Goal: Task Accomplishment & Management: Complete application form

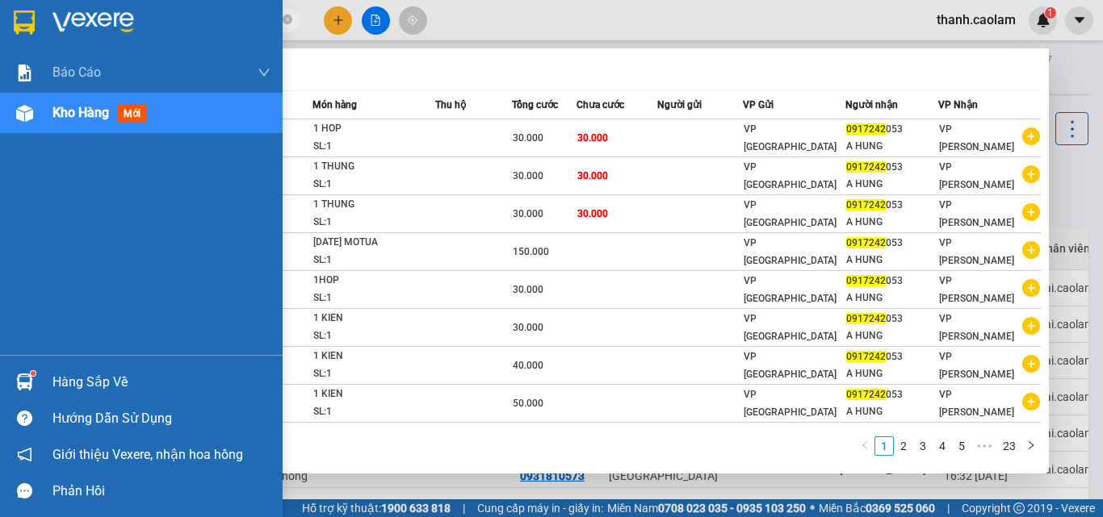
type input "0917242"
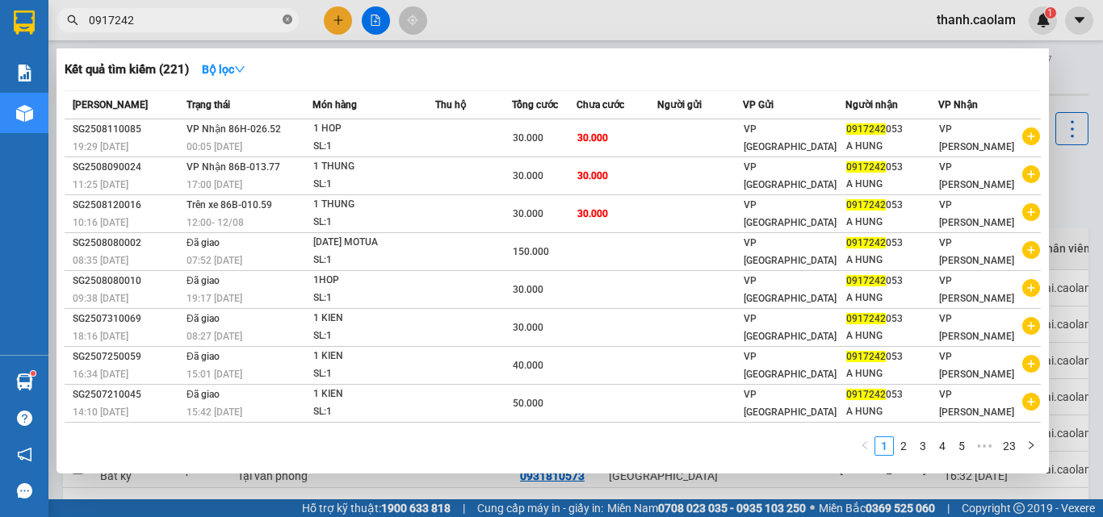
click at [284, 19] on icon "close-circle" at bounding box center [288, 20] width 10 height 10
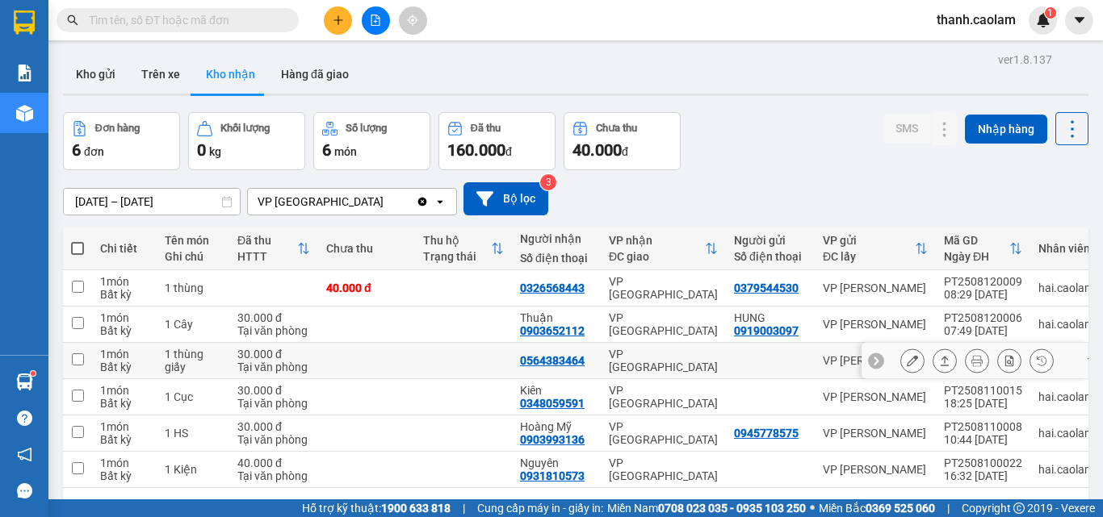
scroll to position [74, 0]
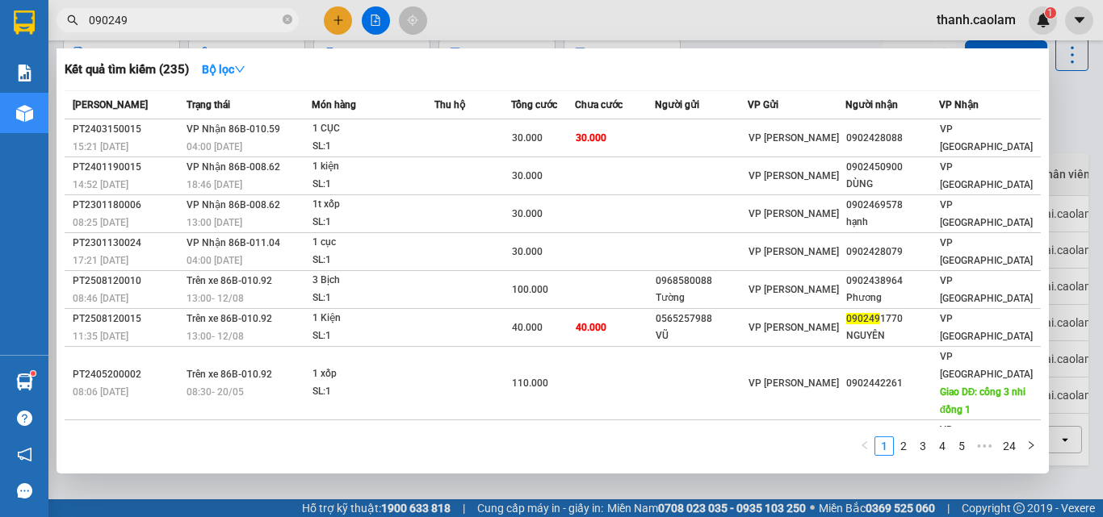
type input "0902491"
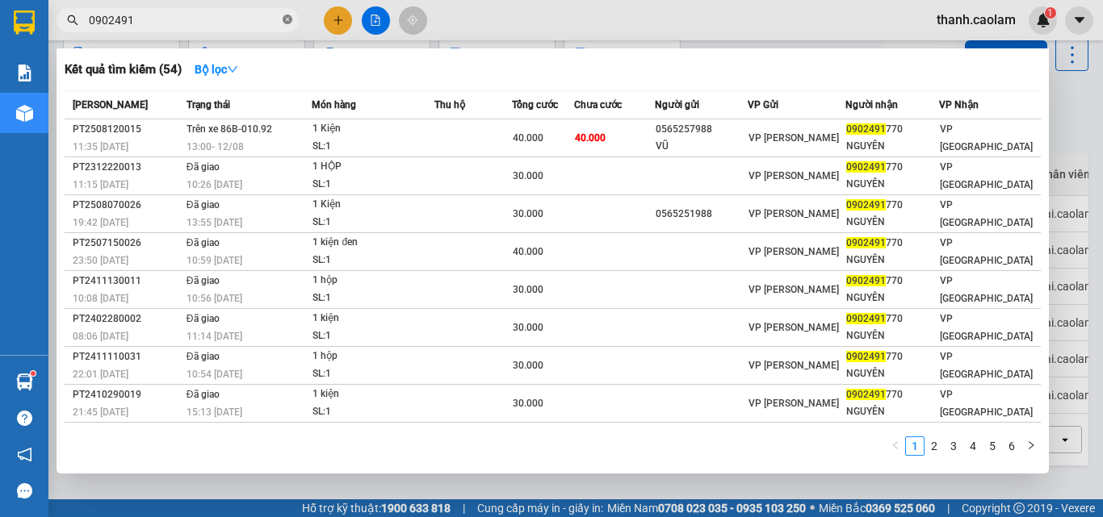
click at [286, 22] on icon "close-circle" at bounding box center [288, 20] width 10 height 10
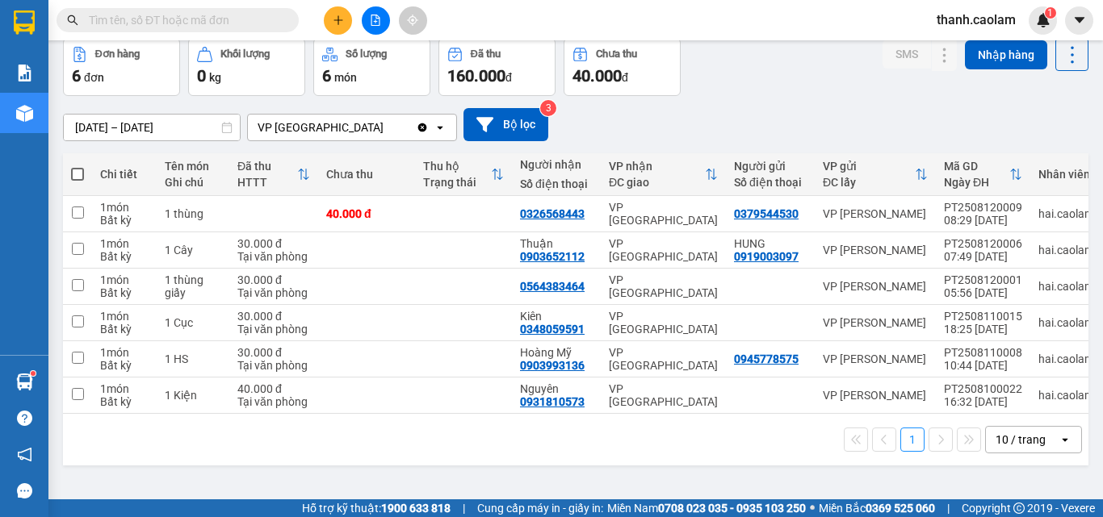
click at [543, 0] on html "Kết quả tìm kiếm ( 54 ) Bộ lọc Mã ĐH Trạng thái Món hàng Thu hộ Tổng cước Chưa …" at bounding box center [551, 258] width 1103 height 517
click at [351, 23] on button at bounding box center [338, 20] width 28 height 28
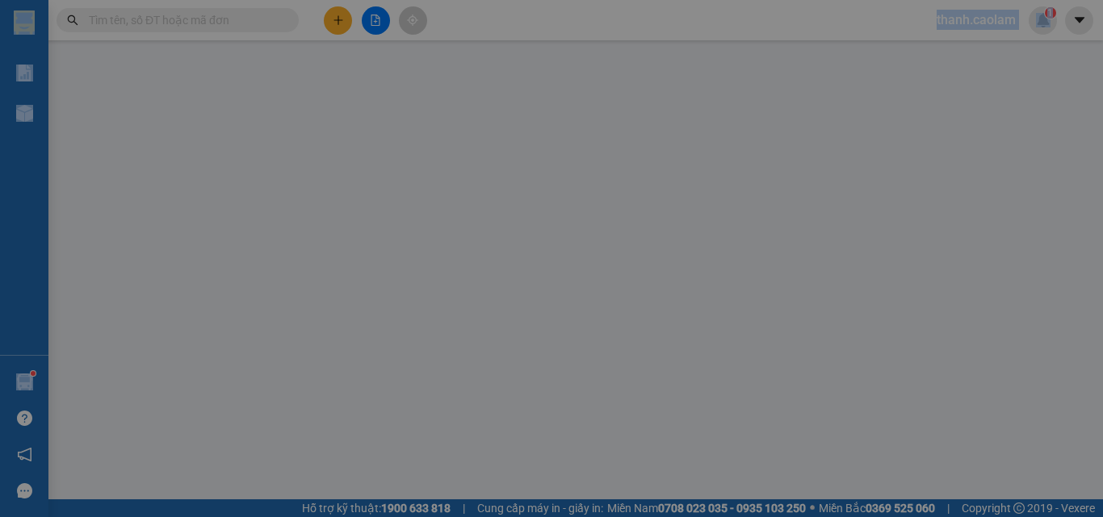
click at [350, 23] on div "TẠO ĐƠN HÀNG Yêu cầu xuất hóa đơn điện tử" at bounding box center [551, 26] width 1009 height 37
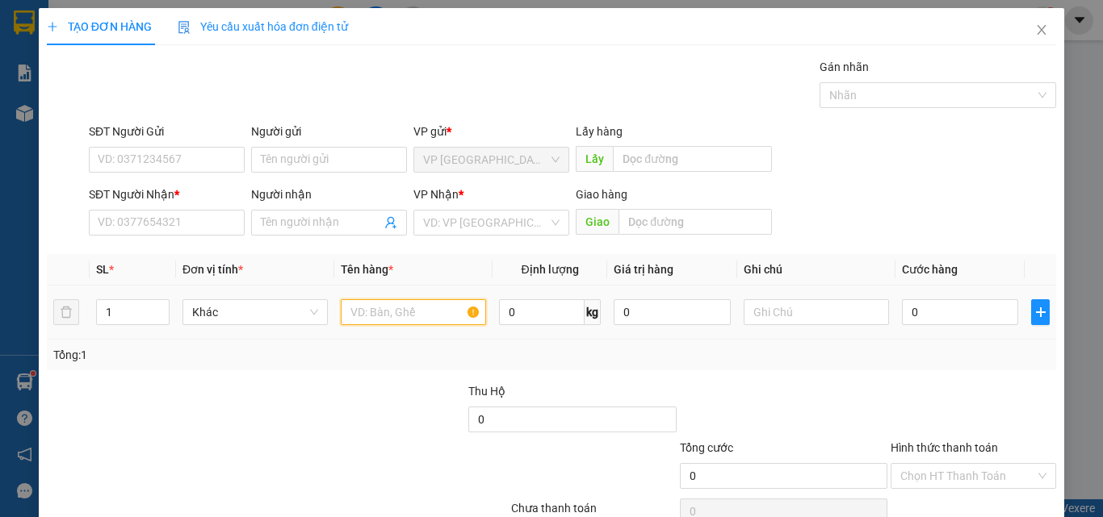
click at [442, 309] on input "text" at bounding box center [413, 312] width 145 height 26
type input "1 CUC"
drag, startPoint x: 924, startPoint y: 328, endPoint x: 932, endPoint y: 309, distance: 20.2
click at [927, 325] on div "0" at bounding box center [960, 312] width 116 height 32
click at [932, 308] on input "0" at bounding box center [960, 312] width 116 height 26
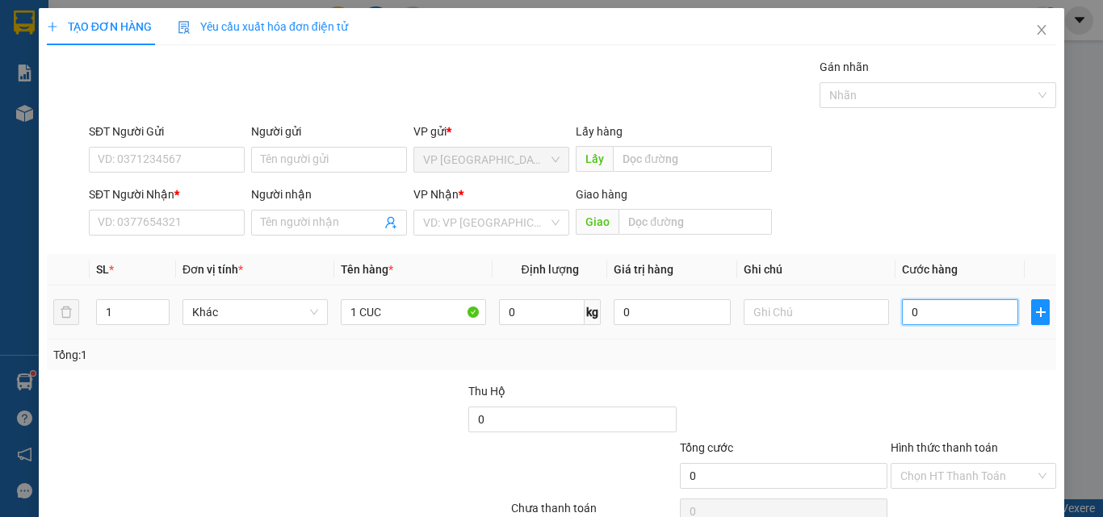
type input "3"
type input "30"
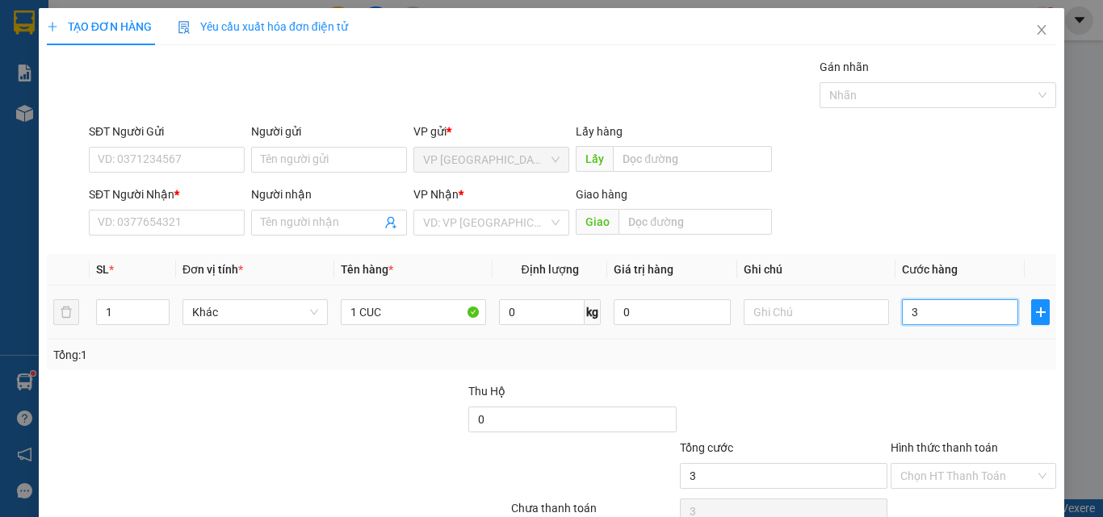
type input "30"
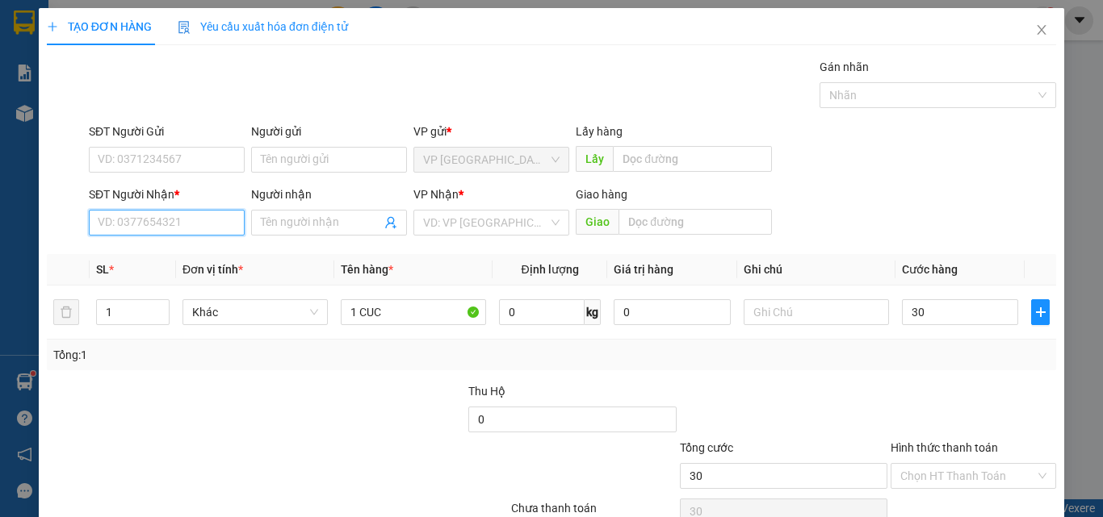
type input "30.000"
click at [192, 218] on input "SĐT Người Nhận *" at bounding box center [167, 223] width 156 height 26
click at [162, 245] on div "0923304549 - LỘC" at bounding box center [165, 255] width 154 height 26
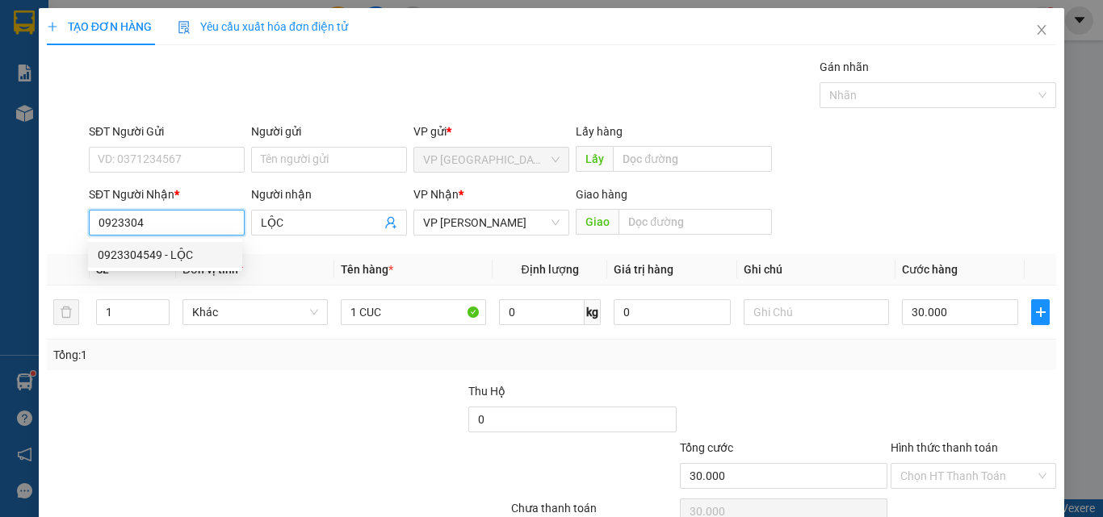
type input "0923304549"
type input "LỘC"
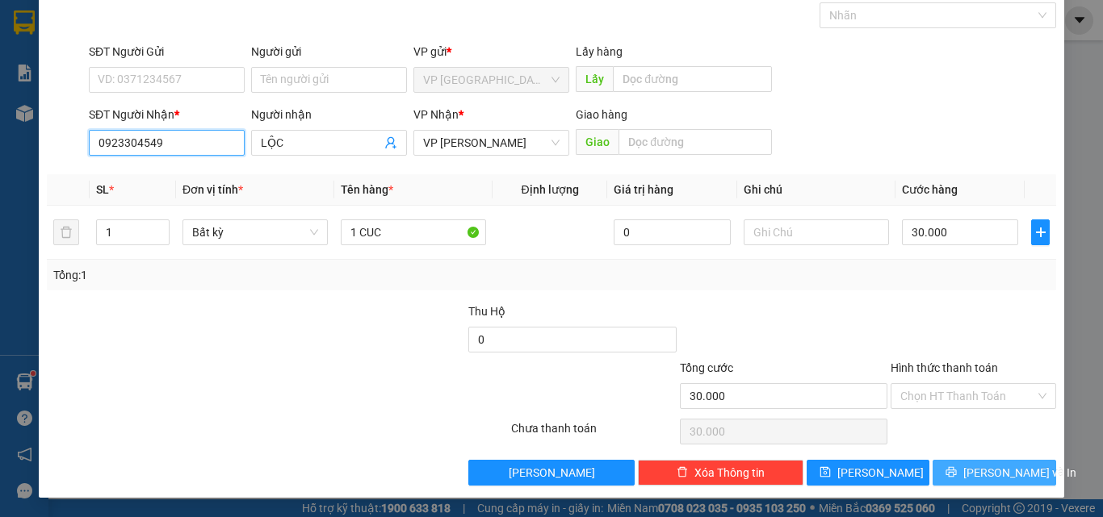
type input "0923304549"
click at [938, 457] on div "Transit Pickup Surcharge Ids Transit Deliver Surcharge Ids Transit Deliver Surc…" at bounding box center [551, 232] width 1009 height 508
click at [944, 465] on button "[PERSON_NAME] và In" at bounding box center [994, 473] width 124 height 26
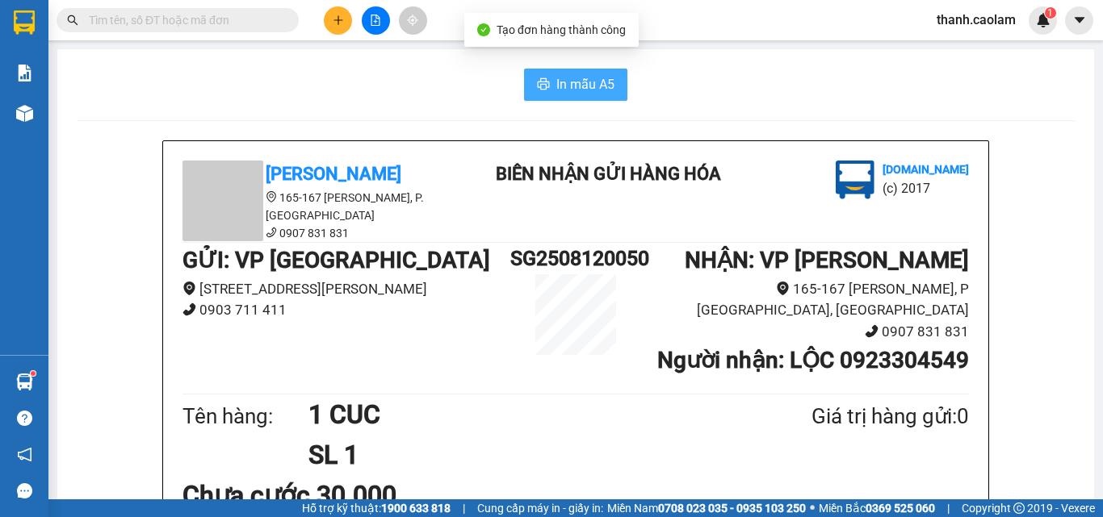
click at [567, 73] on button "In mẫu A5" at bounding box center [575, 85] width 103 height 32
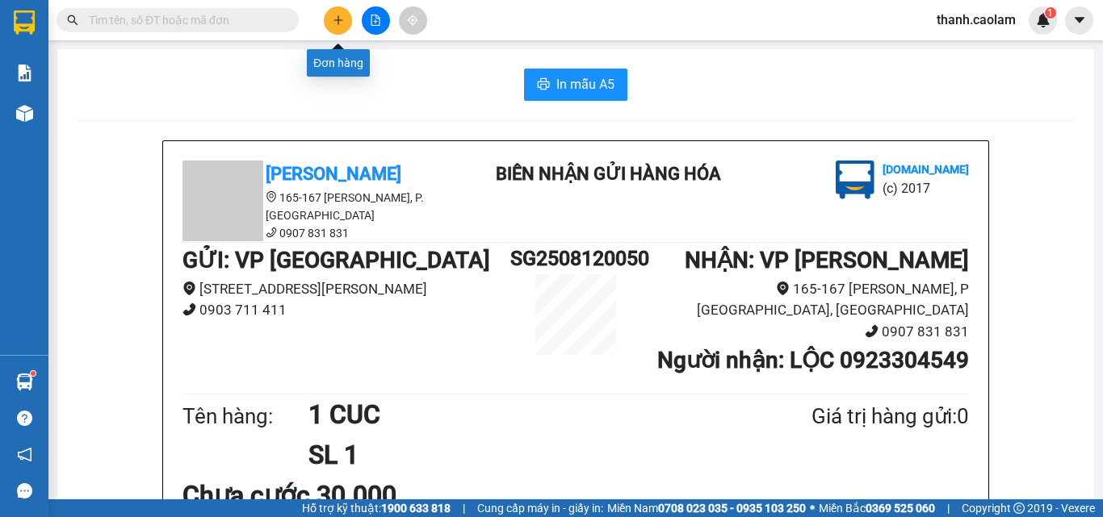
click at [336, 19] on icon "plus" at bounding box center [338, 20] width 11 height 11
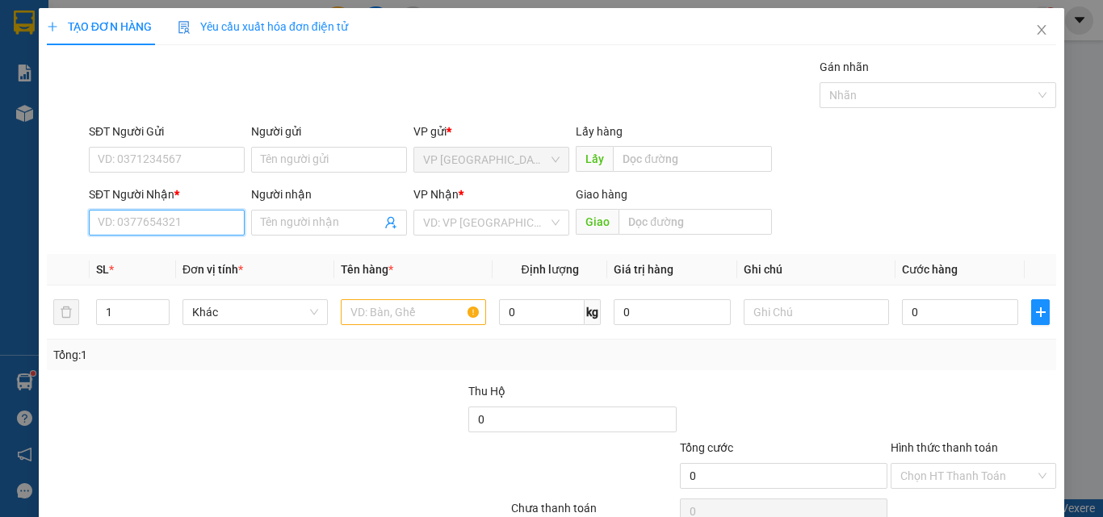
click at [184, 224] on input "SĐT Người Nhận *" at bounding box center [167, 223] width 156 height 26
click at [165, 248] on div "0962300231 - DAT" at bounding box center [165, 255] width 135 height 18
type input "0962300231"
type input "DAT"
type input "0962300231"
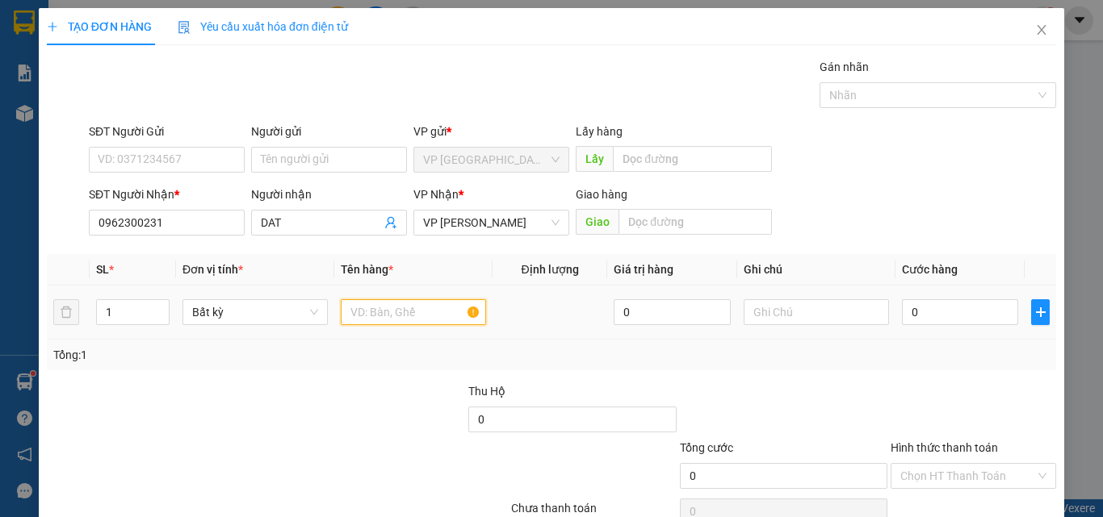
click at [387, 318] on input "text" at bounding box center [413, 312] width 145 height 26
type input "2 KIEN + 1 XOP"
click at [934, 301] on input "0" at bounding box center [960, 312] width 116 height 26
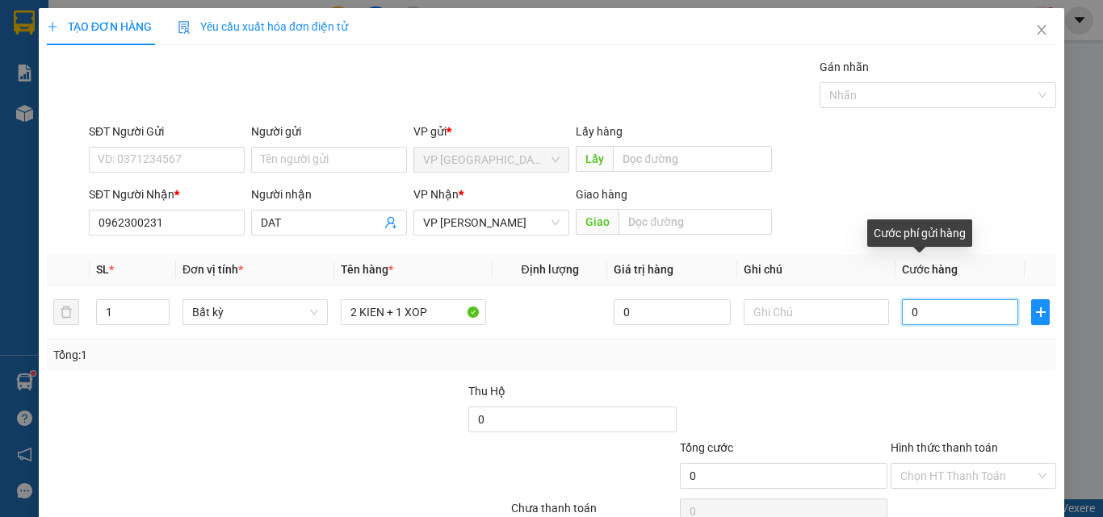
type input "1"
type input "11"
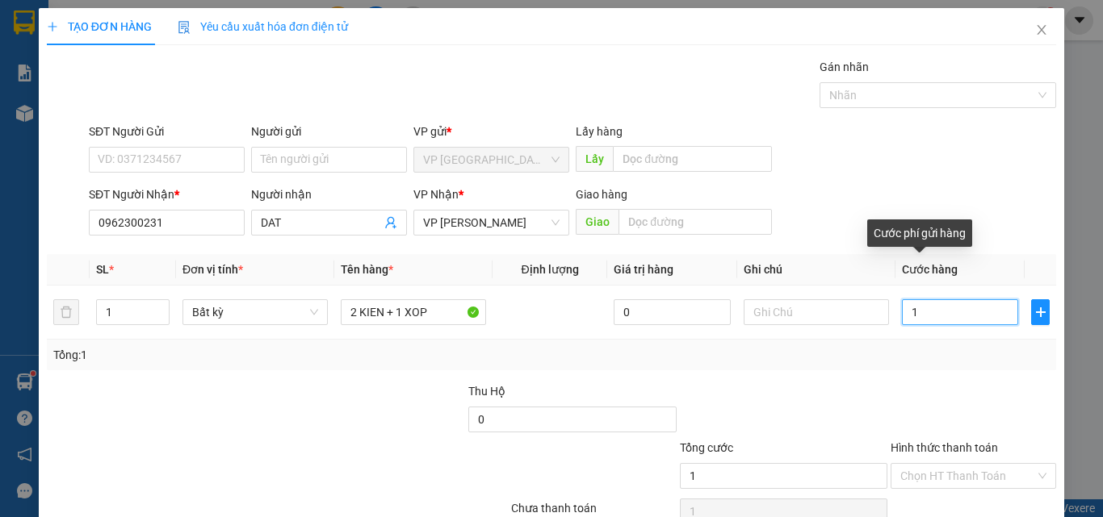
type input "11"
type input "110"
type input "11"
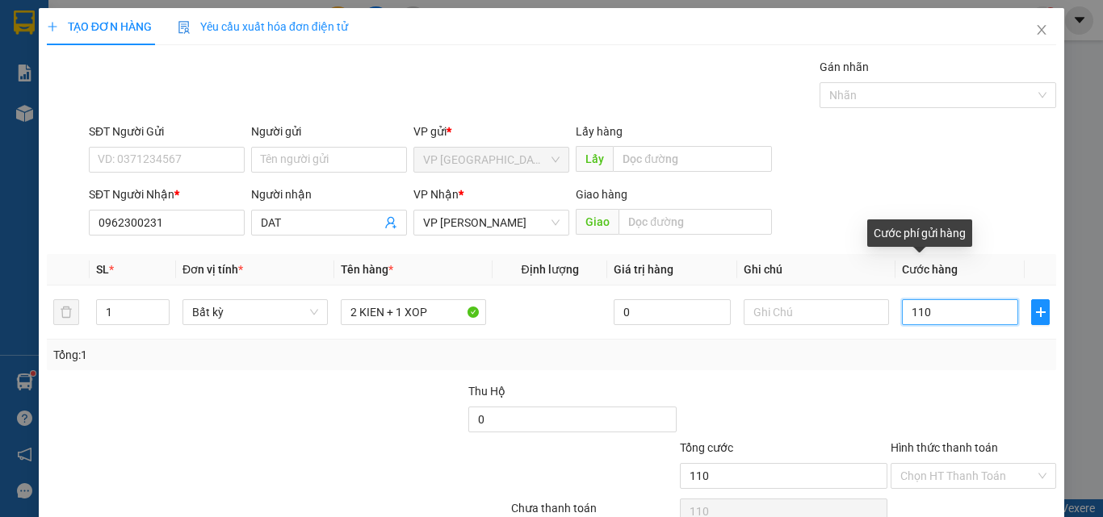
type input "11"
type input "1"
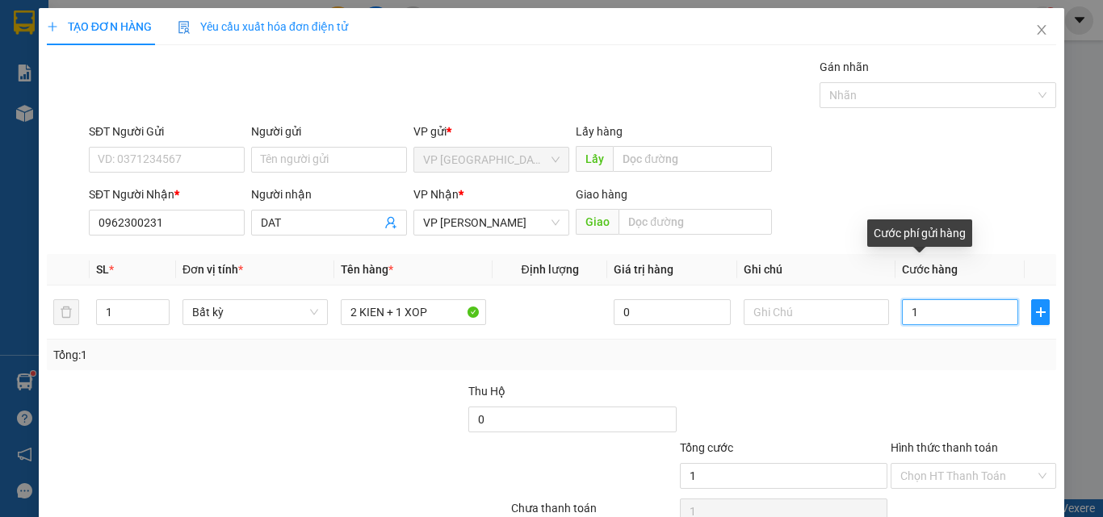
type input "0"
type input "01"
type input "1"
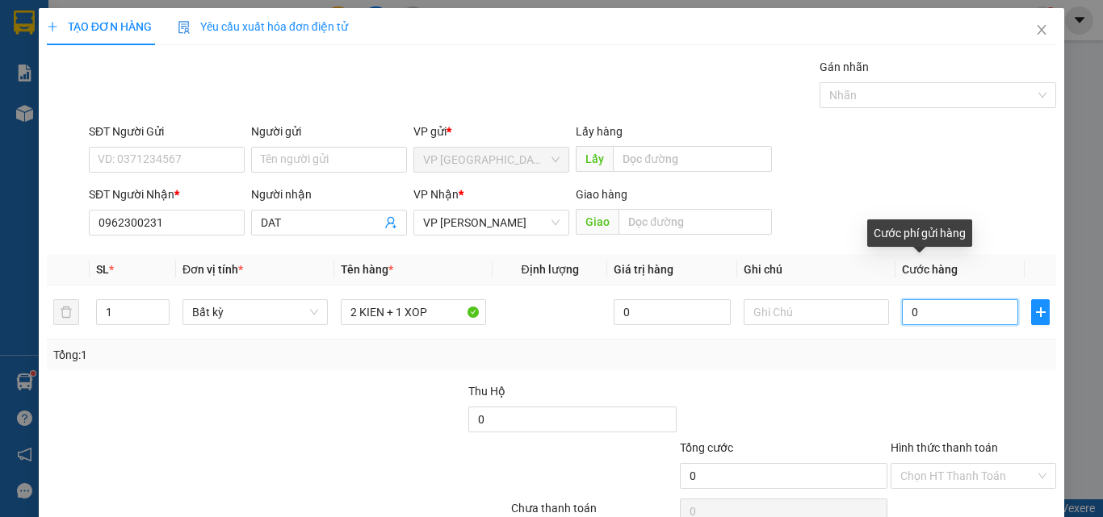
type input "1"
type input "0"
type input "01"
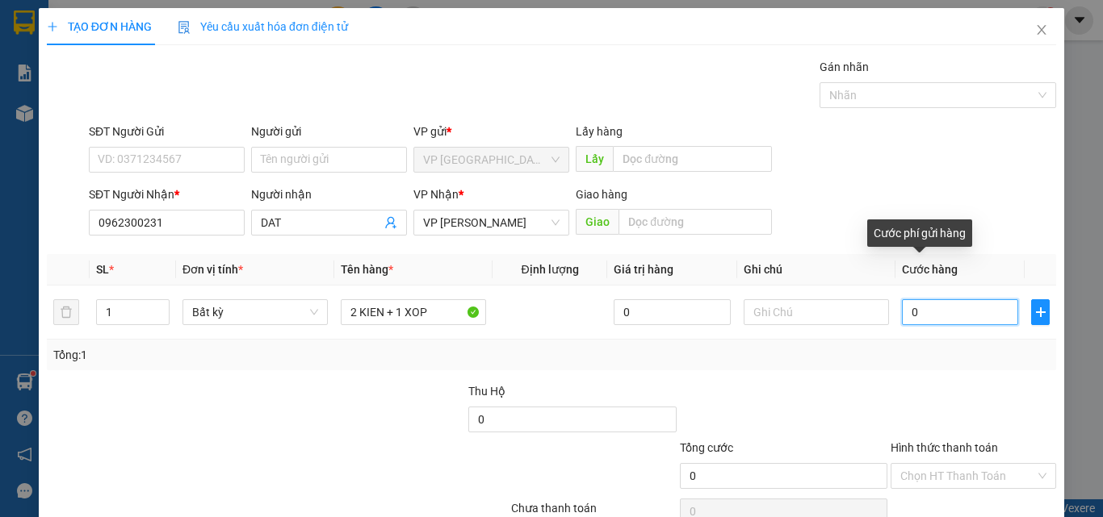
type input "1"
type input "010"
type input "10"
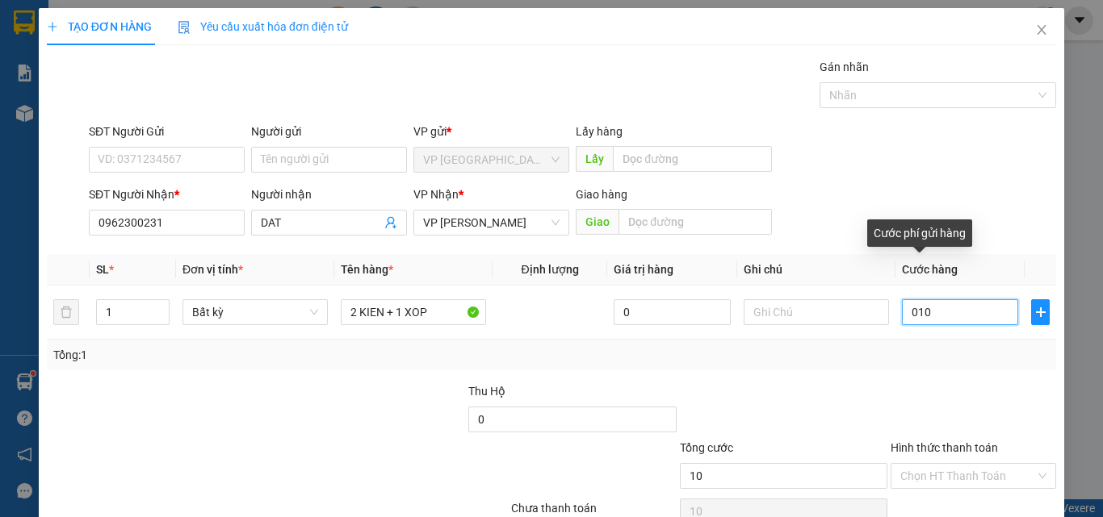
type input "0.100"
type input "100"
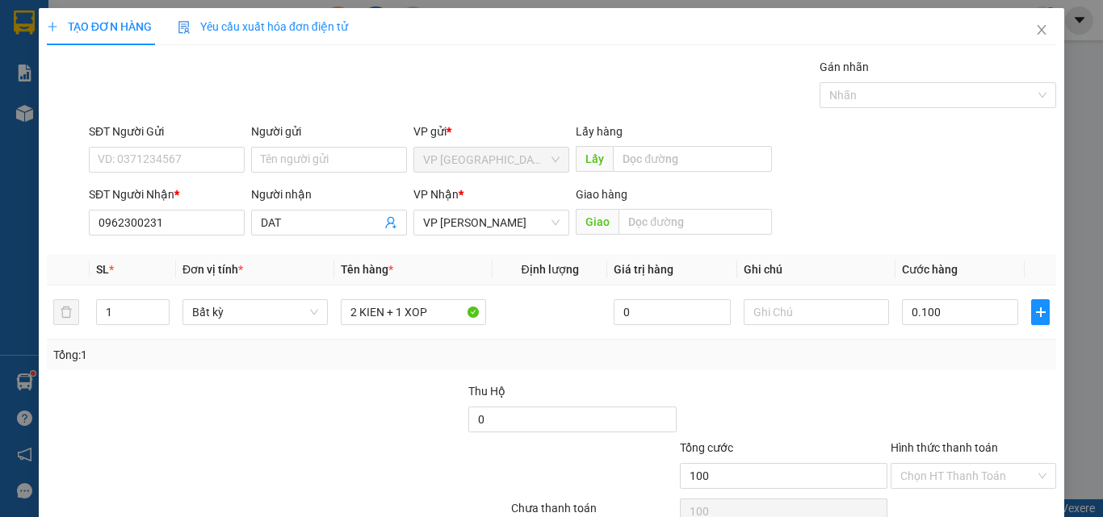
click at [969, 345] on div "Tổng: 1" at bounding box center [551, 355] width 1009 height 31
type input "100.000"
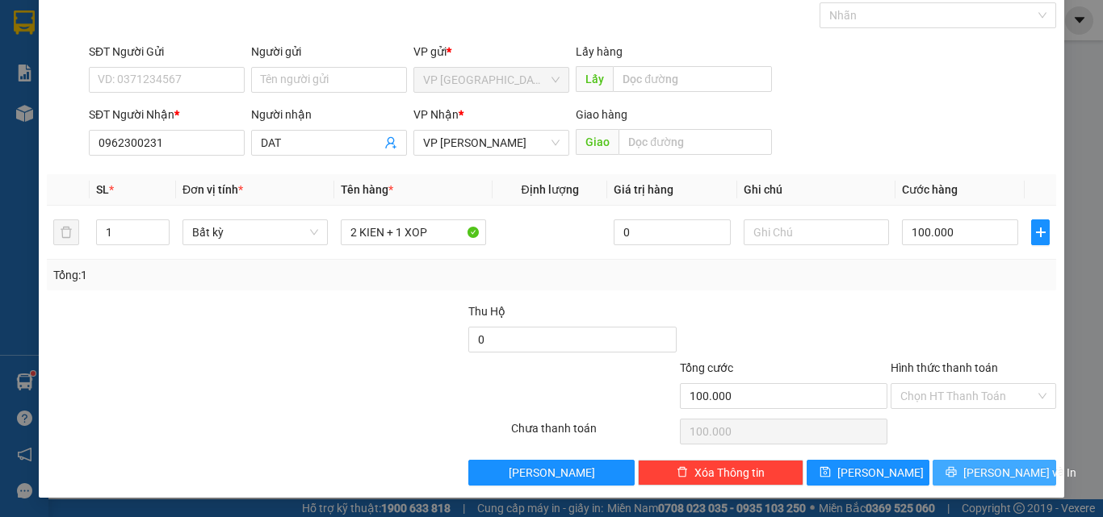
click at [986, 468] on span "[PERSON_NAME] và In" at bounding box center [1019, 473] width 113 height 18
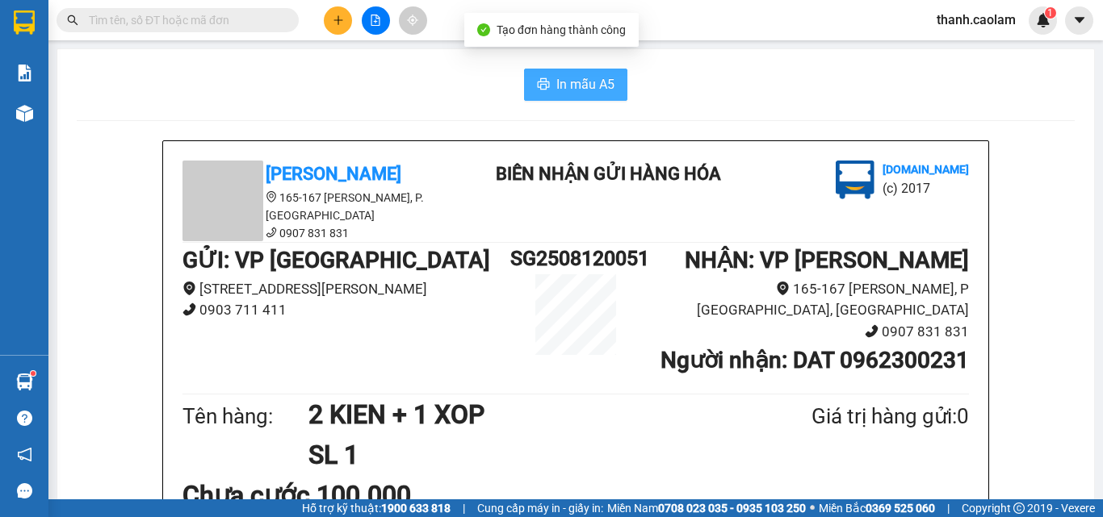
click at [582, 86] on span "In mẫu A5" at bounding box center [585, 84] width 58 height 20
click at [481, 185] on li "BIÊN NHẬN GỬI HÀNG HÓA" at bounding box center [608, 175] width 258 height 28
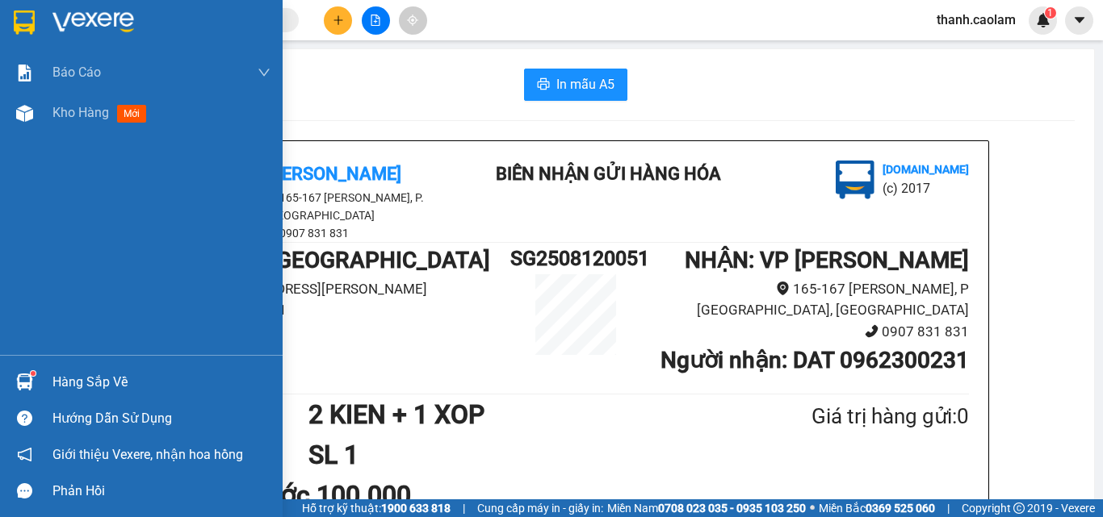
click at [33, 20] on img at bounding box center [24, 22] width 21 height 24
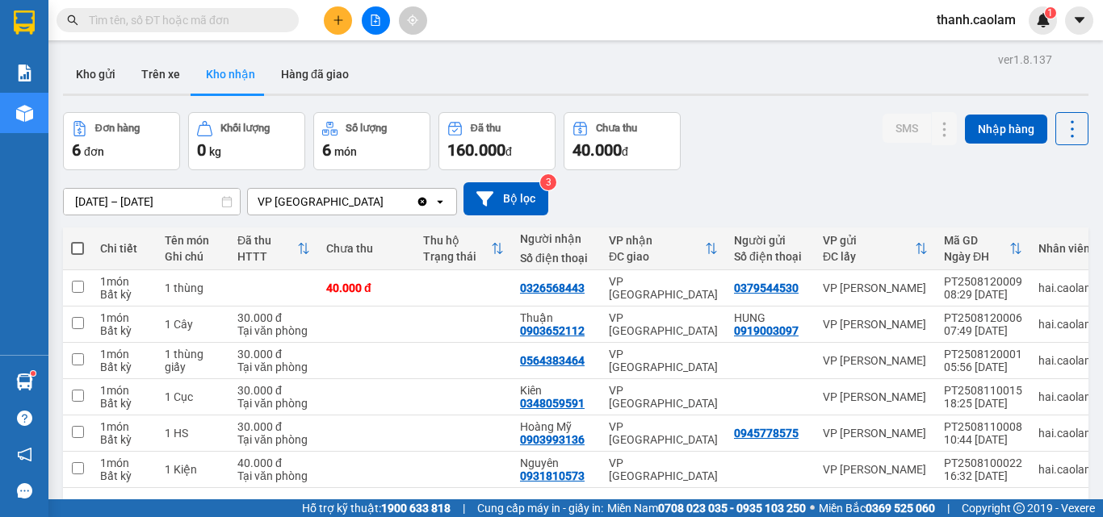
click at [331, 18] on button at bounding box center [338, 20] width 28 height 28
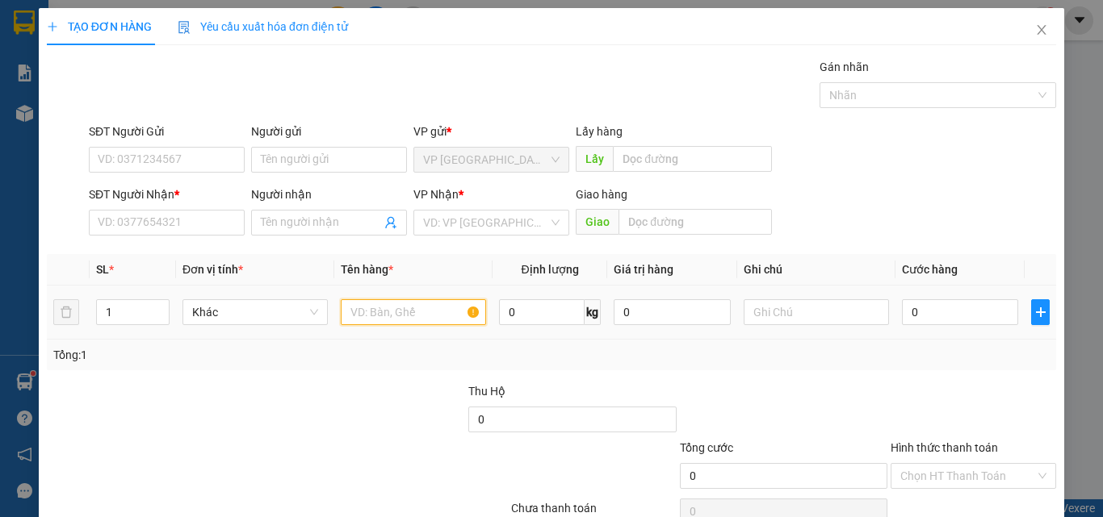
drag, startPoint x: 394, startPoint y: 318, endPoint x: 383, endPoint y: 301, distance: 19.9
click at [392, 314] on input "text" at bounding box center [413, 312] width 145 height 26
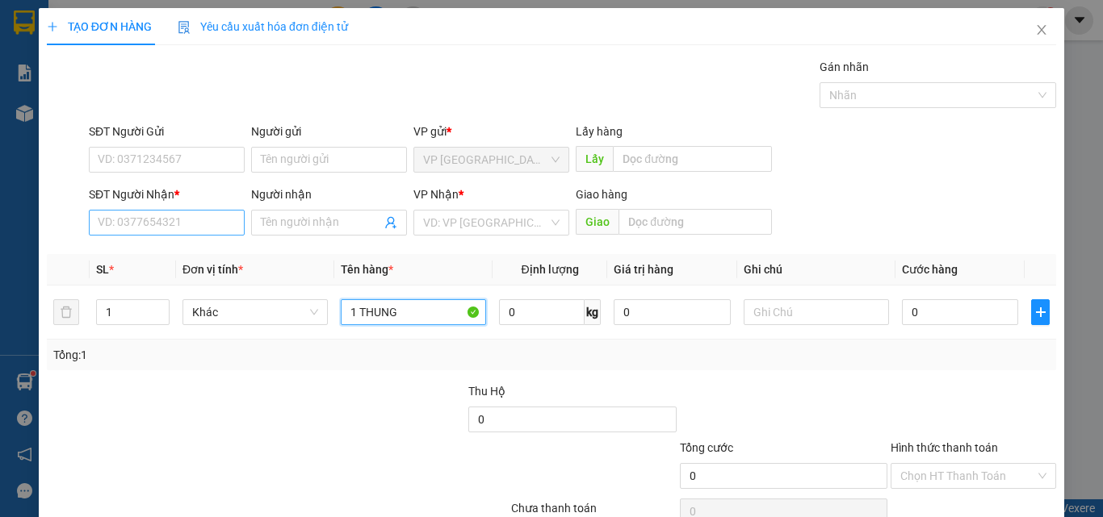
type input "1 THUNG"
click at [159, 232] on input "SĐT Người Nhận *" at bounding box center [167, 223] width 156 height 26
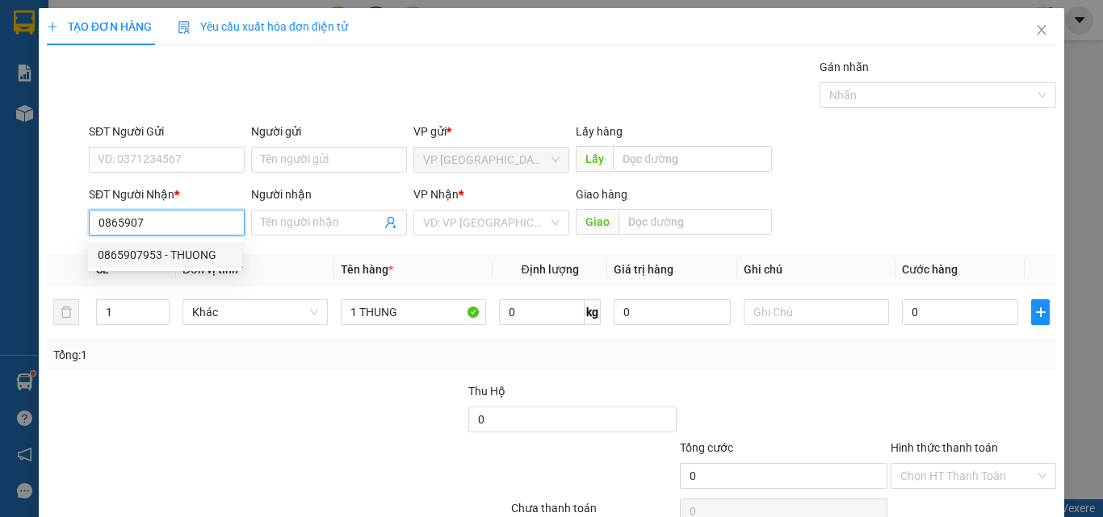
click at [199, 254] on div "0865907953 - THUONG" at bounding box center [165, 255] width 135 height 18
type input "0865907953"
type input "THUONG"
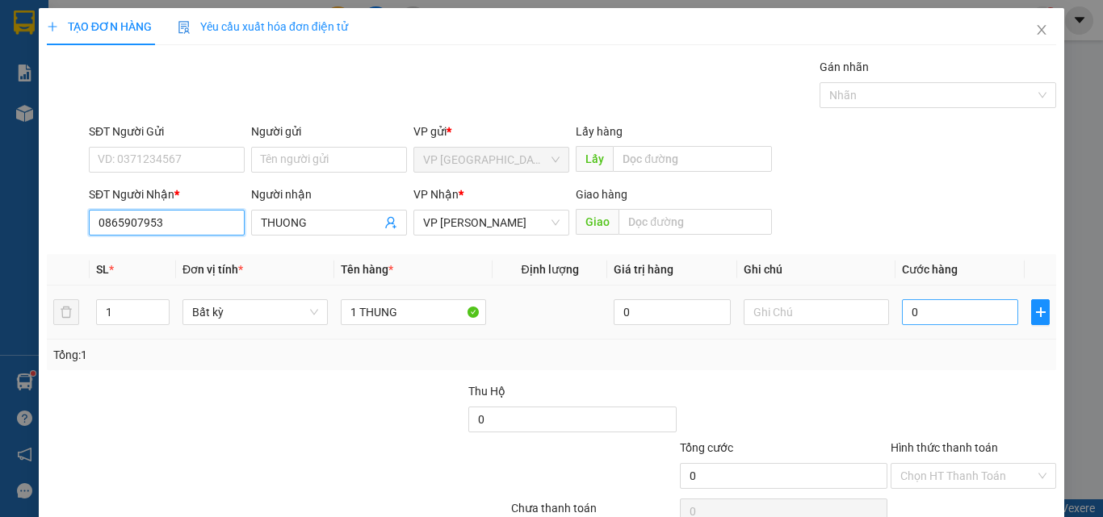
type input "0865907953"
click at [923, 312] on input "0" at bounding box center [960, 312] width 116 height 26
type input "6"
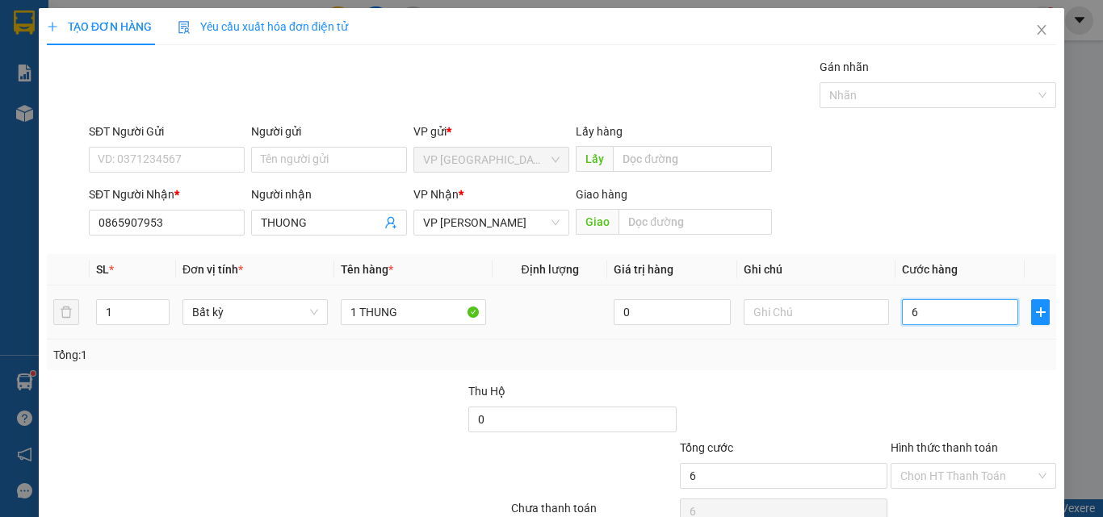
type input "60"
type input "60.000"
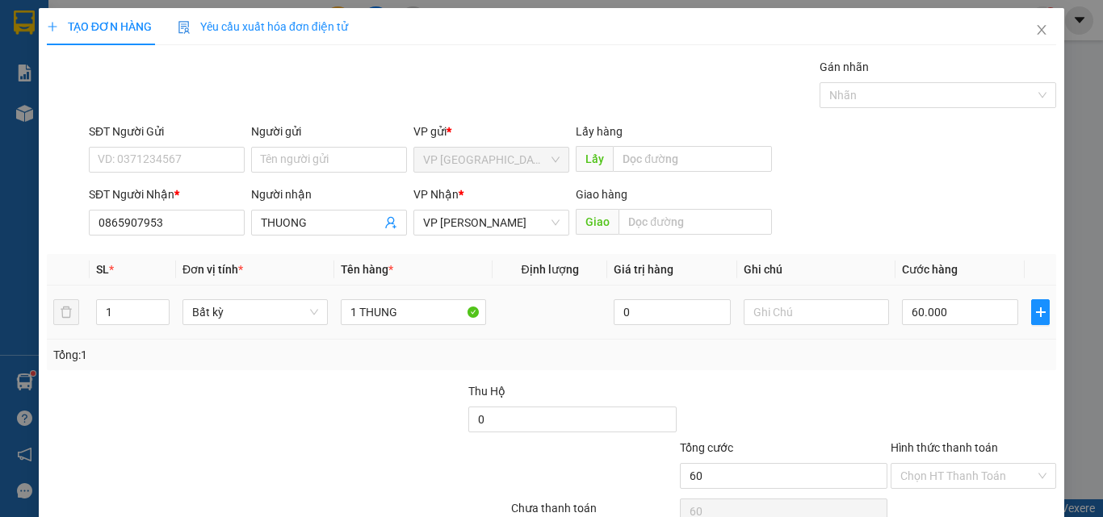
type input "60.000"
click at [928, 356] on div "Tổng: 1" at bounding box center [551, 355] width 996 height 18
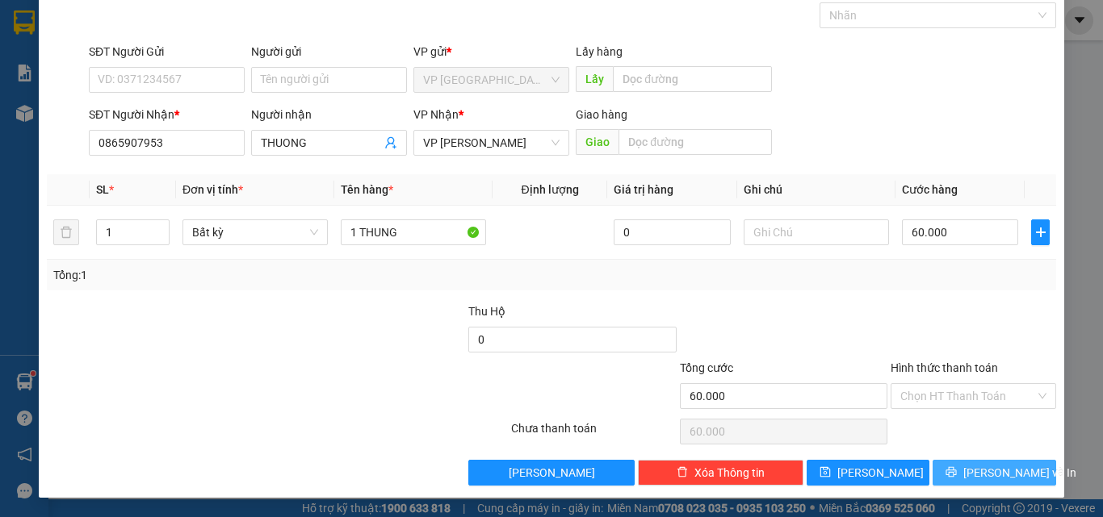
click at [1016, 478] on button "[PERSON_NAME] và In" at bounding box center [994, 473] width 124 height 26
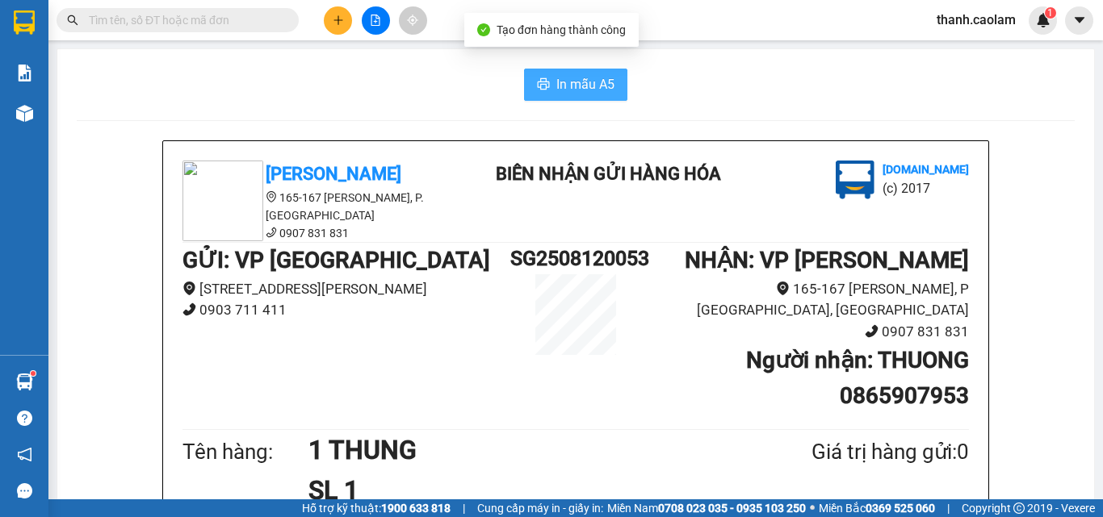
click at [563, 73] on button "In mẫu A5" at bounding box center [575, 85] width 103 height 32
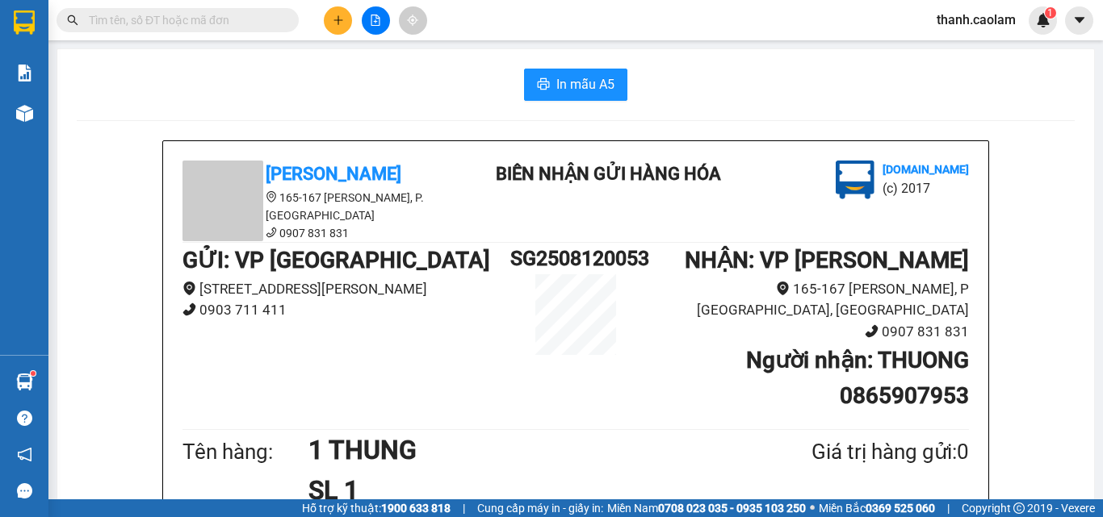
click at [346, 13] on button at bounding box center [338, 20] width 28 height 28
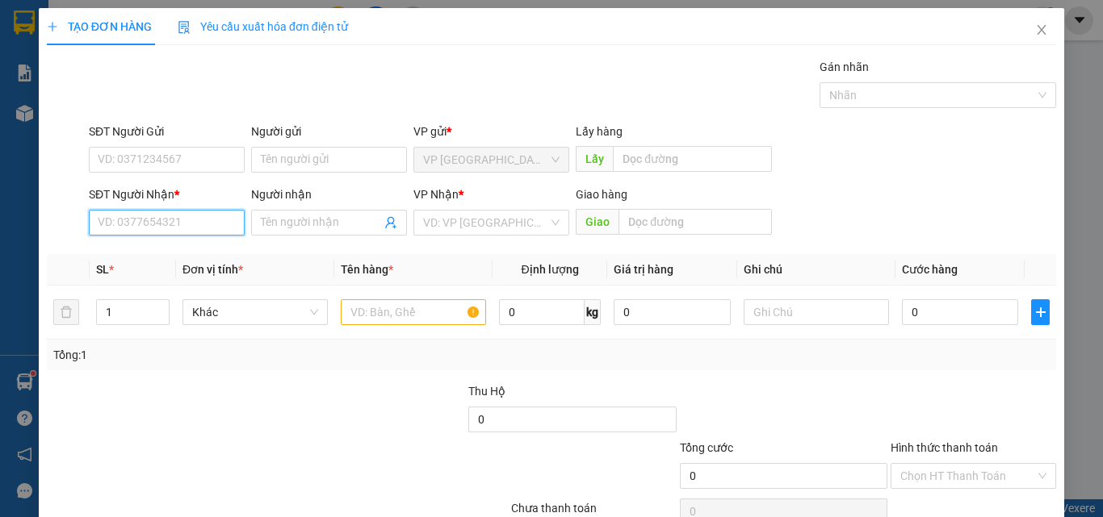
click at [195, 218] on input "SĐT Người Nhận *" at bounding box center [167, 223] width 156 height 26
drag, startPoint x: 203, startPoint y: 253, endPoint x: 261, endPoint y: 248, distance: 58.4
click at [203, 253] on div "0943232661 - MAN" at bounding box center [165, 255] width 135 height 18
type input "0943232661"
type input "MAN"
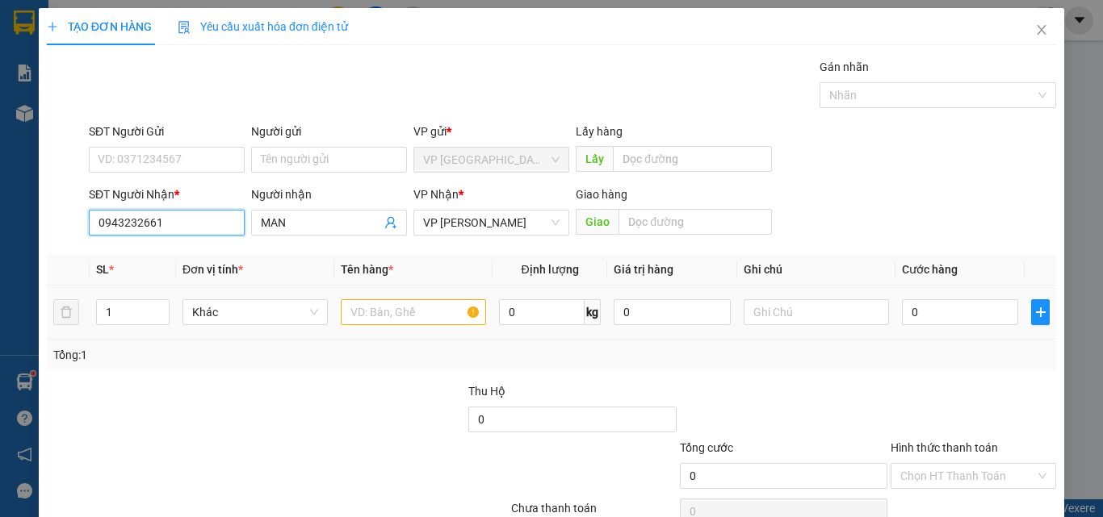
type input "0943232661"
click at [392, 290] on td at bounding box center [413, 313] width 158 height 54
click at [400, 323] on input "text" at bounding box center [413, 312] width 145 height 26
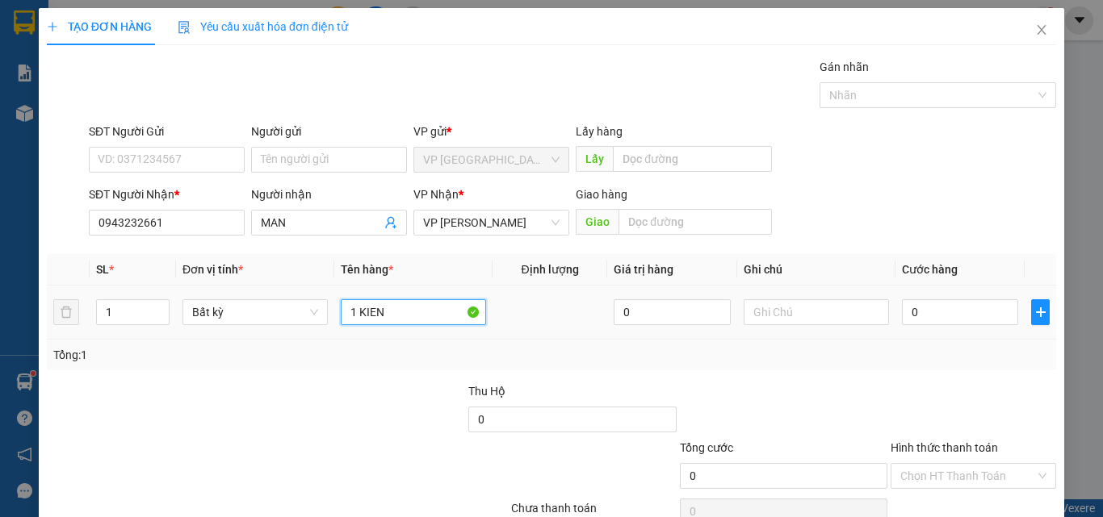
type input "1 KIEN"
type input "3"
type input "3-"
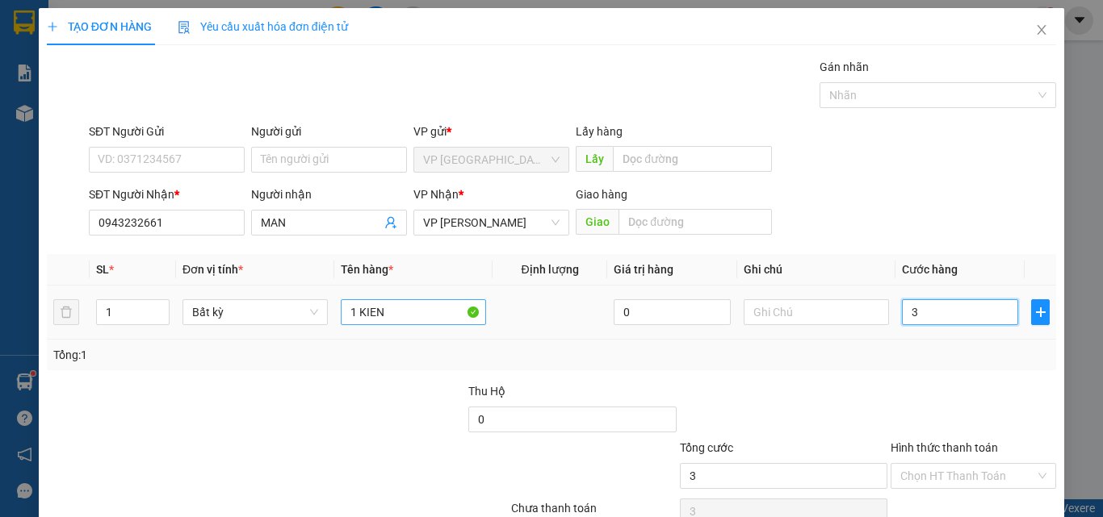
type input "0"
type input "3"
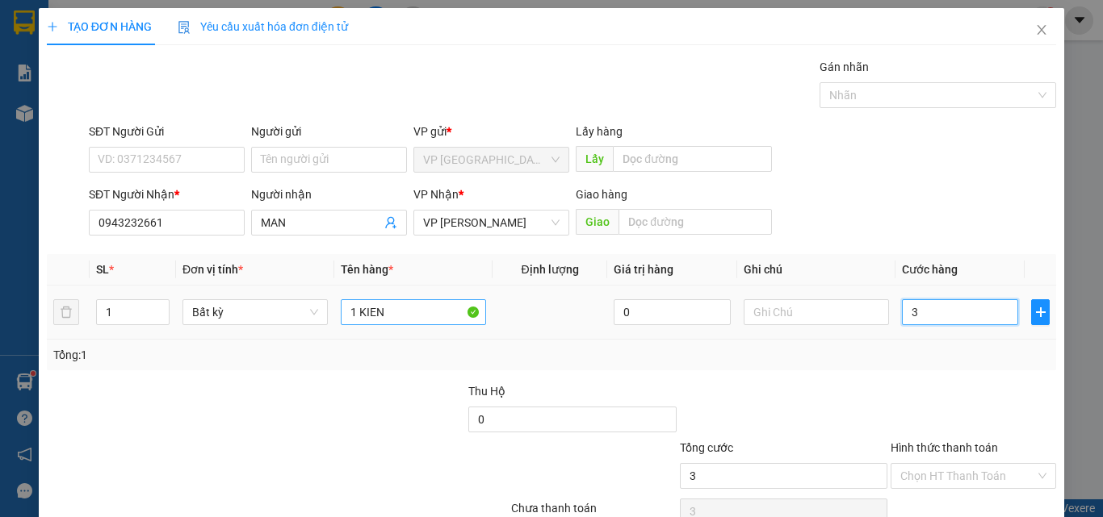
type input "30"
type input "30.000"
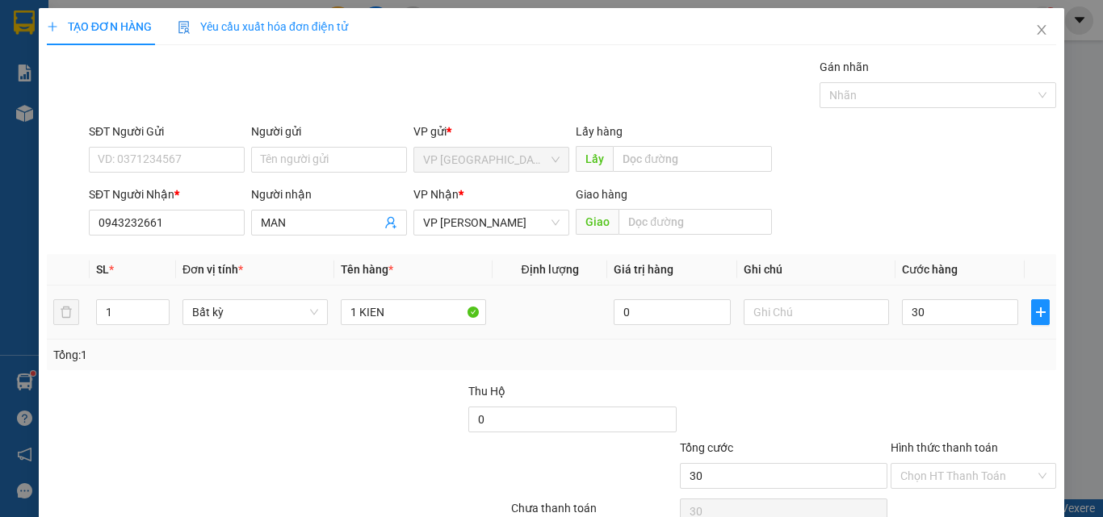
type input "30.000"
drag, startPoint x: 874, startPoint y: 412, endPoint x: 880, endPoint y: 400, distance: 12.6
click at [877, 402] on div at bounding box center [783, 411] width 211 height 57
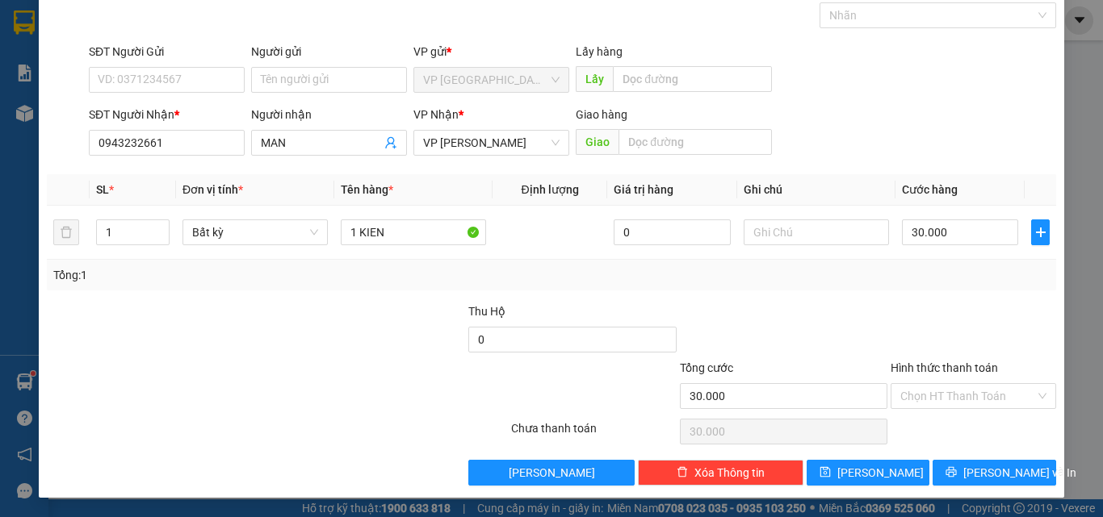
drag, startPoint x: 825, startPoint y: 341, endPoint x: 841, endPoint y: 337, distance: 16.6
click at [828, 336] on div at bounding box center [783, 331] width 211 height 57
click at [981, 459] on div "Transit Pickup Surcharge Ids Transit Deliver Surcharge Ids Transit Deliver Surc…" at bounding box center [551, 232] width 1009 height 508
click at [981, 468] on span "[PERSON_NAME] và In" at bounding box center [1019, 473] width 113 height 18
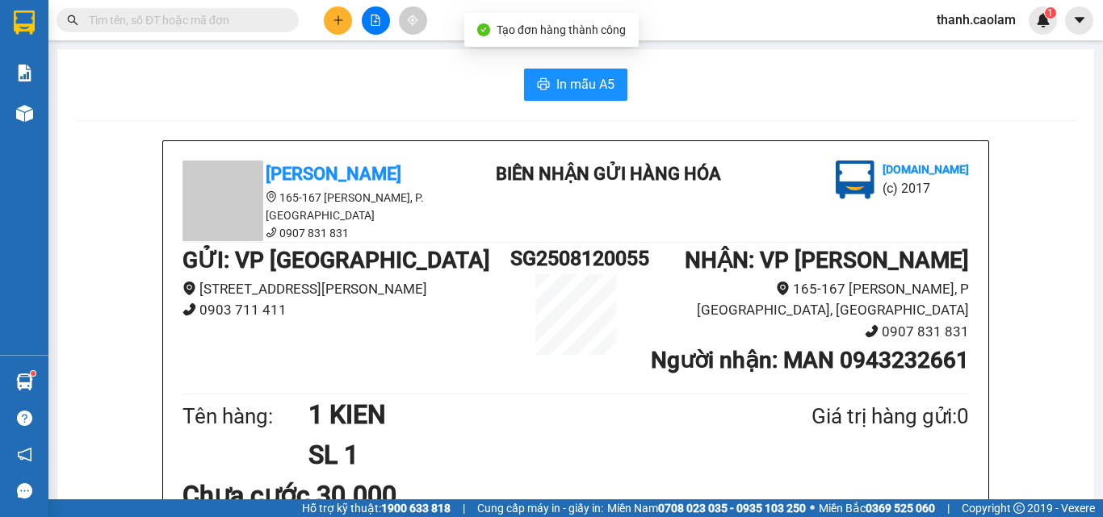
click at [589, 73] on button "In mẫu A5" at bounding box center [575, 85] width 103 height 32
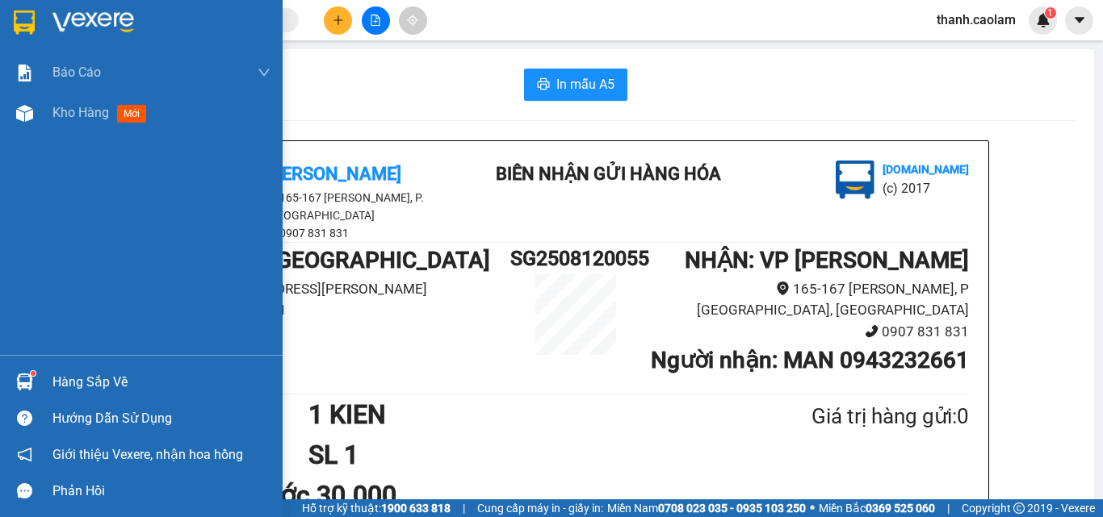
drag, startPoint x: 31, startPoint y: 37, endPoint x: 29, endPoint y: 1, distance: 36.4
click at [29, 24] on div at bounding box center [141, 26] width 283 height 52
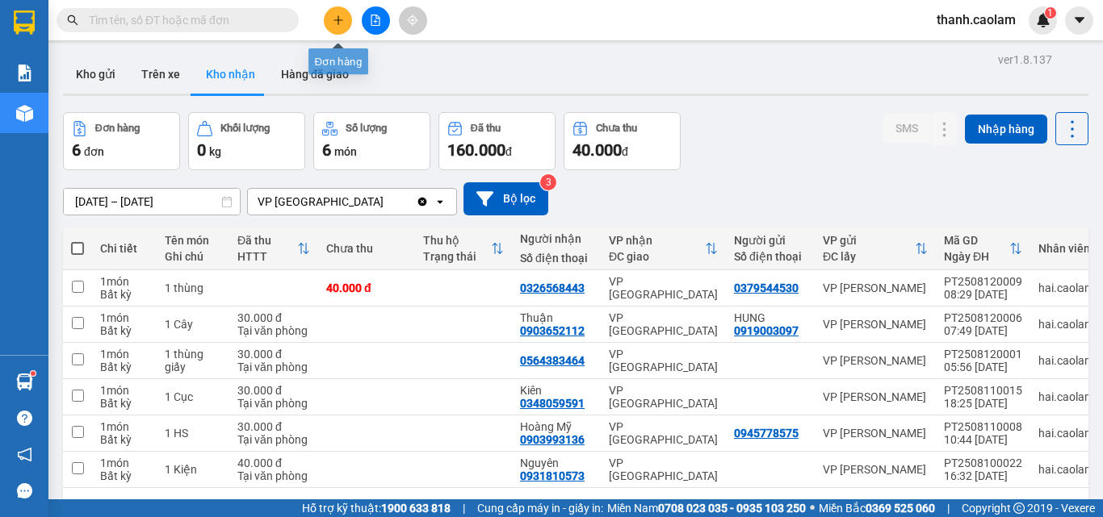
click at [337, 12] on button at bounding box center [338, 20] width 28 height 28
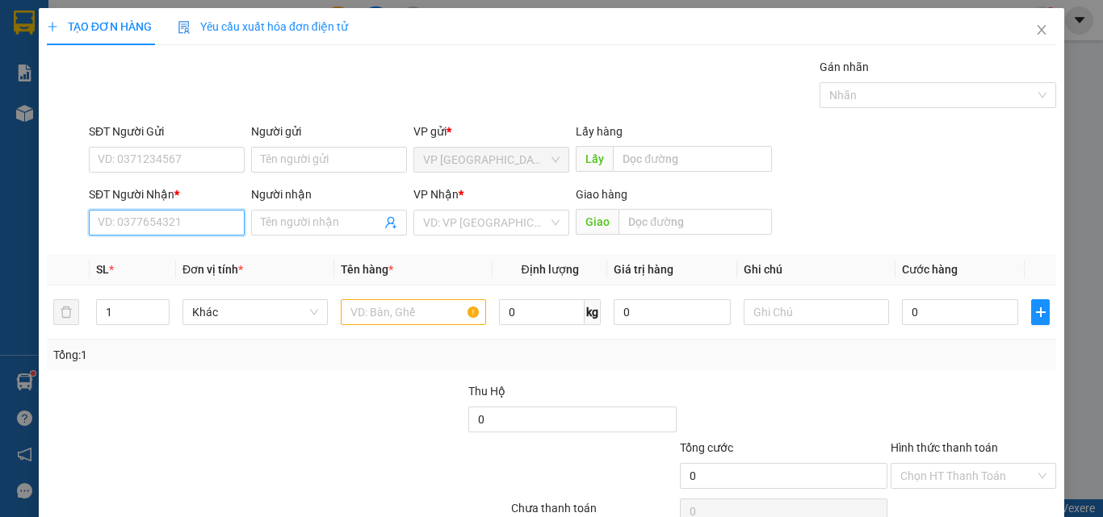
click at [174, 224] on input "SĐT Người Nhận *" at bounding box center [167, 223] width 156 height 26
click at [206, 249] on div "0379117504 - HOAI" at bounding box center [165, 255] width 135 height 18
type input "0379117504"
type input "HOAI"
type input "0379117504"
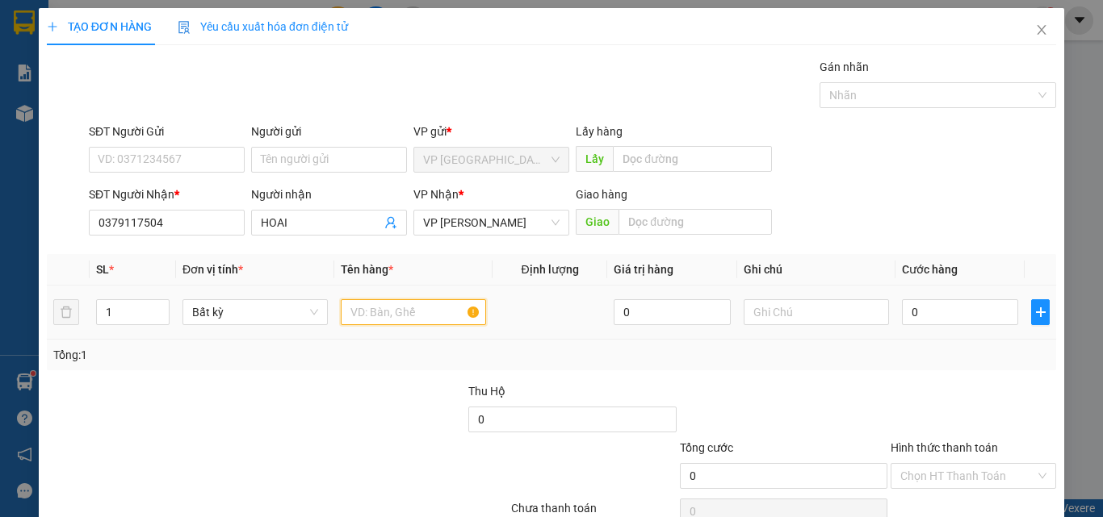
click at [438, 320] on input "text" at bounding box center [413, 312] width 145 height 26
type input "5 BAO"
click at [933, 312] on input "0" at bounding box center [960, 312] width 116 height 26
type input "3"
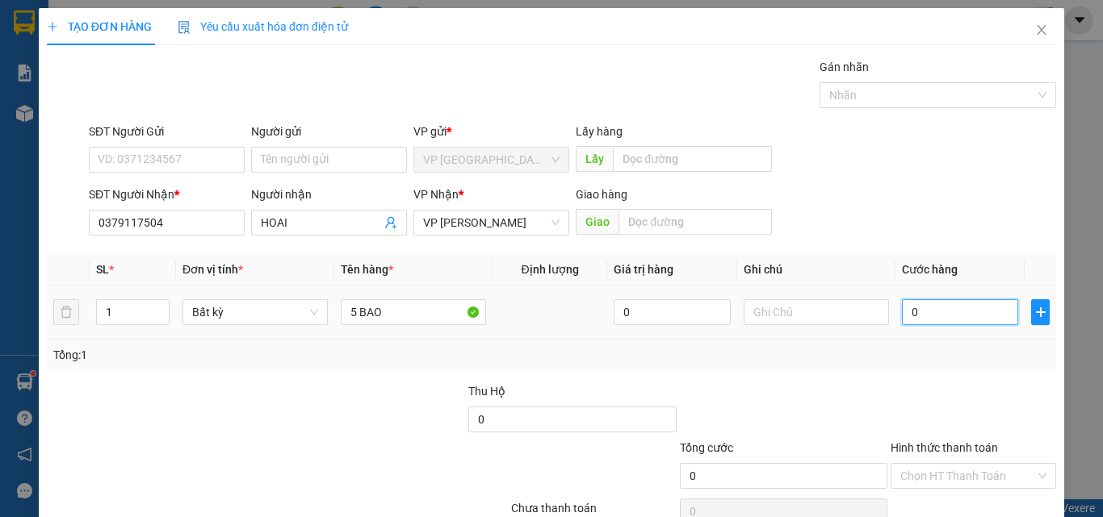
type input "3"
type input "30"
type input "300"
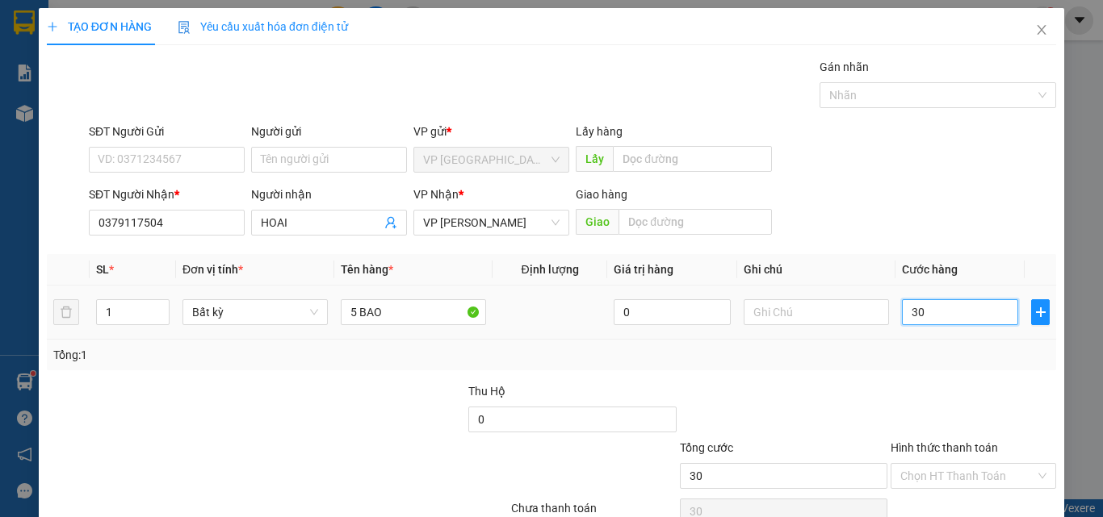
type input "300"
type input "300.000"
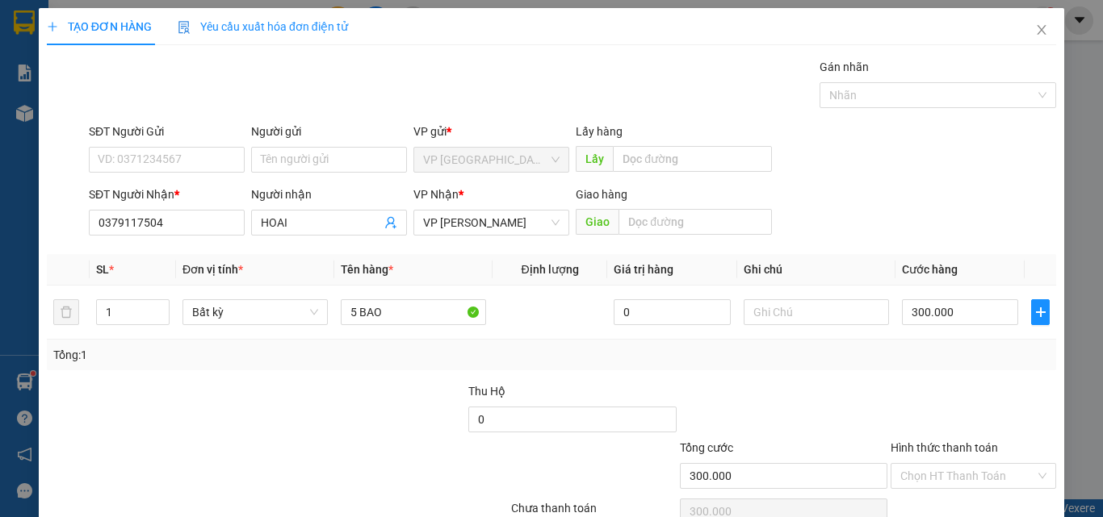
click at [964, 239] on div "SĐT Người Nhận * 0379117504 Người nhận HOAI VP Nhận * VP [PERSON_NAME] Giao hàn…" at bounding box center [573, 214] width 974 height 57
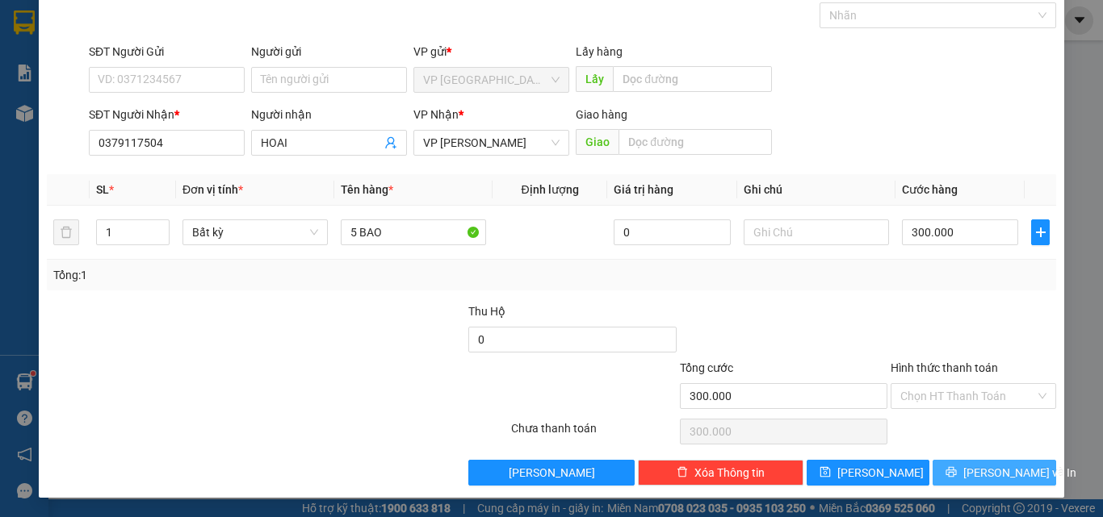
click at [985, 481] on span "[PERSON_NAME] và In" at bounding box center [1019, 473] width 113 height 18
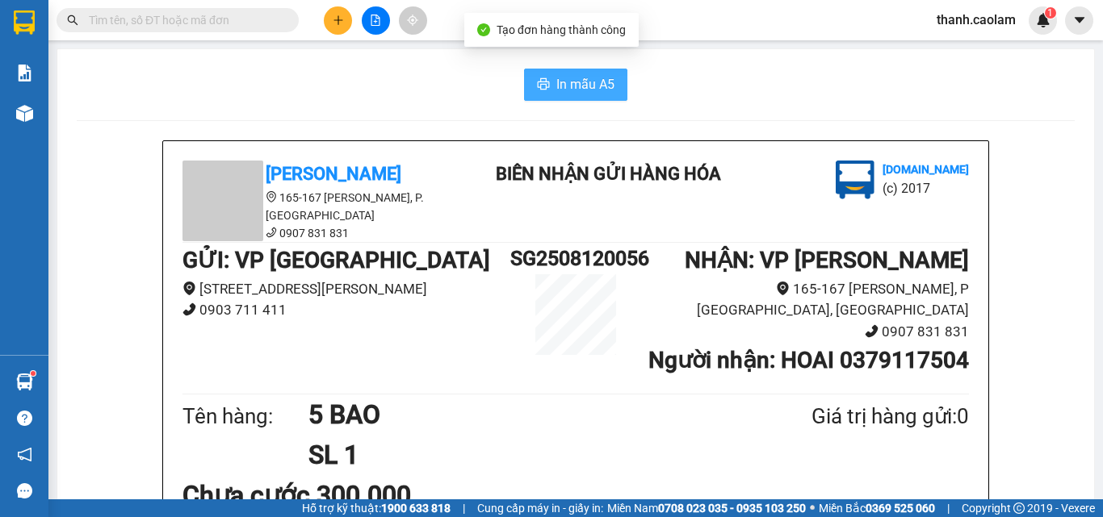
click at [584, 76] on span "In mẫu A5" at bounding box center [585, 84] width 58 height 20
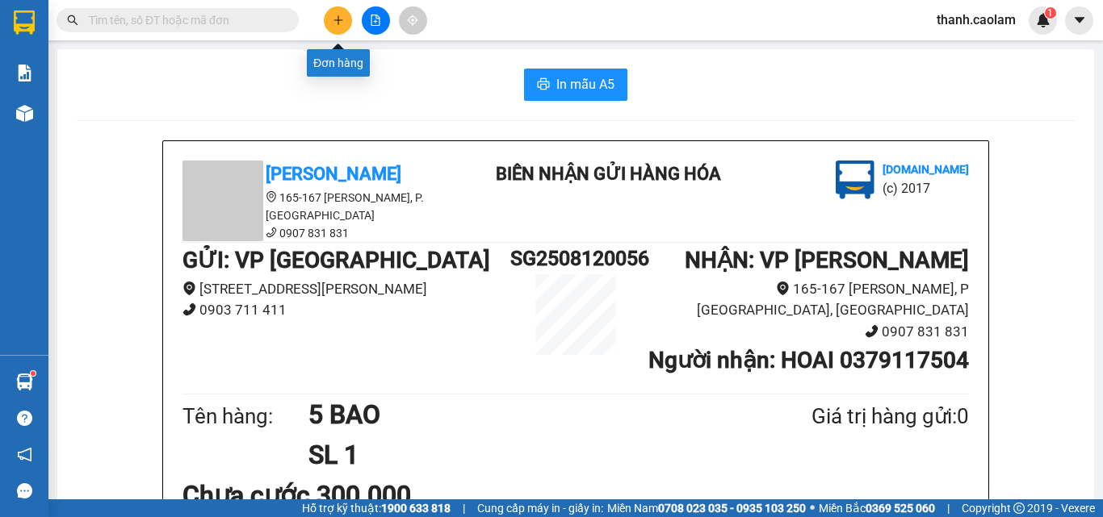
click at [341, 20] on icon "plus" at bounding box center [337, 19] width 9 height 1
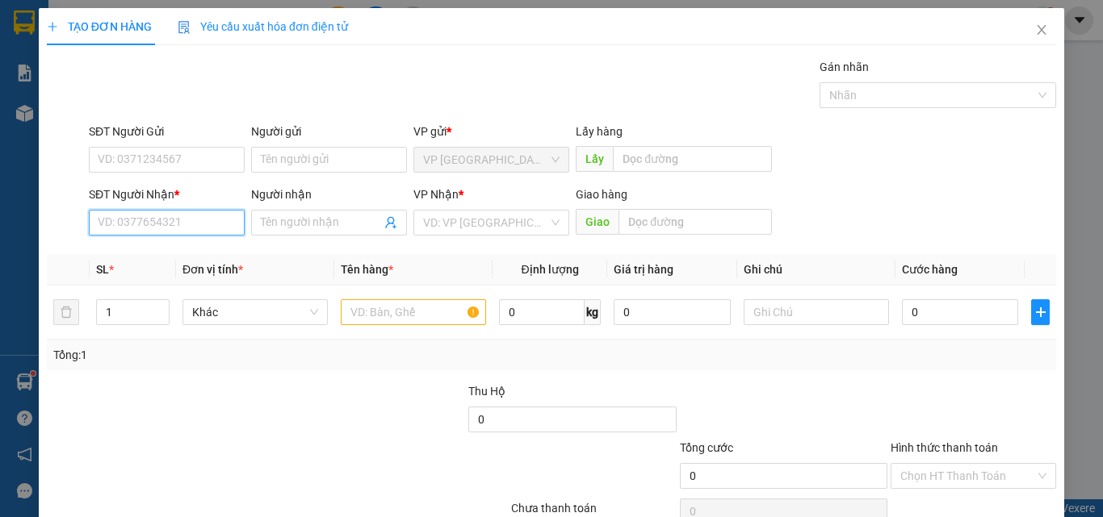
click at [198, 214] on input "SĐT Người Nhận *" at bounding box center [167, 223] width 156 height 26
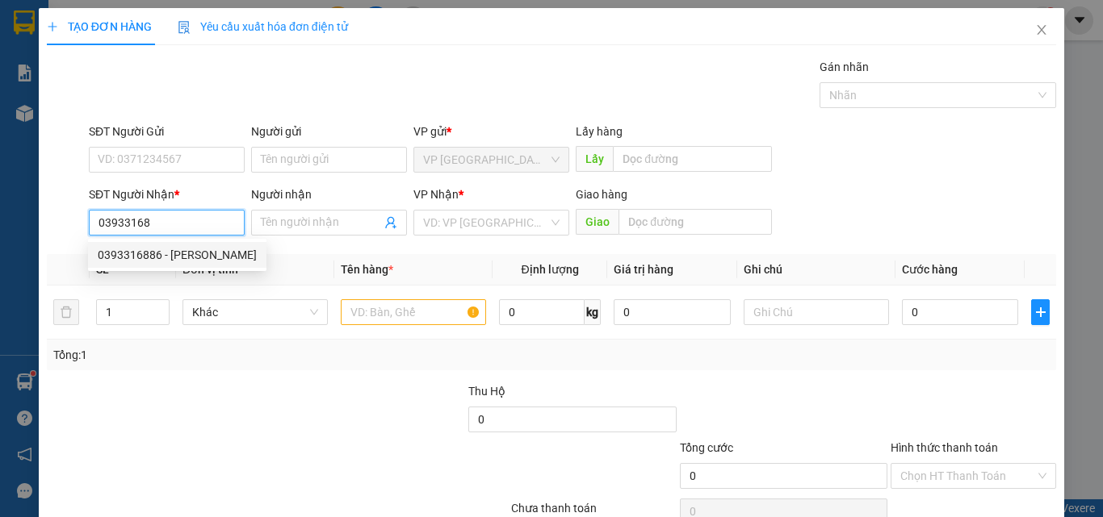
click at [203, 246] on div "0393316886 - [PERSON_NAME]" at bounding box center [177, 255] width 159 height 18
type input "0393316886"
type input "[PERSON_NAME]"
type input "0393316886"
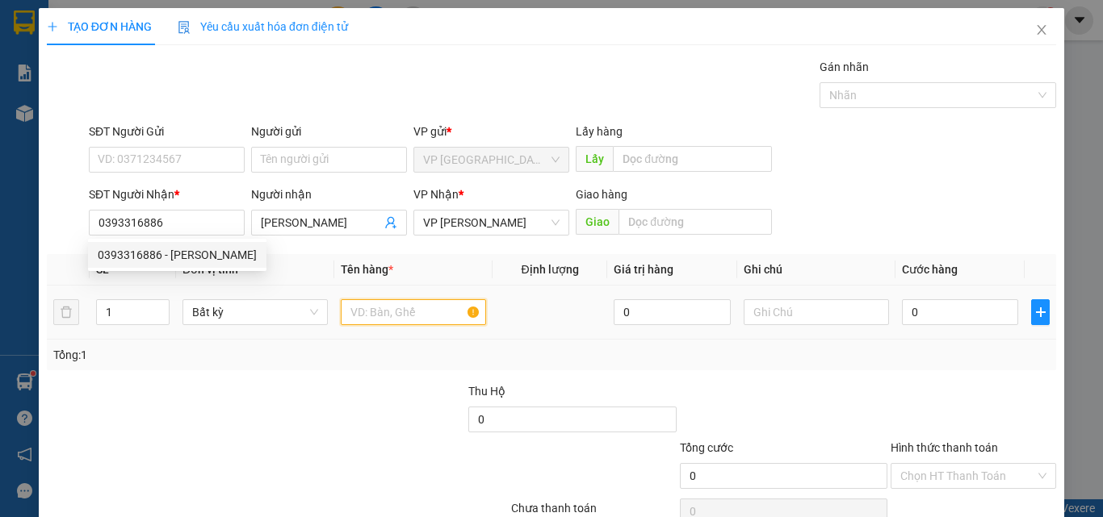
click at [365, 300] on input "text" at bounding box center [413, 312] width 145 height 26
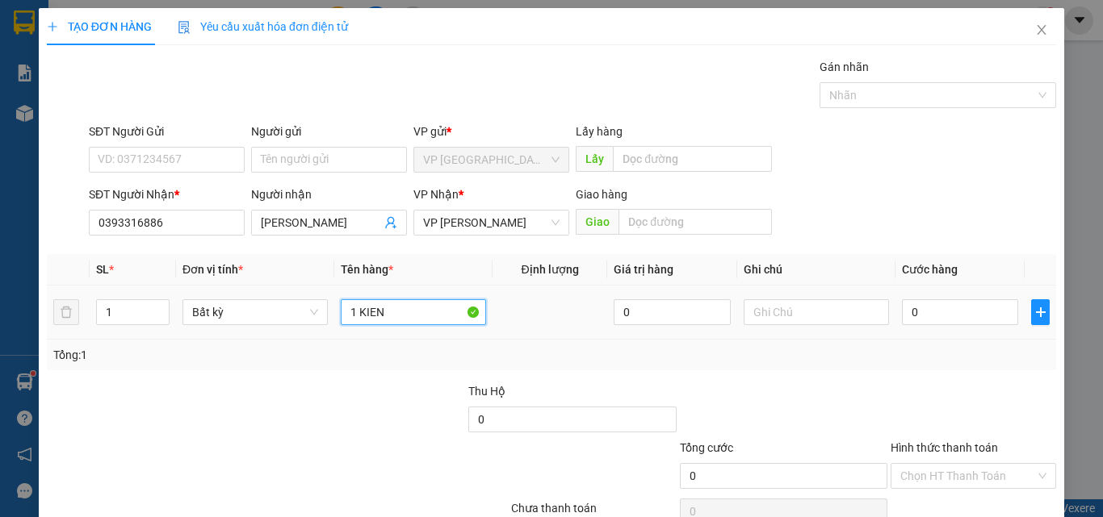
type input "1 KIEN"
type input "03"
type input "3"
type input "0"
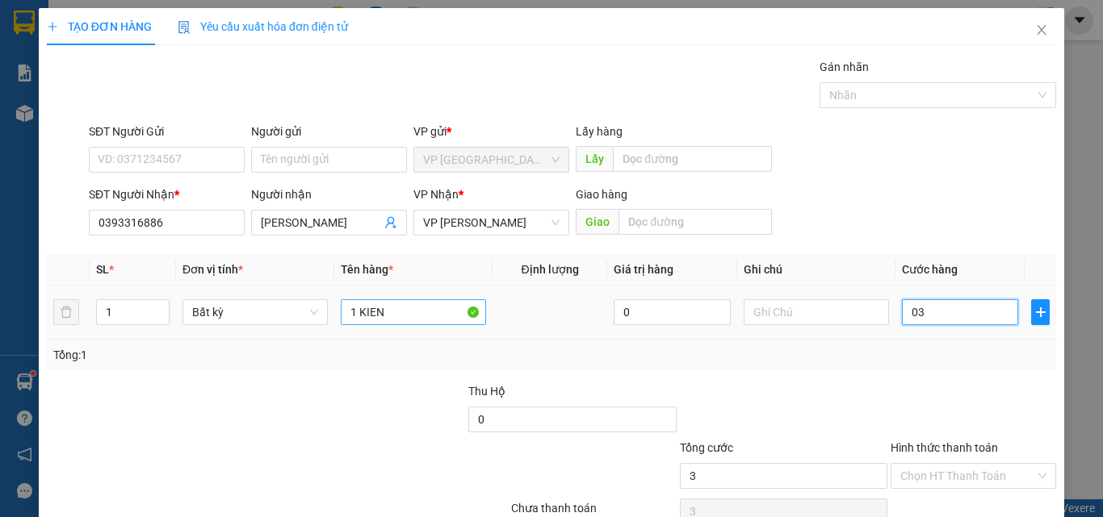
type input "0"
type input "03"
type input "3"
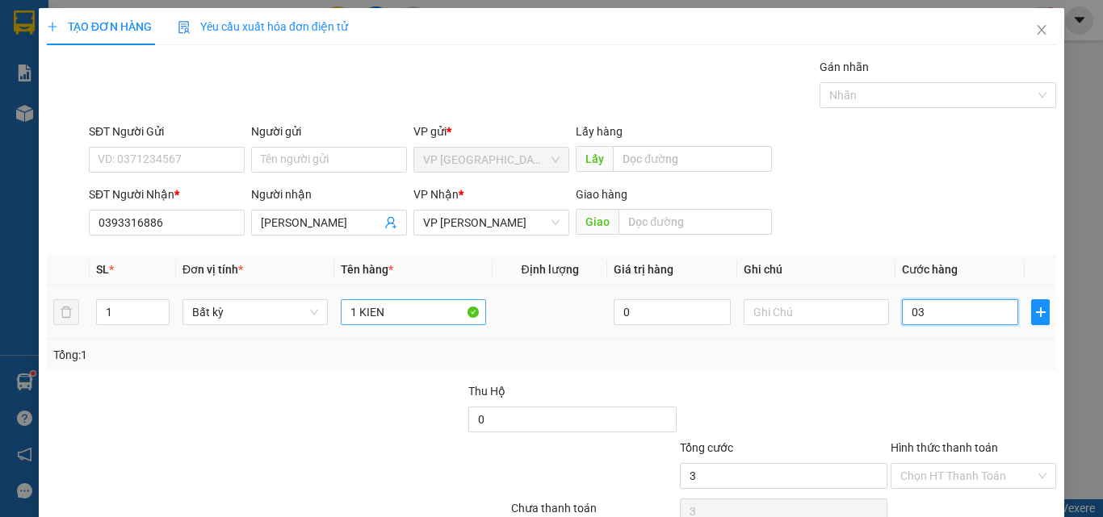
type input "030"
type input "30"
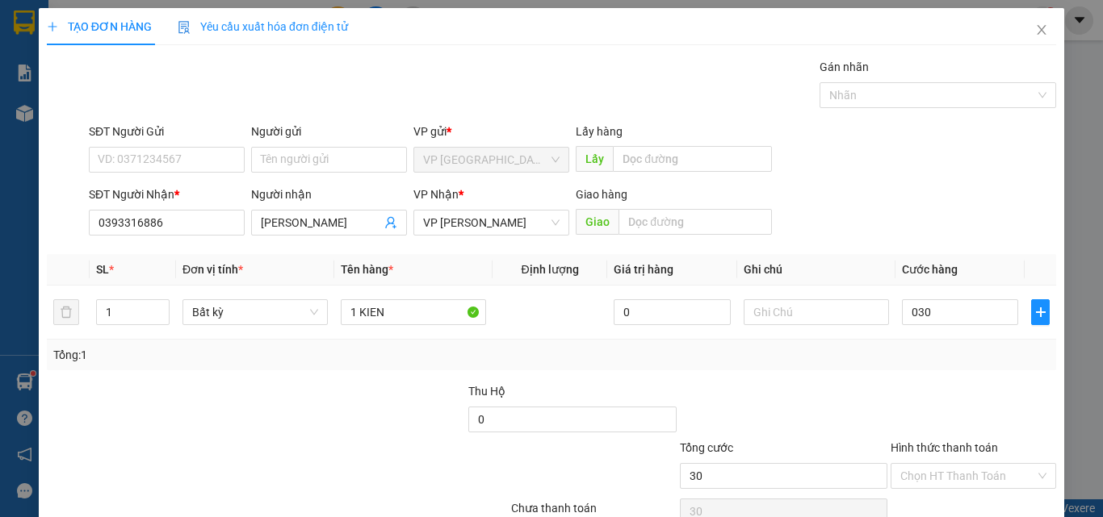
type input "30.000"
click at [962, 400] on div at bounding box center [973, 411] width 169 height 57
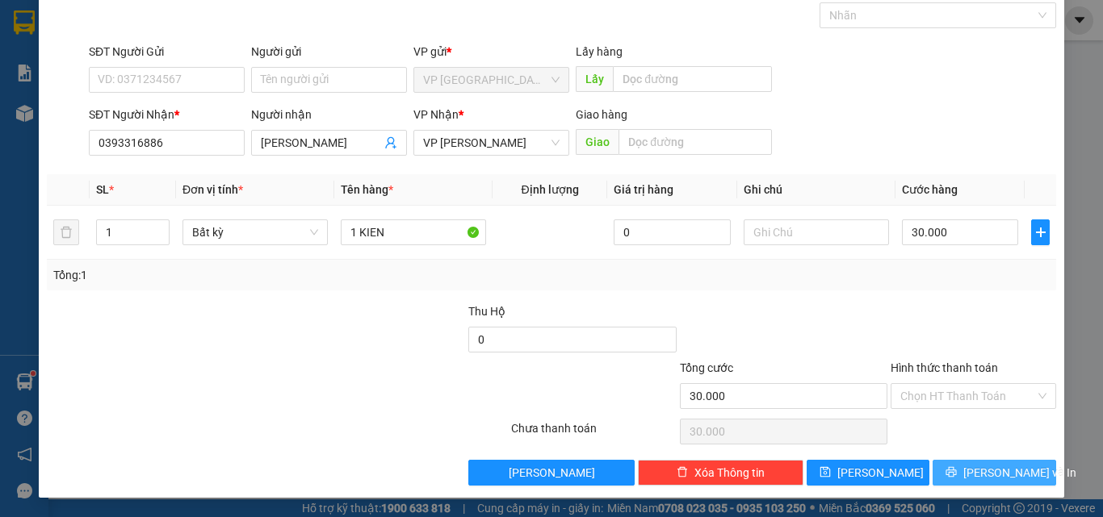
click at [1015, 483] on button "[PERSON_NAME] và In" at bounding box center [994, 473] width 124 height 26
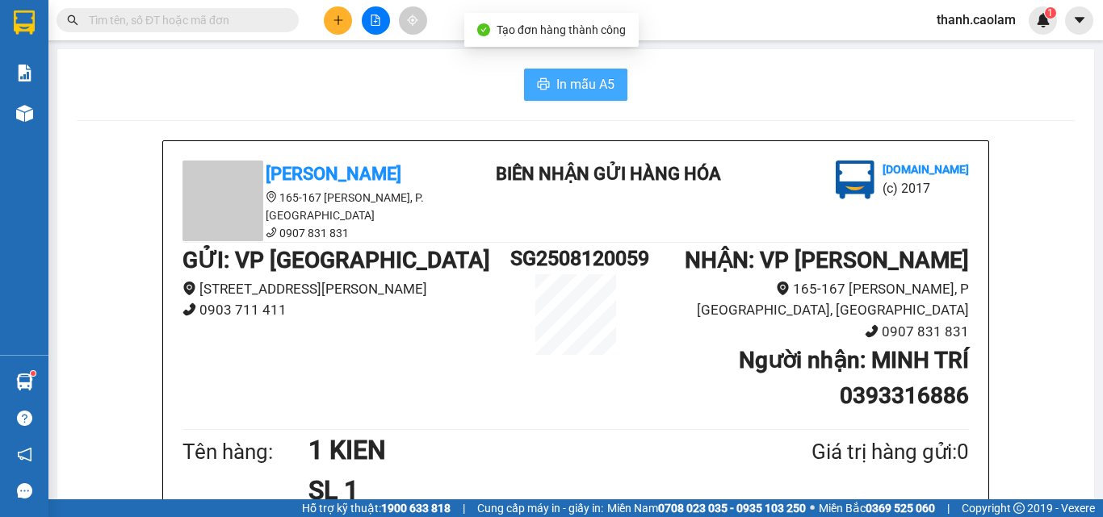
click at [574, 82] on span "In mẫu A5" at bounding box center [585, 84] width 58 height 20
click at [485, 211] on div "[PERSON_NAME] 165-167 [PERSON_NAME], P. [GEOGRAPHIC_DATA] 0907 831 831 BIÊN NHẬ…" at bounding box center [575, 202] width 793 height 82
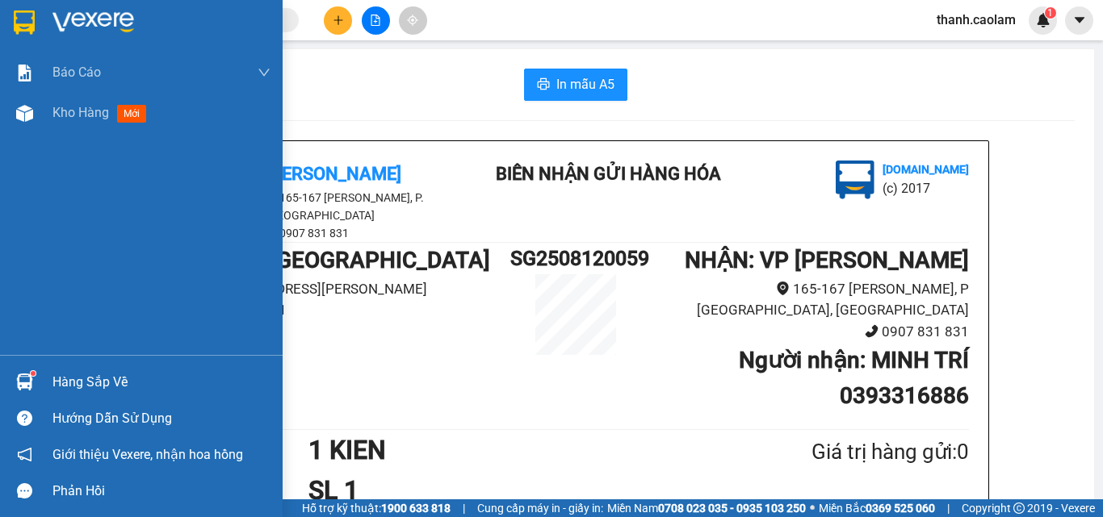
click at [20, 21] on img at bounding box center [24, 22] width 21 height 24
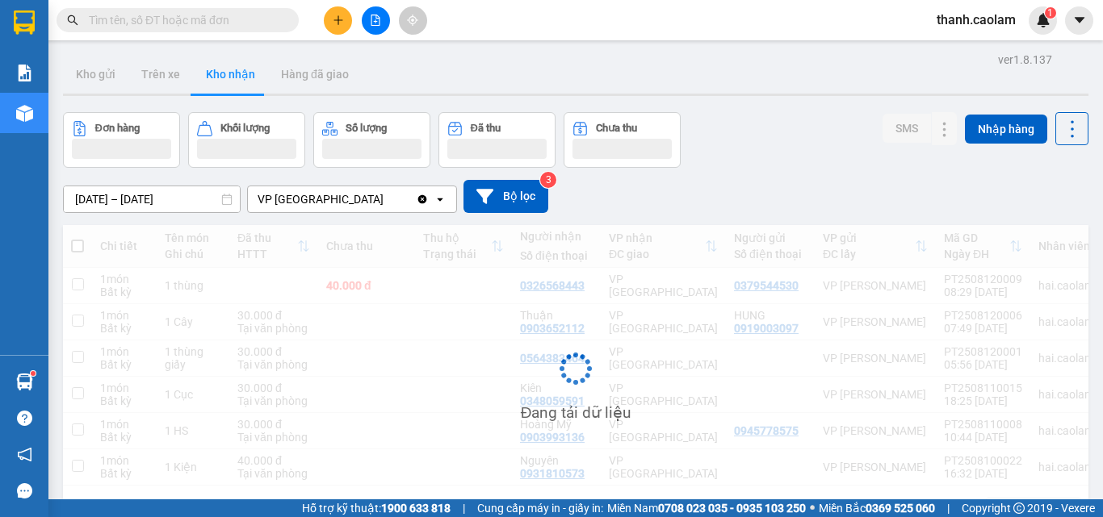
click at [330, 19] on button at bounding box center [338, 20] width 28 height 28
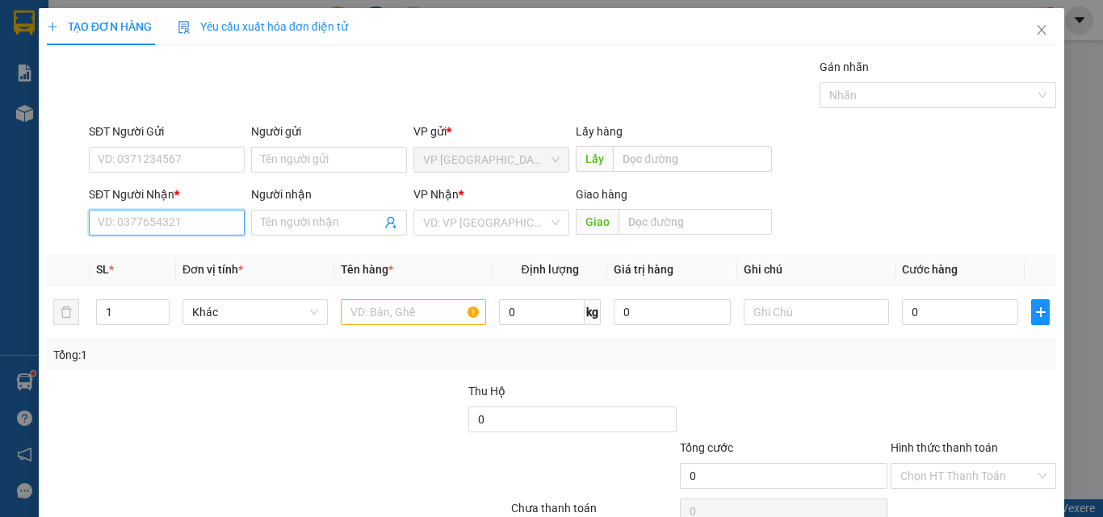
click at [156, 225] on input "SĐT Người Nhận *" at bounding box center [167, 223] width 156 height 26
click at [170, 253] on div "0798714668 - THỊNH" at bounding box center [165, 255] width 135 height 18
type input "0798714668"
type input "THỊNH"
type input "KM 28"
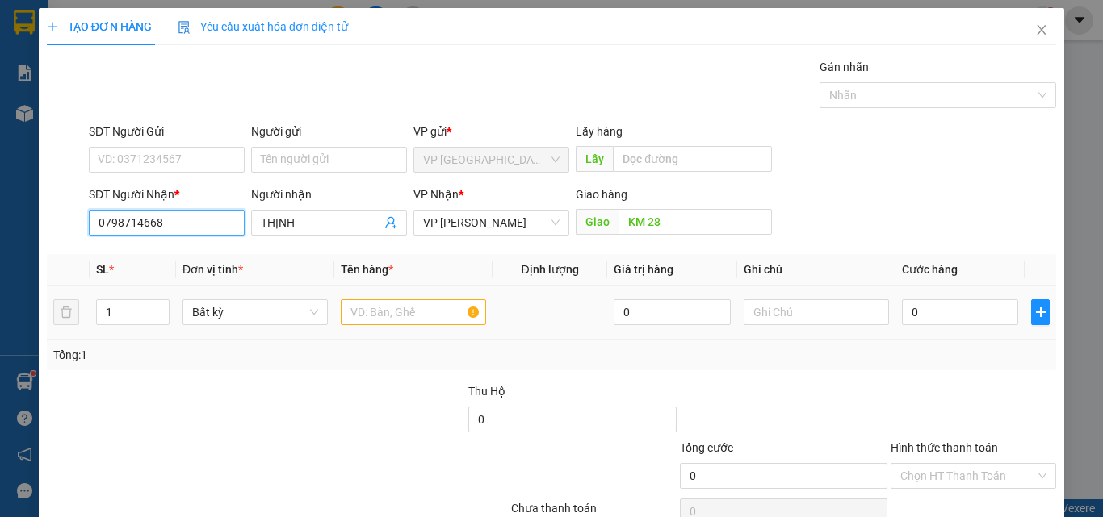
type input "0798714668"
click at [404, 316] on input "text" at bounding box center [413, 312] width 145 height 26
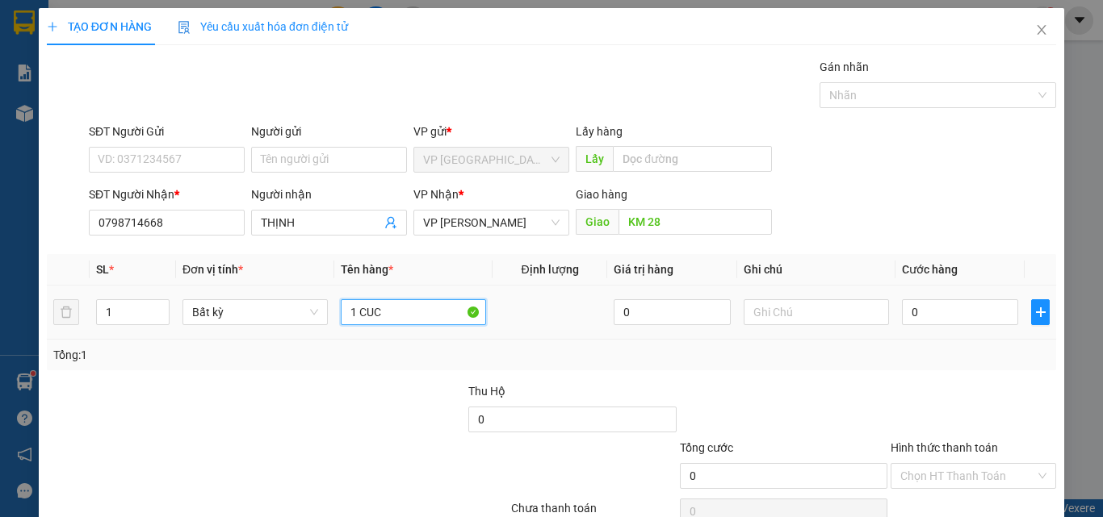
type input "1 CUC"
type input "3"
type input "30"
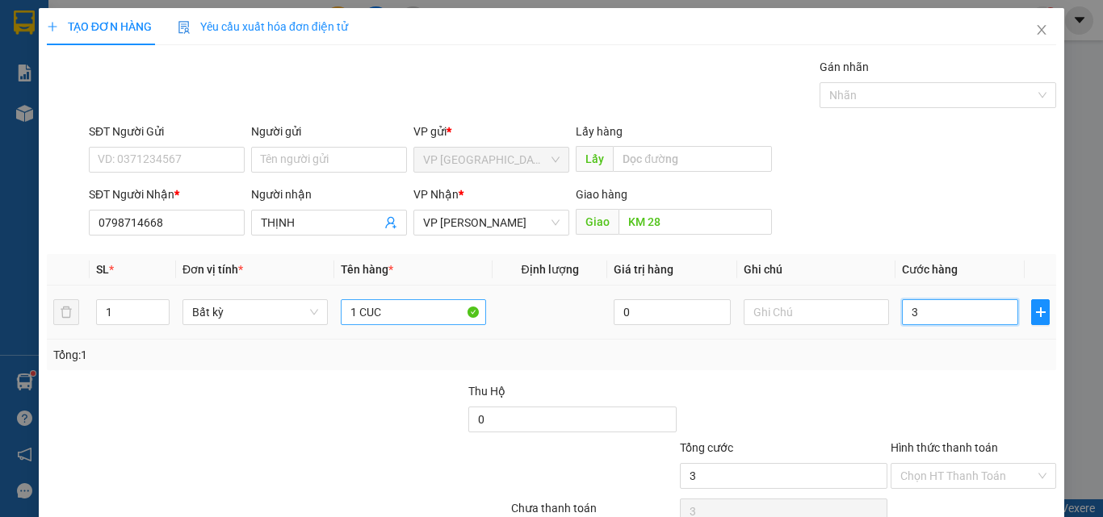
type input "30"
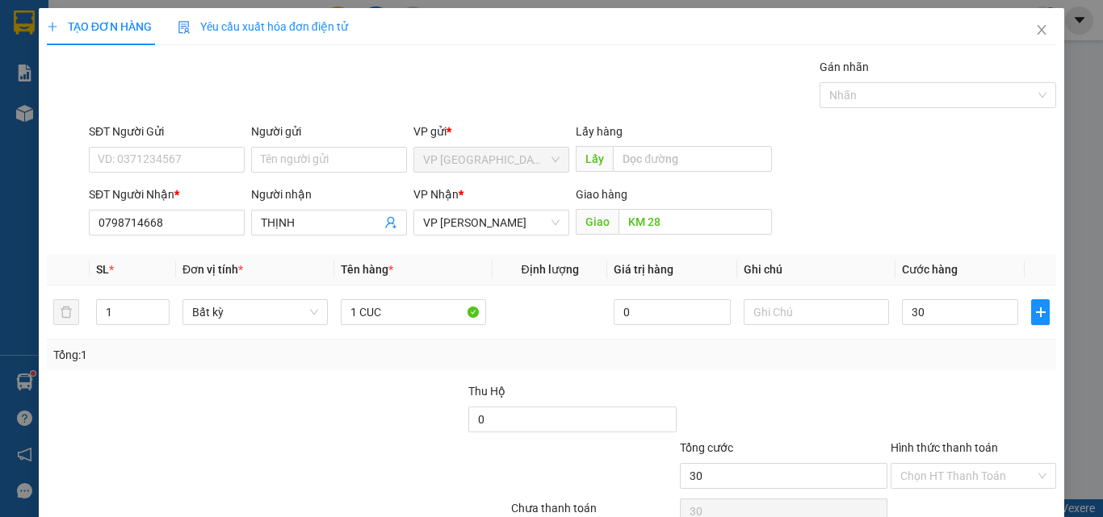
type input "30.000"
click at [781, 433] on div at bounding box center [783, 411] width 211 height 57
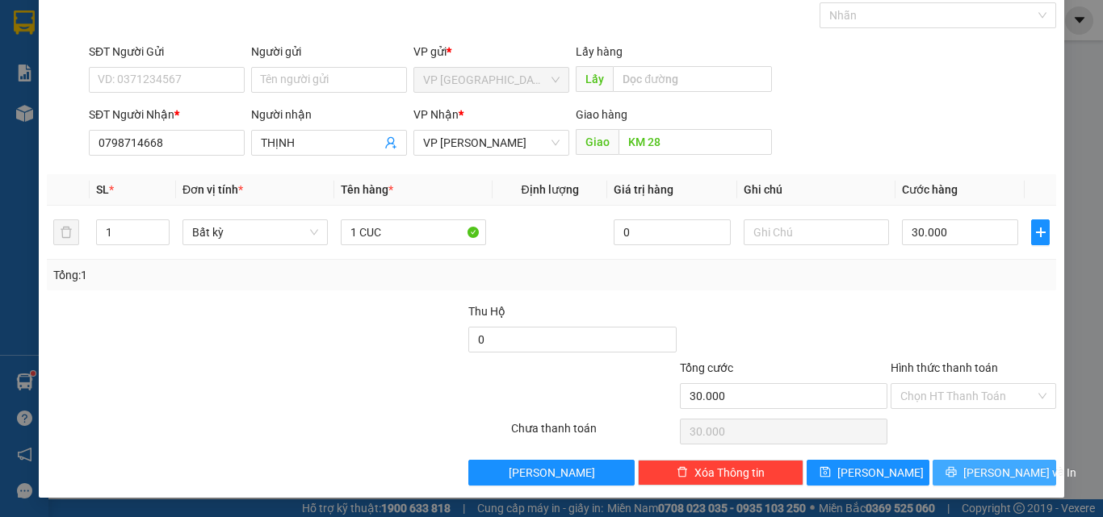
click at [996, 467] on span "[PERSON_NAME] và In" at bounding box center [1019, 473] width 113 height 18
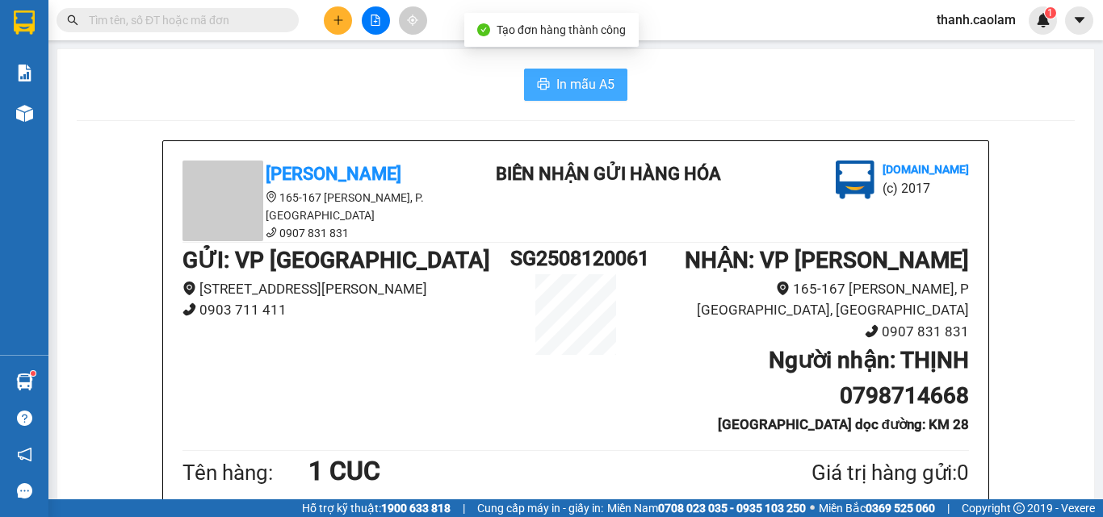
click at [568, 86] on span "In mẫu A5" at bounding box center [585, 84] width 58 height 20
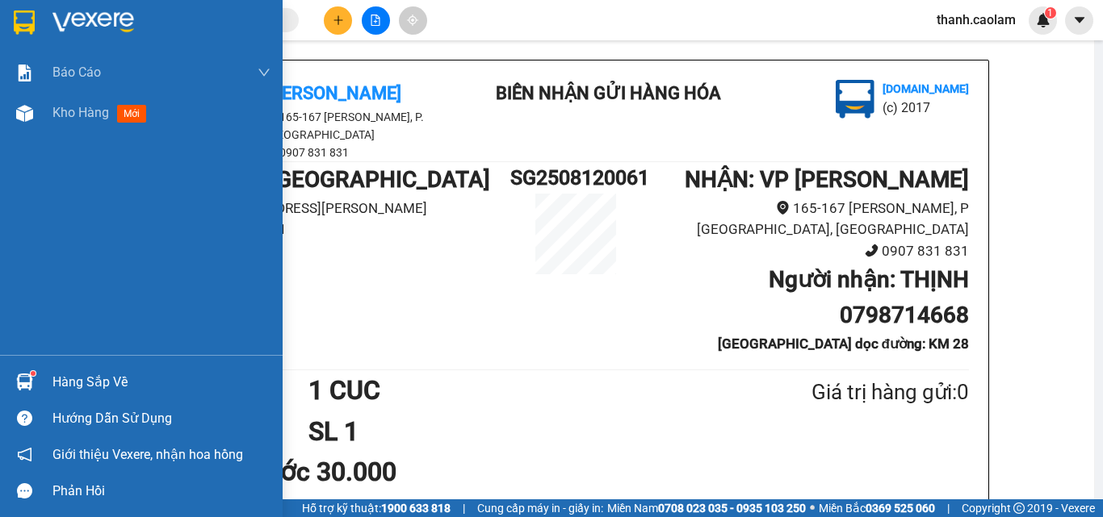
click at [48, 12] on div at bounding box center [141, 26] width 283 height 52
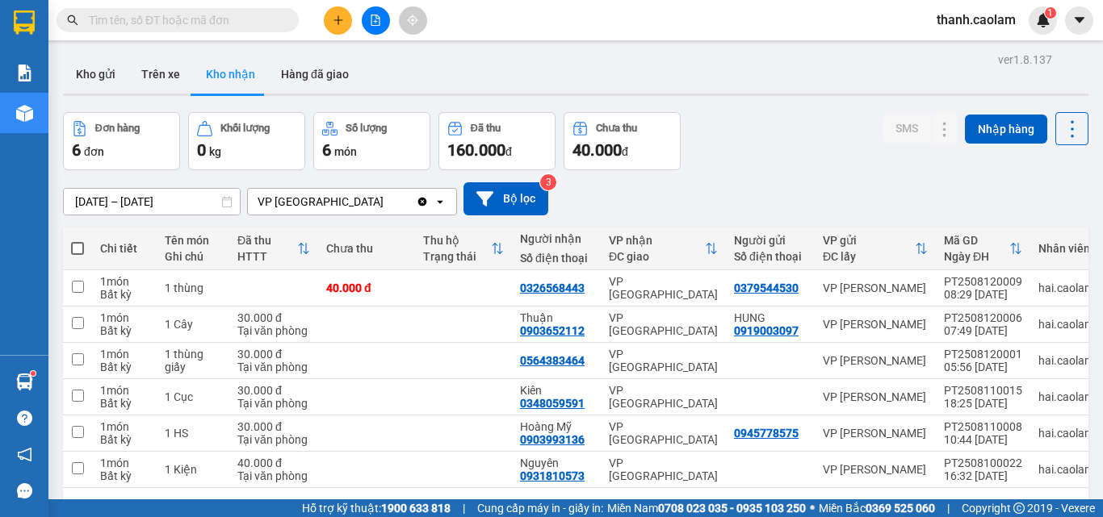
click at [224, 86] on button "Kho nhận" at bounding box center [230, 74] width 75 height 39
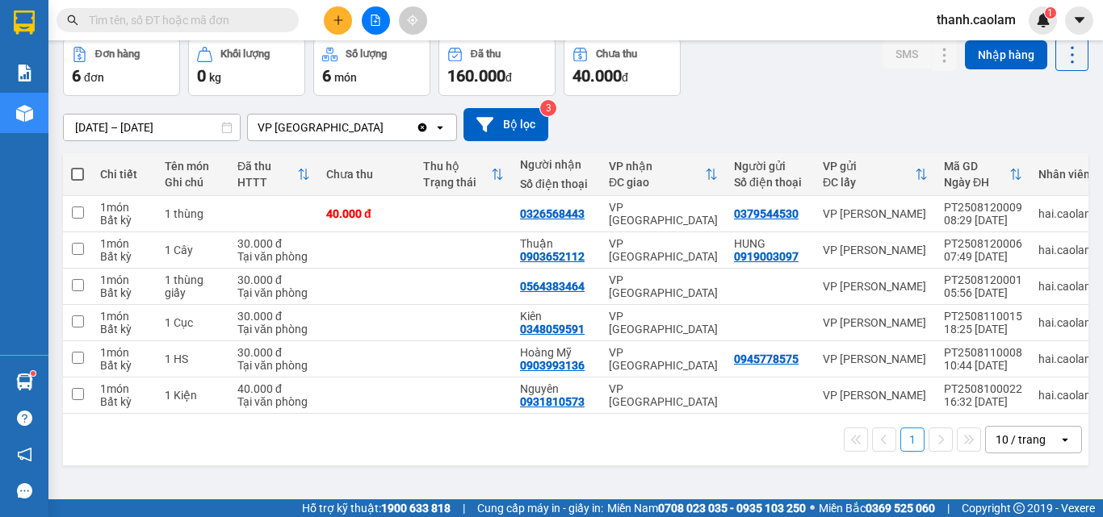
click at [211, 23] on input "text" at bounding box center [184, 20] width 191 height 18
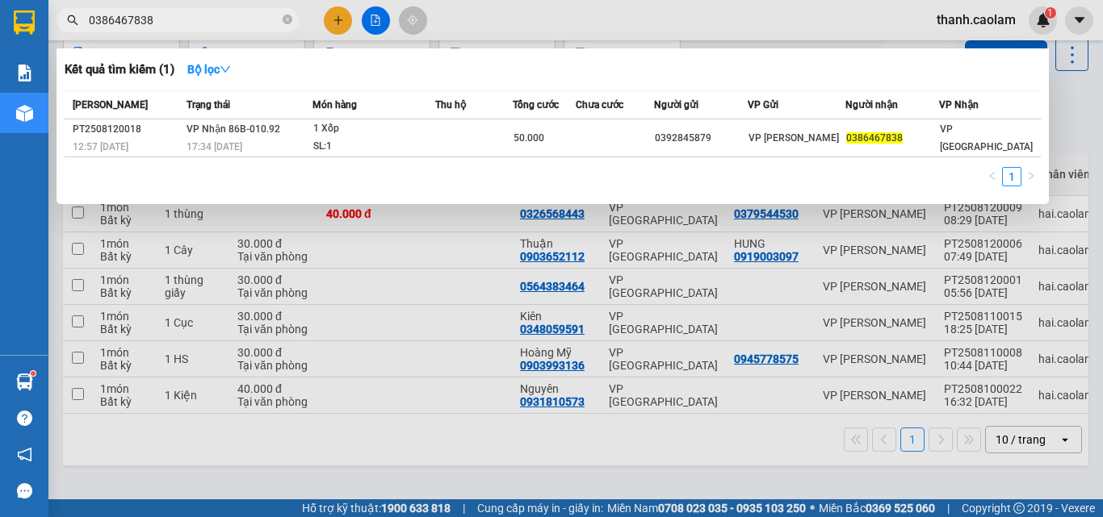
type input "0386467838"
click at [277, 19] on input "0386467838" at bounding box center [184, 20] width 191 height 18
click at [283, 17] on icon "close-circle" at bounding box center [288, 20] width 10 height 10
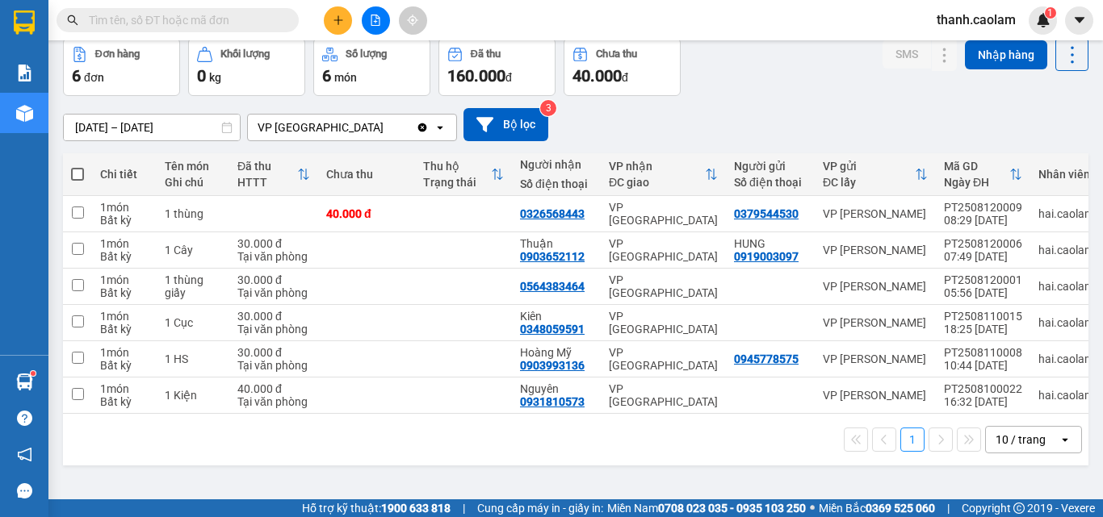
click at [565, 18] on div "Kết quả tìm kiếm ( 1 ) Bộ lọc Mã ĐH Trạng thái Món hàng Thu hộ Tổng cước Chưa c…" at bounding box center [551, 20] width 1103 height 40
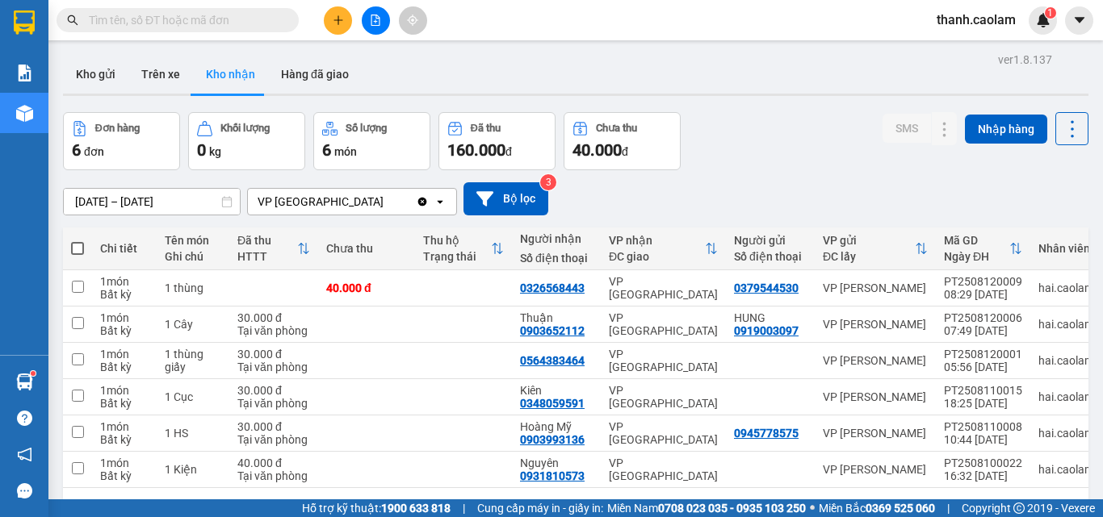
click at [48, 16] on div at bounding box center [157, 20] width 315 height 24
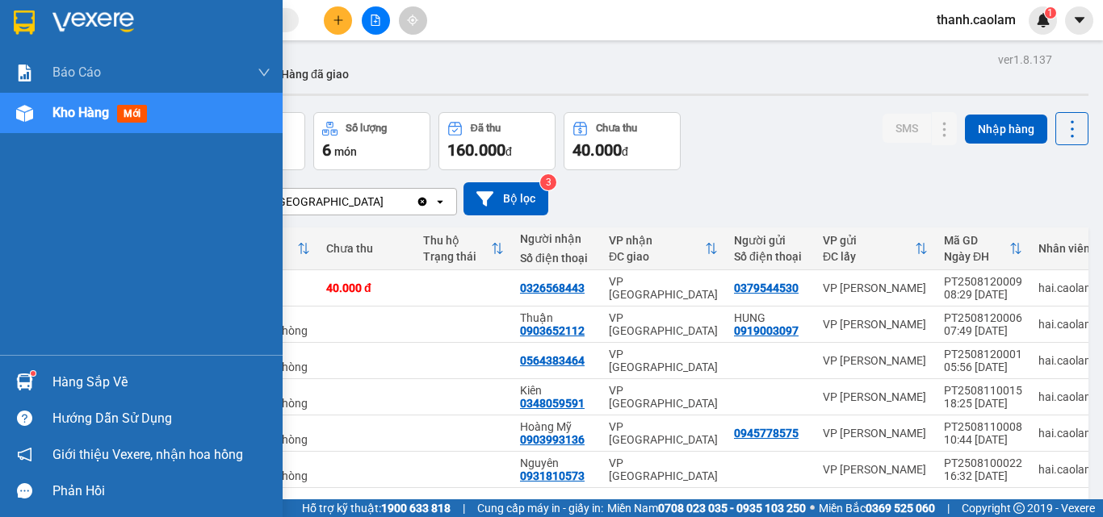
click at [6, 31] on div at bounding box center [141, 26] width 283 height 52
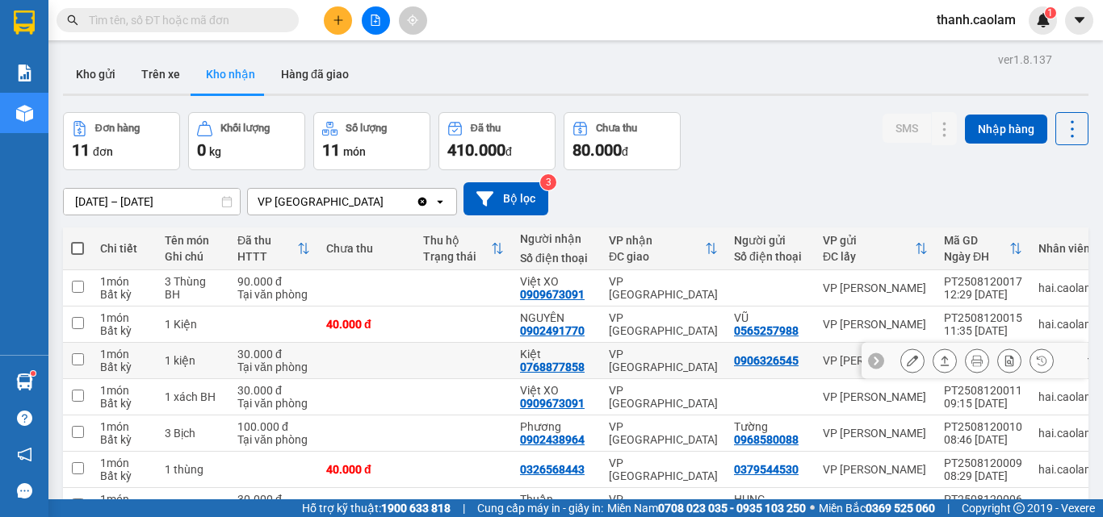
scroll to position [161, 0]
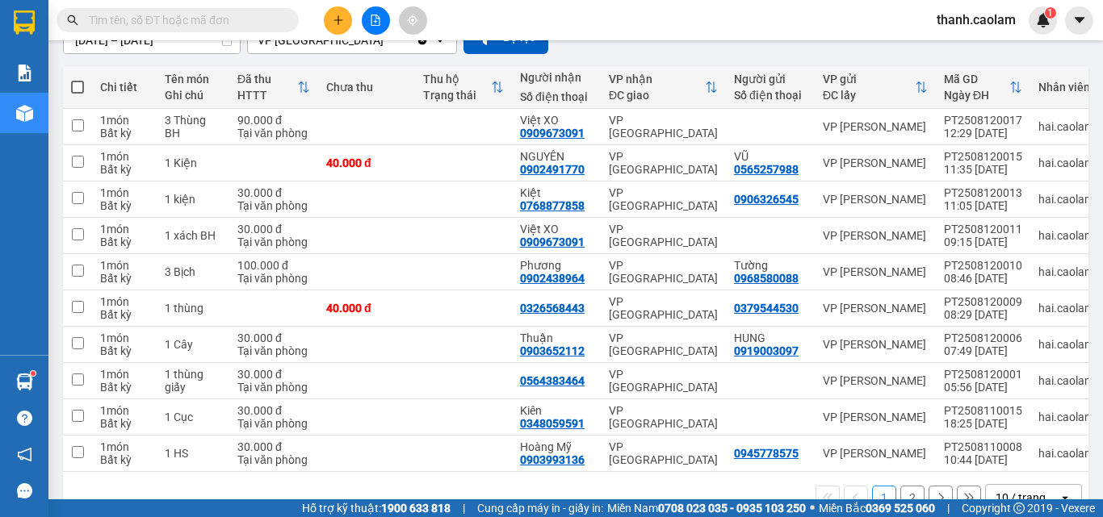
click at [257, 19] on input "text" at bounding box center [184, 20] width 191 height 18
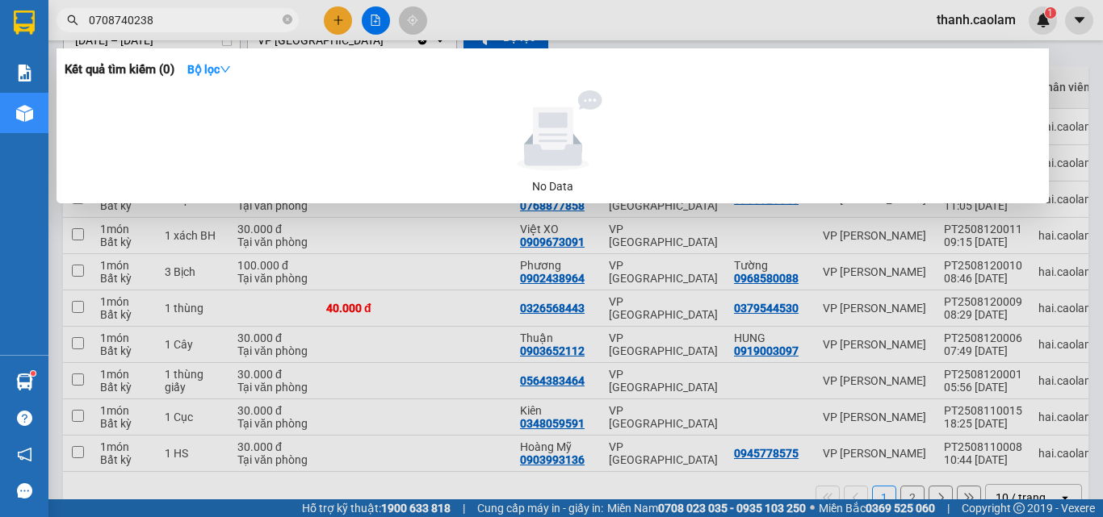
click at [256, 10] on span "0708740238" at bounding box center [178, 20] width 242 height 24
click at [258, 21] on input "0708740238" at bounding box center [184, 20] width 191 height 18
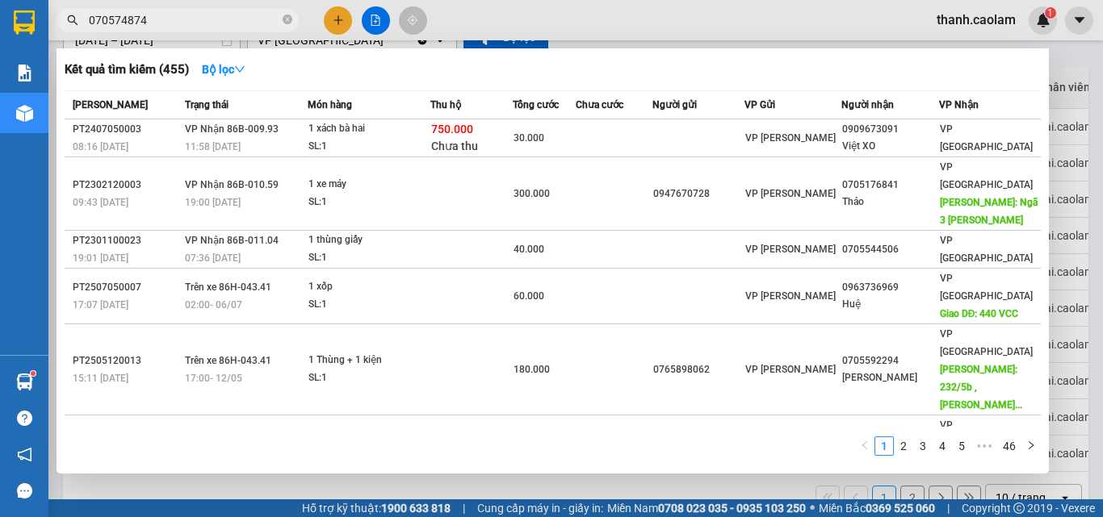
type input "0705748743"
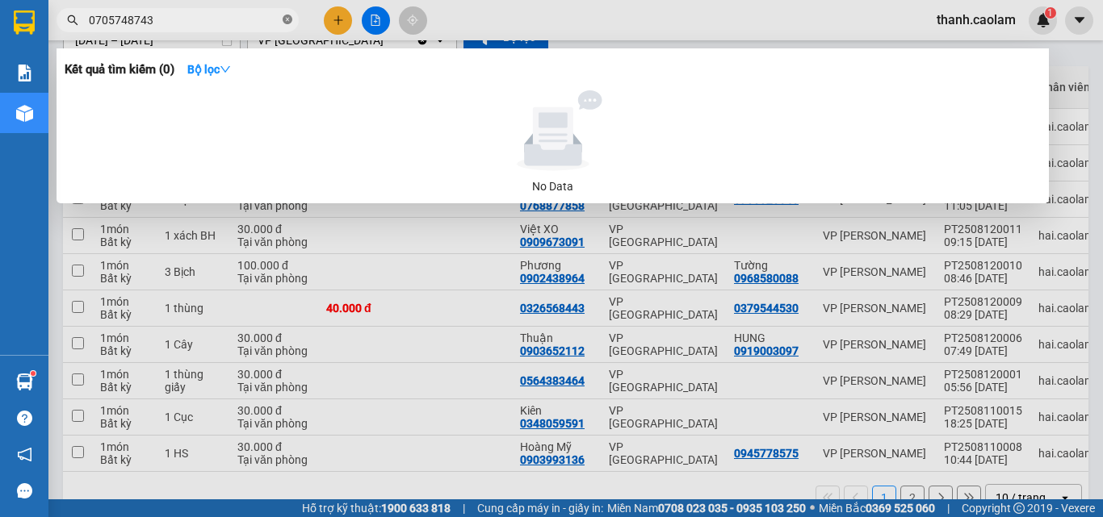
click at [287, 15] on icon "close-circle" at bounding box center [288, 20] width 10 height 10
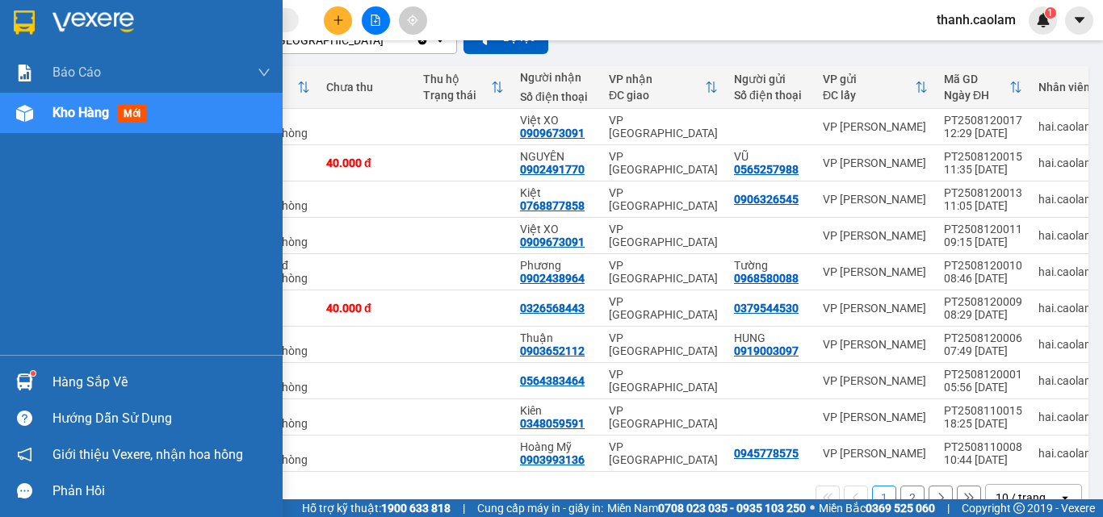
drag, startPoint x: 315, startPoint y: 56, endPoint x: 24, endPoint y: 30, distance: 291.7
click at [24, 30] on img at bounding box center [24, 22] width 21 height 24
drag, startPoint x: 13, startPoint y: 18, endPoint x: 27, endPoint y: 4, distance: 20.0
click at [14, 18] on img at bounding box center [24, 22] width 21 height 24
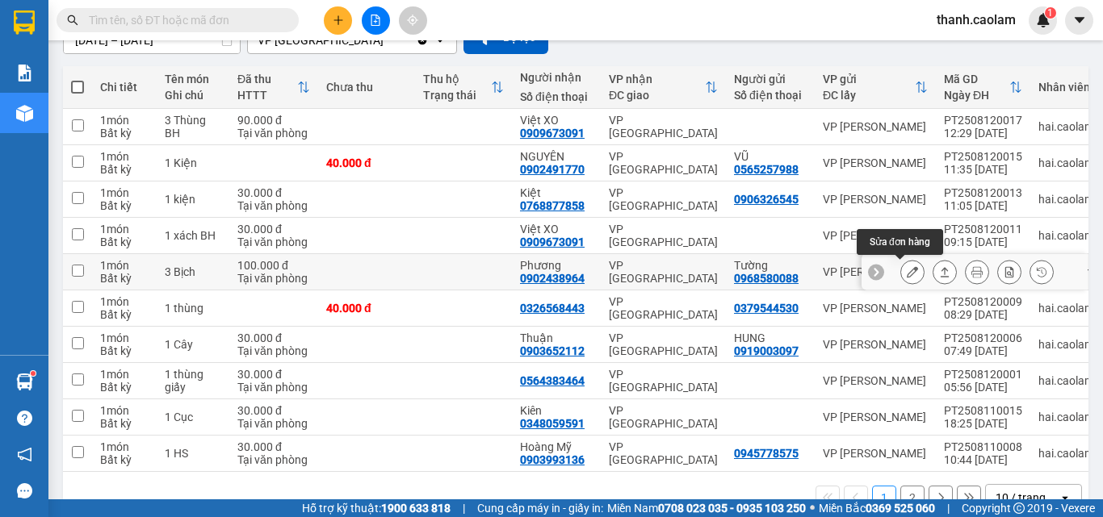
click at [907, 273] on icon at bounding box center [912, 271] width 11 height 11
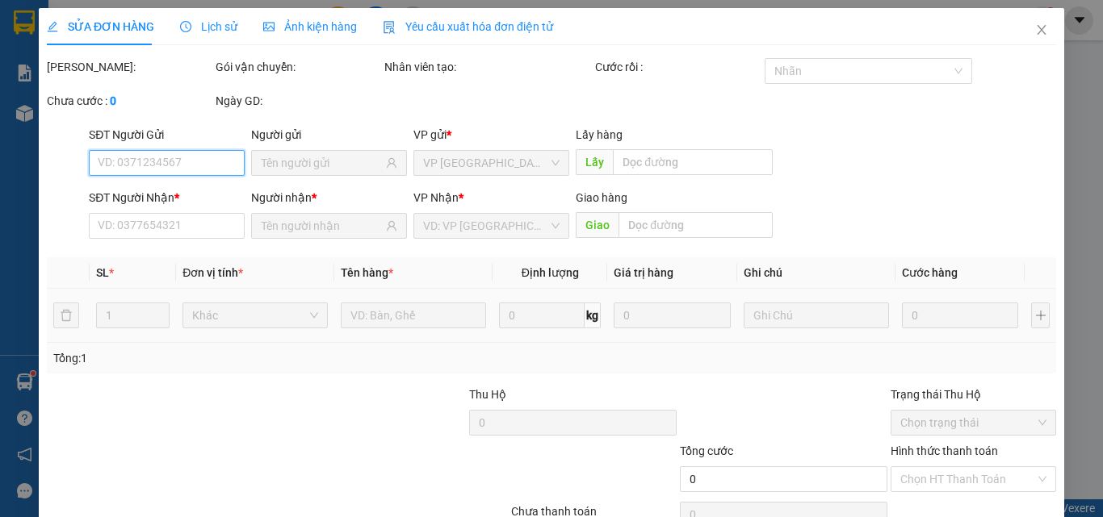
scroll to position [83, 0]
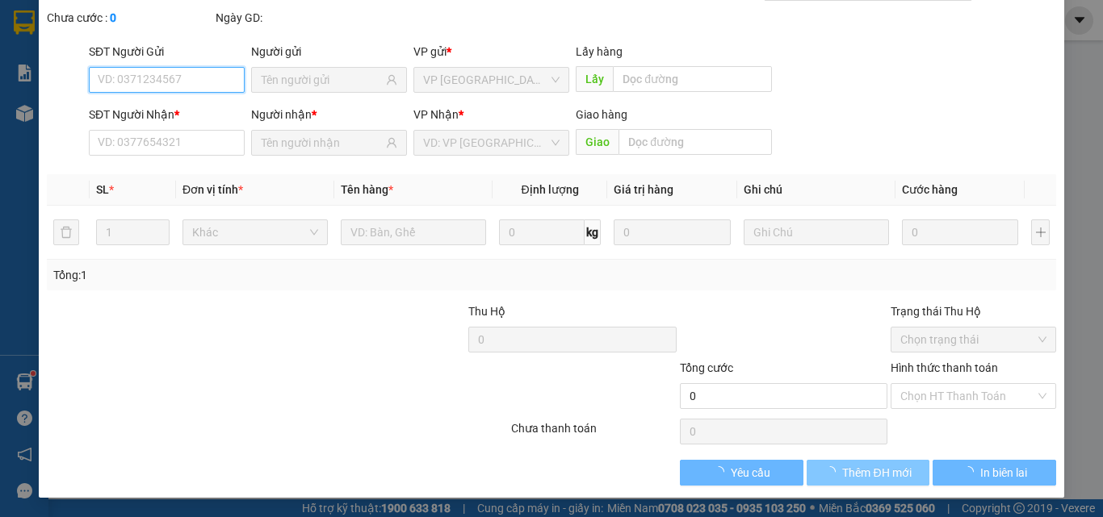
type input "0968580088"
type input "Tường"
type input "0902438964"
type input "Phương"
type input "100.000"
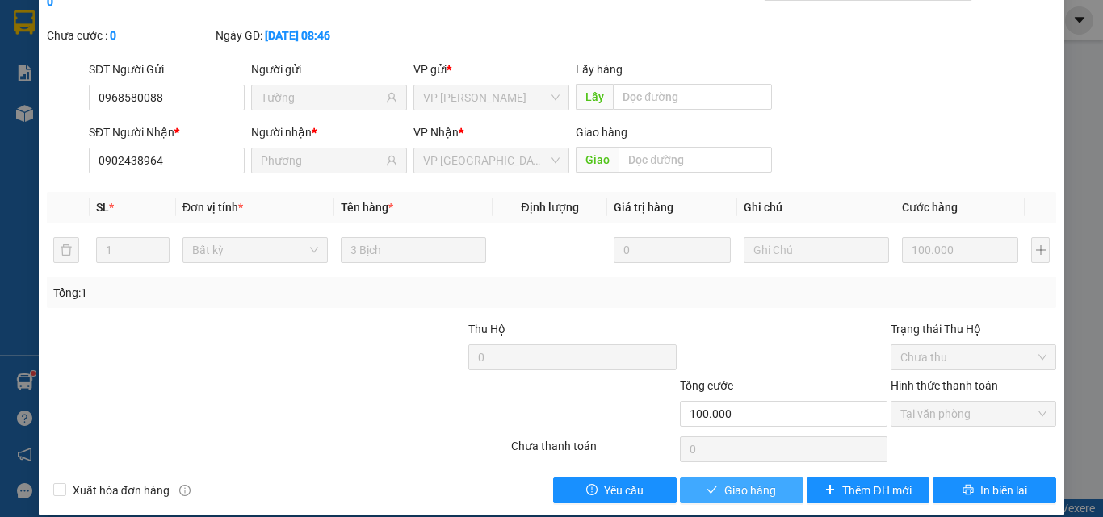
click at [743, 482] on span "Giao hàng" at bounding box center [750, 491] width 52 height 18
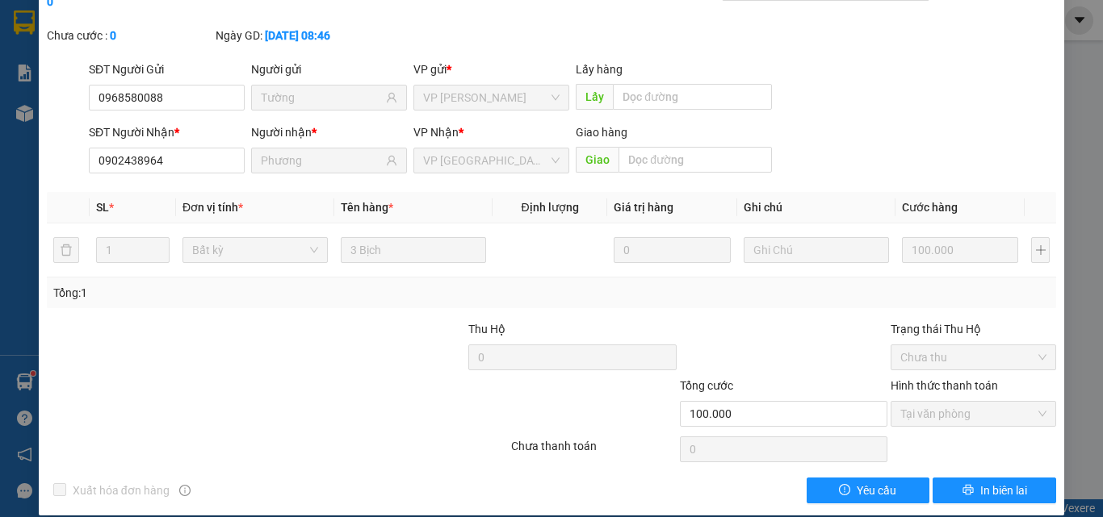
scroll to position [0, 0]
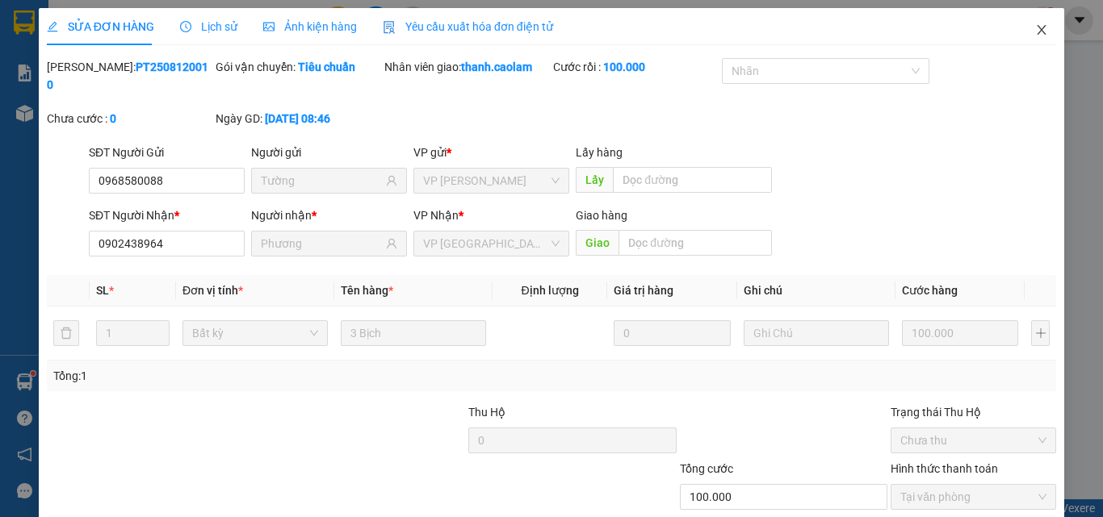
click at [1037, 32] on icon "close" at bounding box center [1041, 30] width 9 height 10
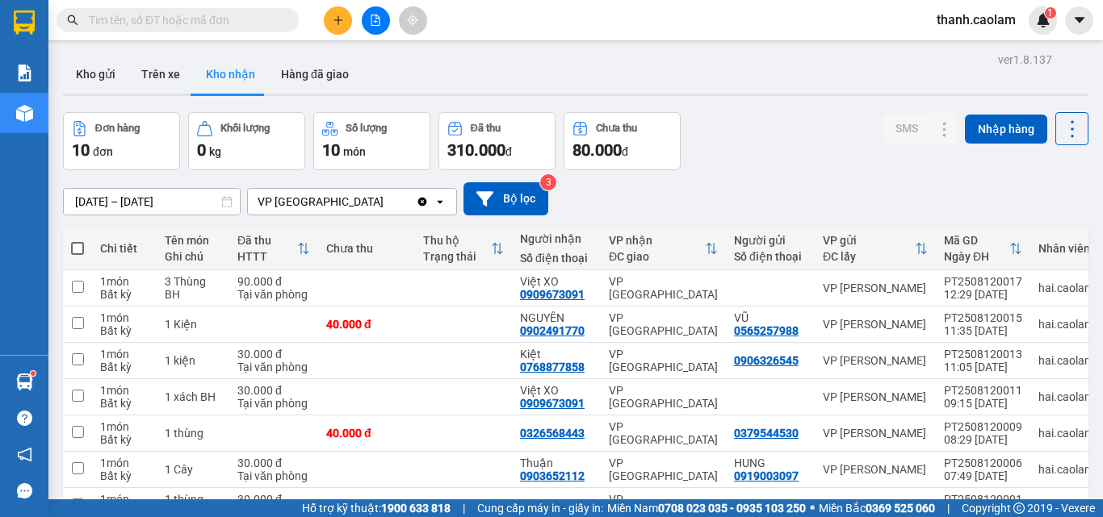
click at [334, 10] on button at bounding box center [338, 20] width 28 height 28
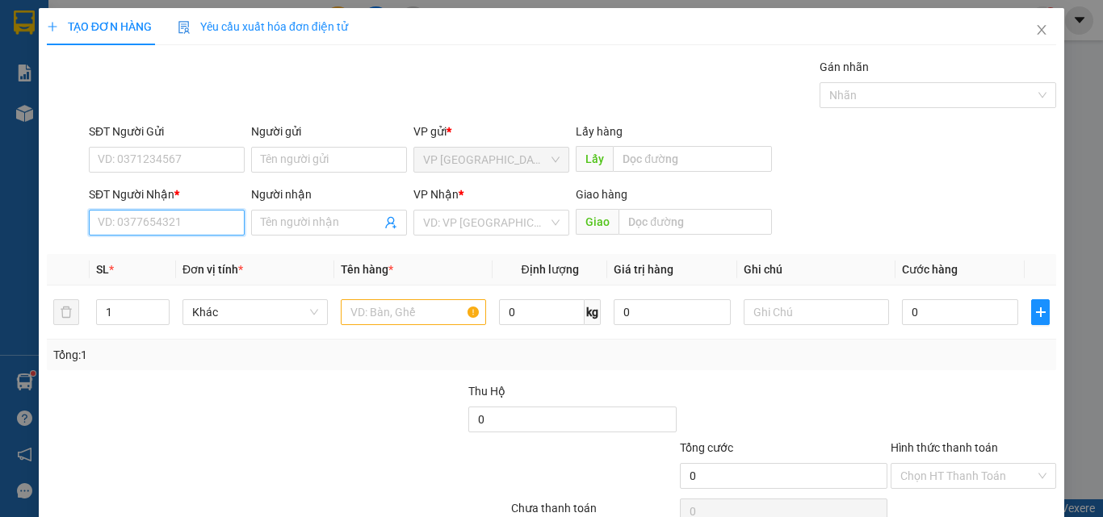
click at [180, 220] on input "SĐT Người Nhận *" at bounding box center [167, 223] width 156 height 26
drag, startPoint x: 172, startPoint y: 262, endPoint x: 183, endPoint y: 261, distance: 11.4
click at [174, 262] on div "0909582212 - Tú" at bounding box center [165, 255] width 135 height 18
type input "0909582212"
type input "Tú"
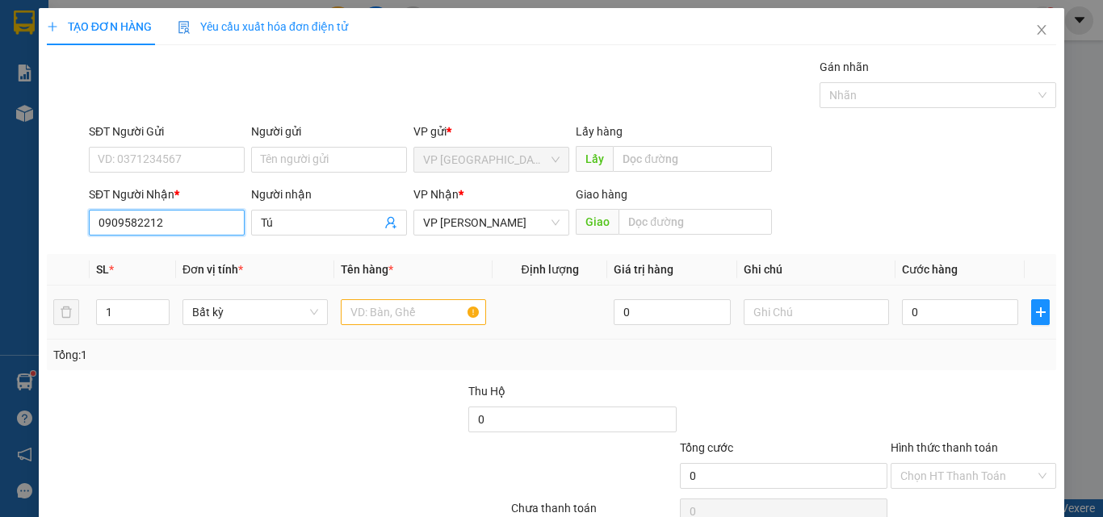
type input "0909582212"
click at [427, 316] on input "text" at bounding box center [413, 312] width 145 height 26
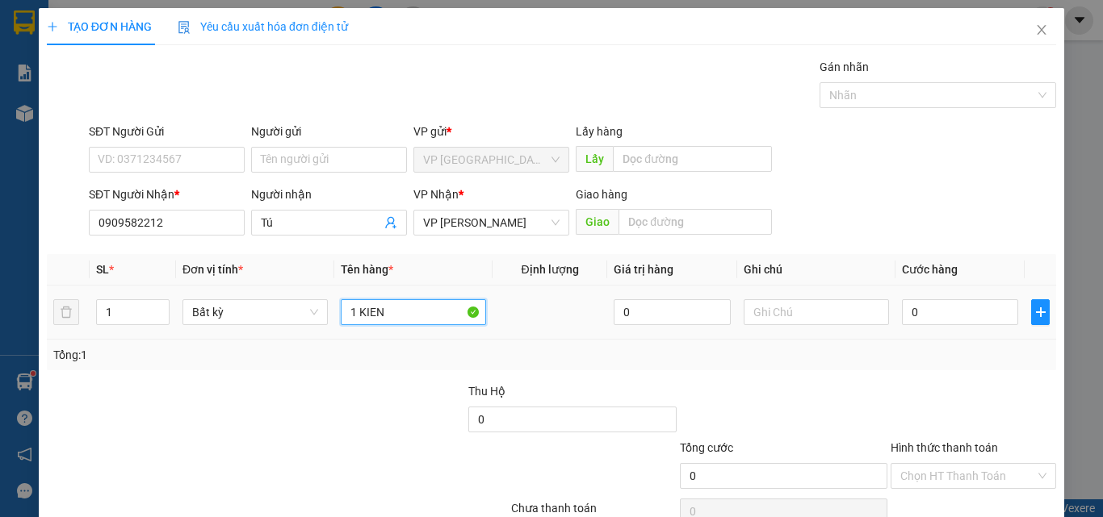
type input "1 KIEN"
type input "3"
type input "30"
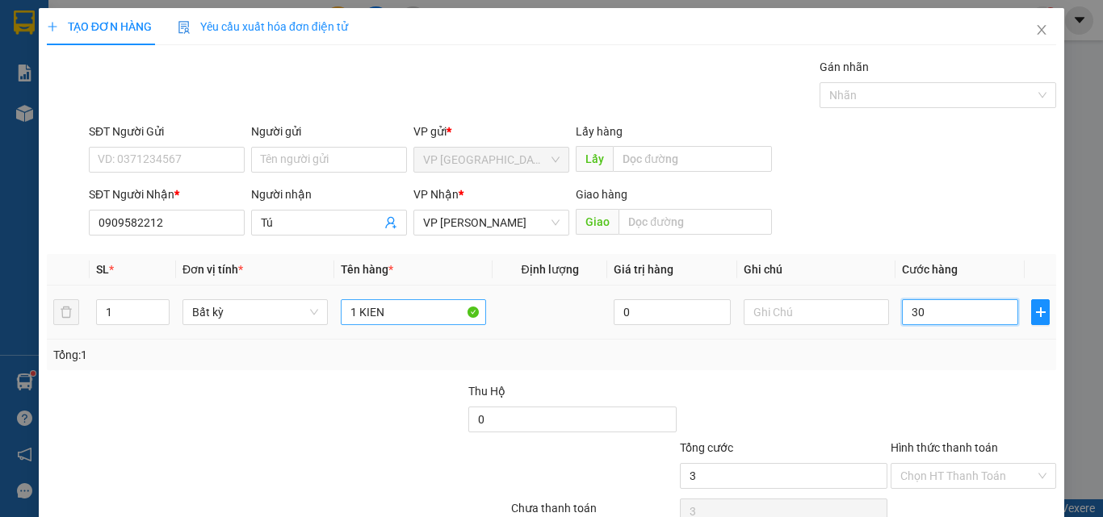
type input "30"
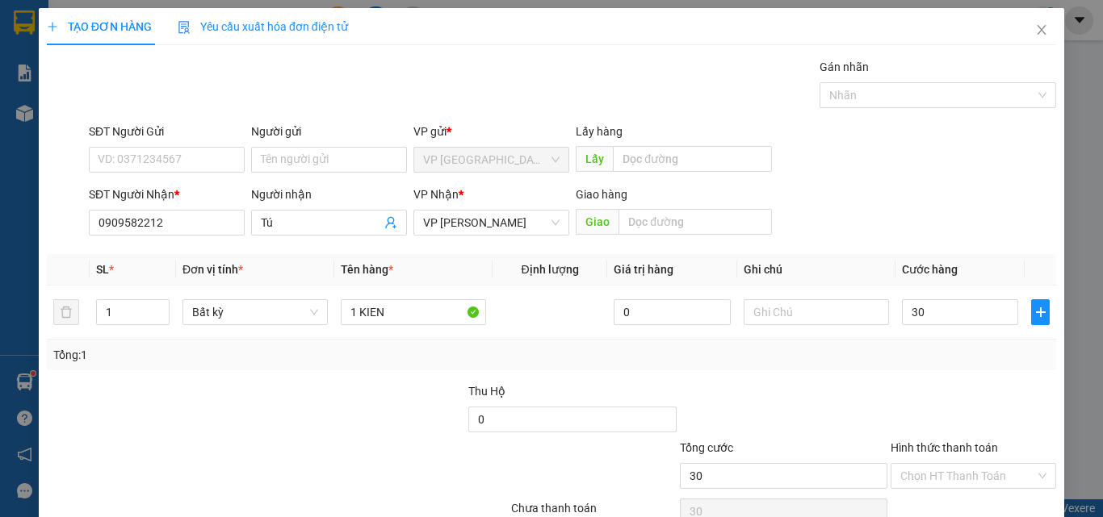
click at [858, 370] on div "Tổng: 1" at bounding box center [551, 355] width 1009 height 31
type input "30.000"
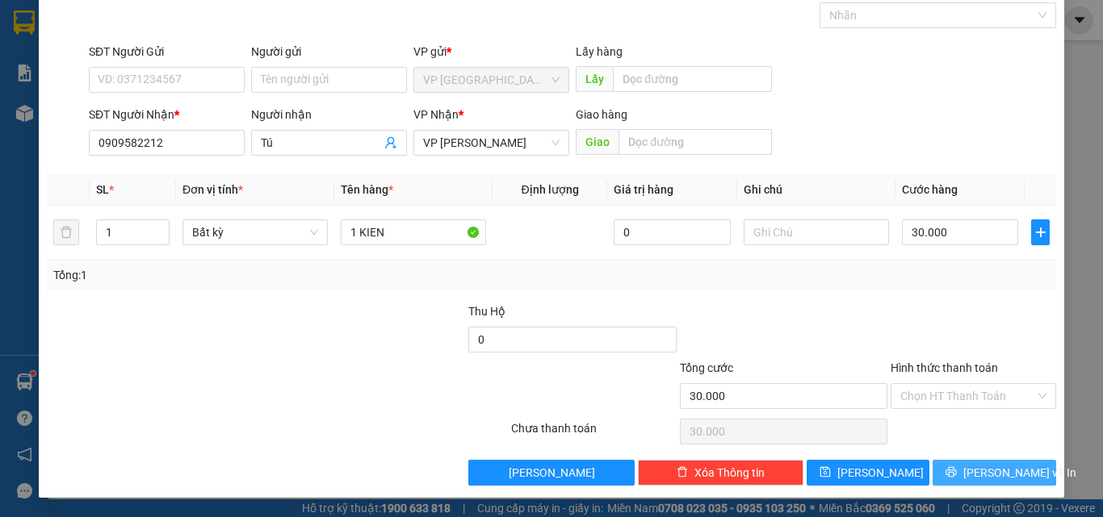
click at [990, 476] on span "[PERSON_NAME] và In" at bounding box center [1019, 473] width 113 height 18
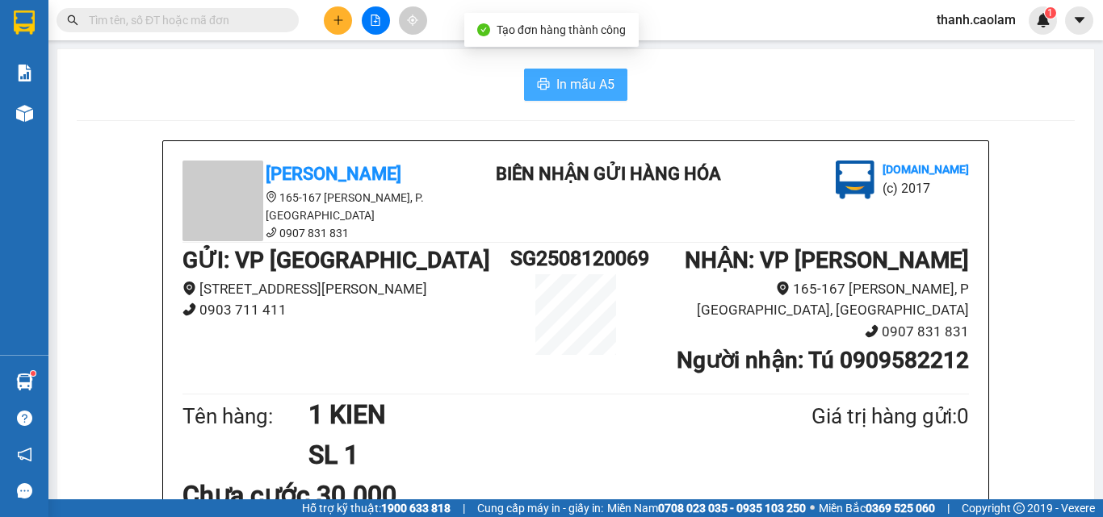
click at [581, 92] on span "In mẫu A5" at bounding box center [585, 84] width 58 height 20
click at [345, 17] on button at bounding box center [338, 20] width 28 height 28
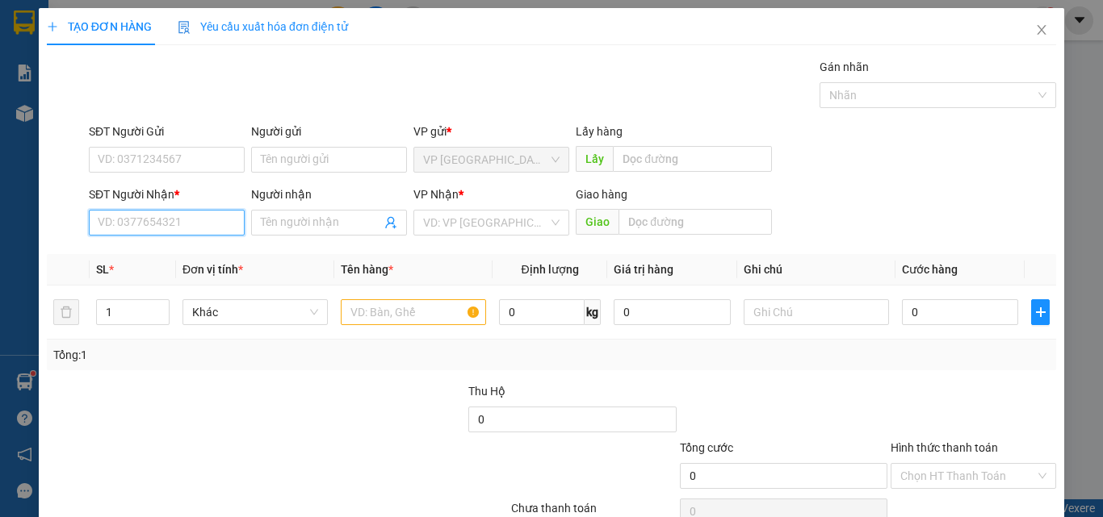
click at [171, 220] on input "SĐT Người Nhận *" at bounding box center [167, 223] width 156 height 26
click at [203, 252] on div "0919003097 - HUNG" at bounding box center [165, 255] width 135 height 18
type input "0919003097"
type input "HUNG"
type input "0919003097"
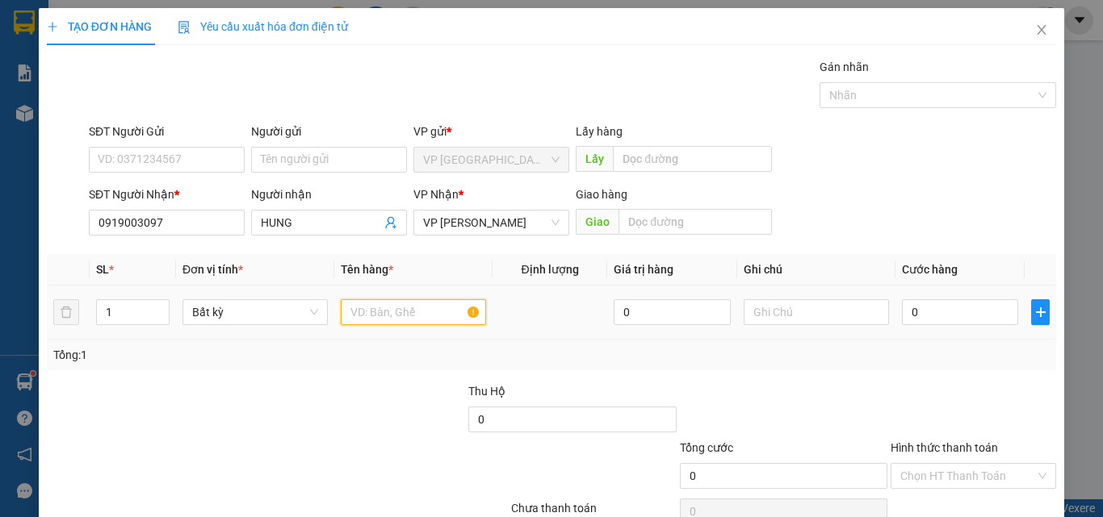
click at [392, 314] on input "text" at bounding box center [413, 312] width 145 height 26
type input "1 KIEN"
type input "3"
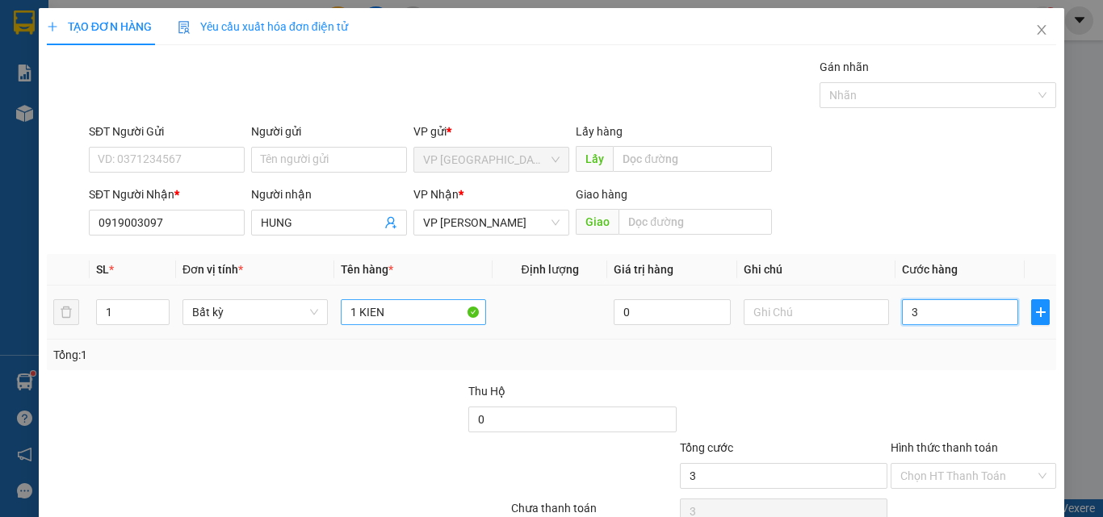
type input "30"
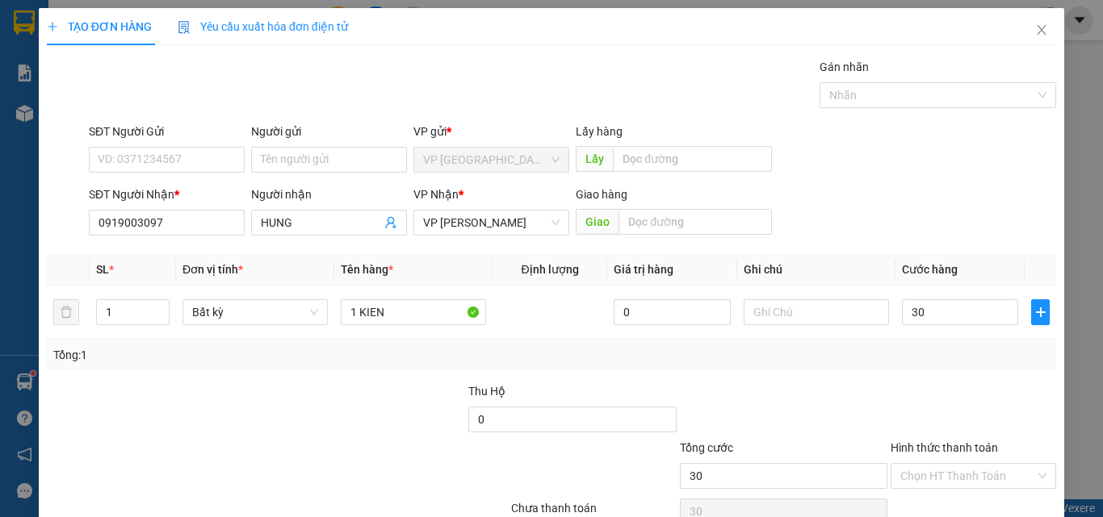
click at [889, 407] on div at bounding box center [973, 411] width 169 height 57
type input "30.000"
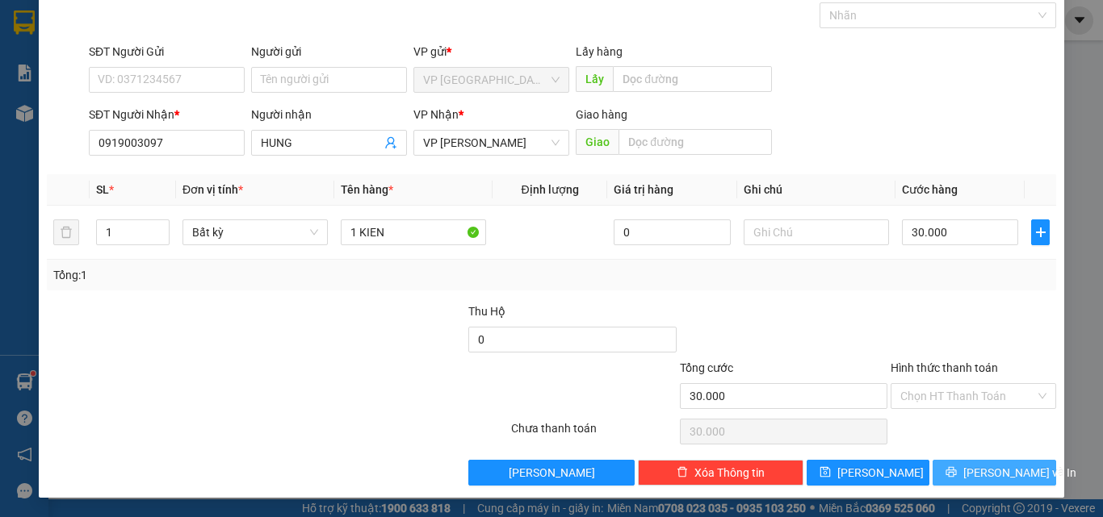
click at [986, 469] on span "[PERSON_NAME] và In" at bounding box center [1019, 473] width 113 height 18
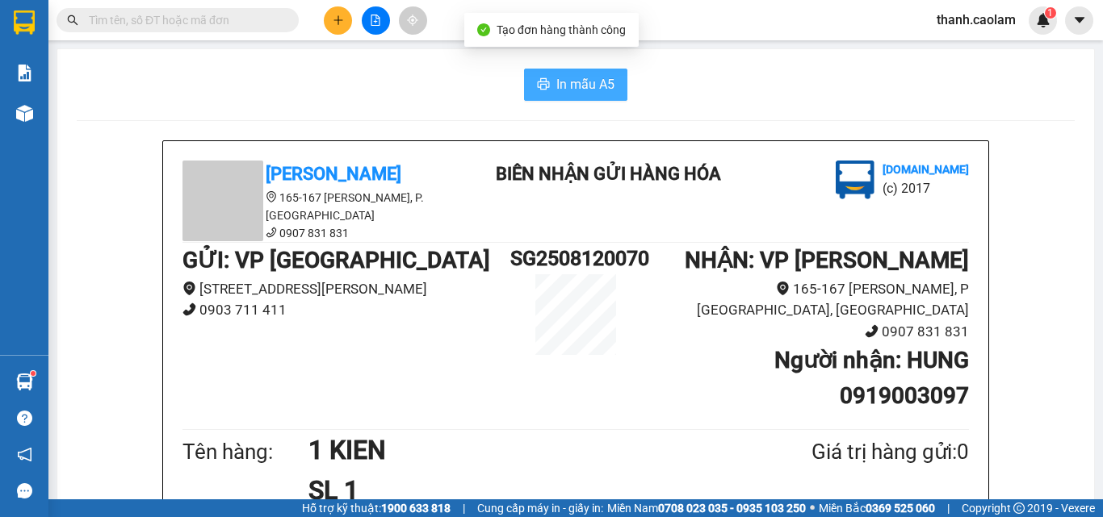
click at [584, 75] on span "In mẫu A5" at bounding box center [585, 84] width 58 height 20
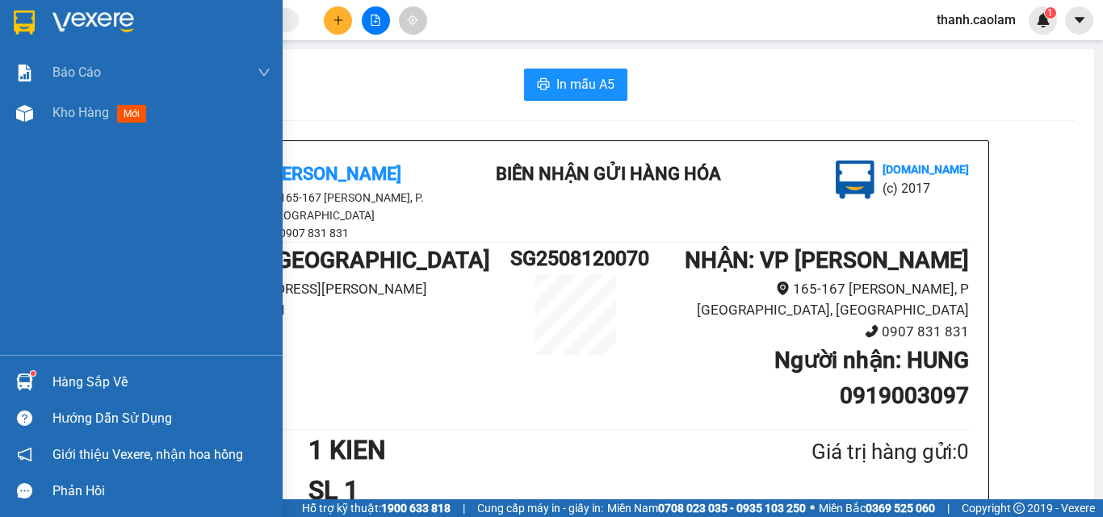
click at [22, 34] on img at bounding box center [24, 22] width 21 height 24
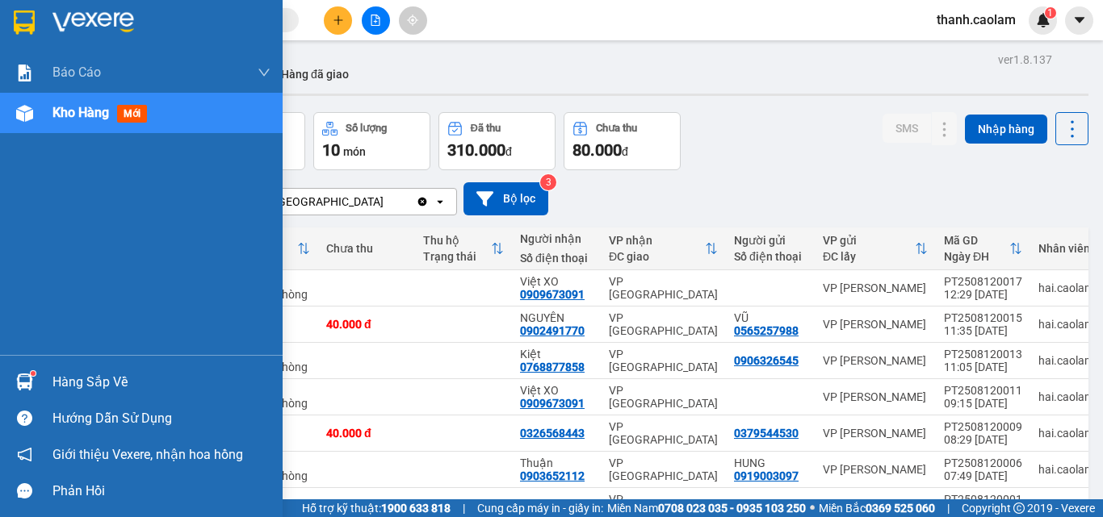
drag, startPoint x: 5, startPoint y: 26, endPoint x: 22, endPoint y: 3, distance: 28.3
click at [14, 16] on div at bounding box center [141, 26] width 283 height 52
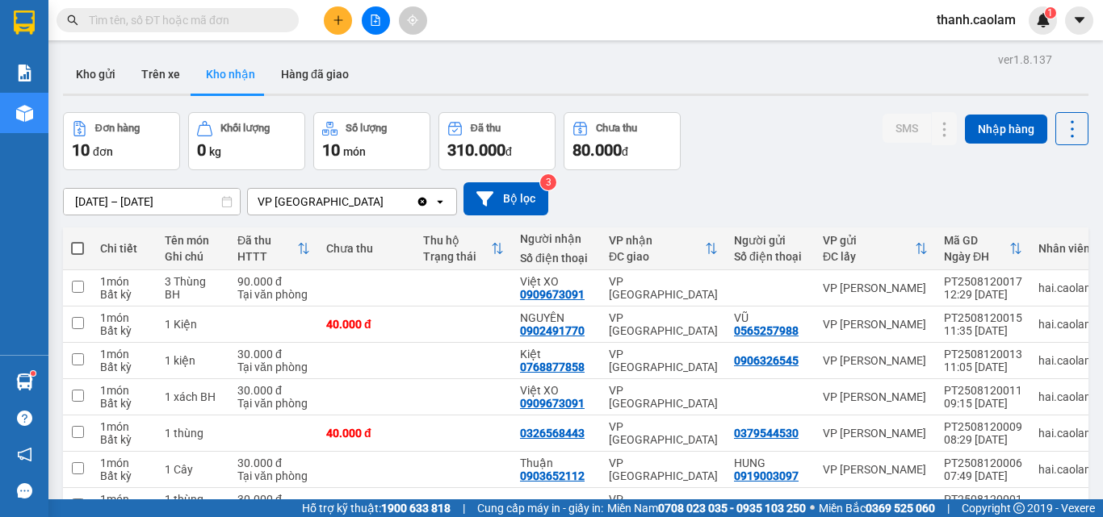
click at [343, 19] on icon "plus" at bounding box center [338, 20] width 11 height 11
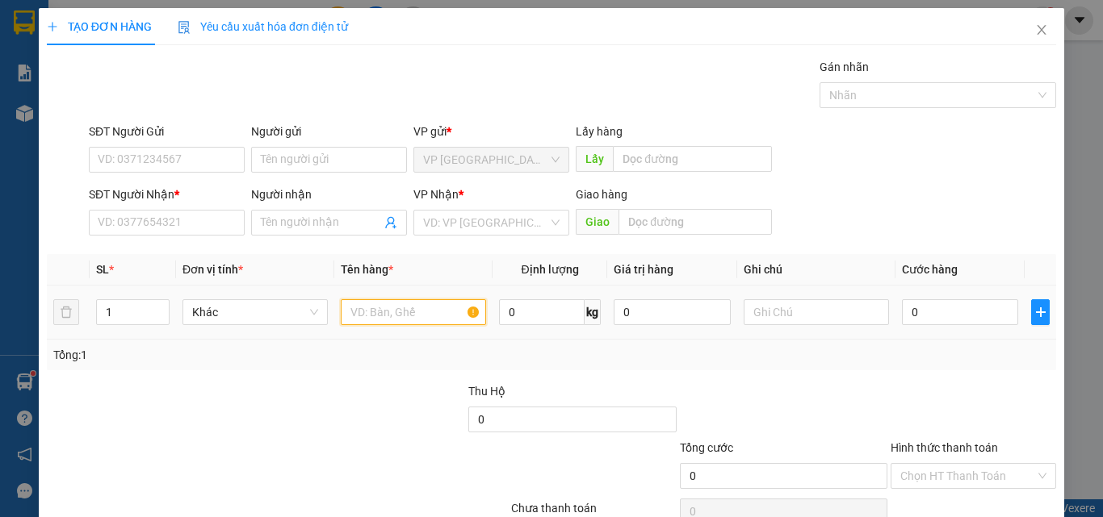
click at [399, 305] on input "text" at bounding box center [413, 312] width 145 height 26
type input "1 KIEN"
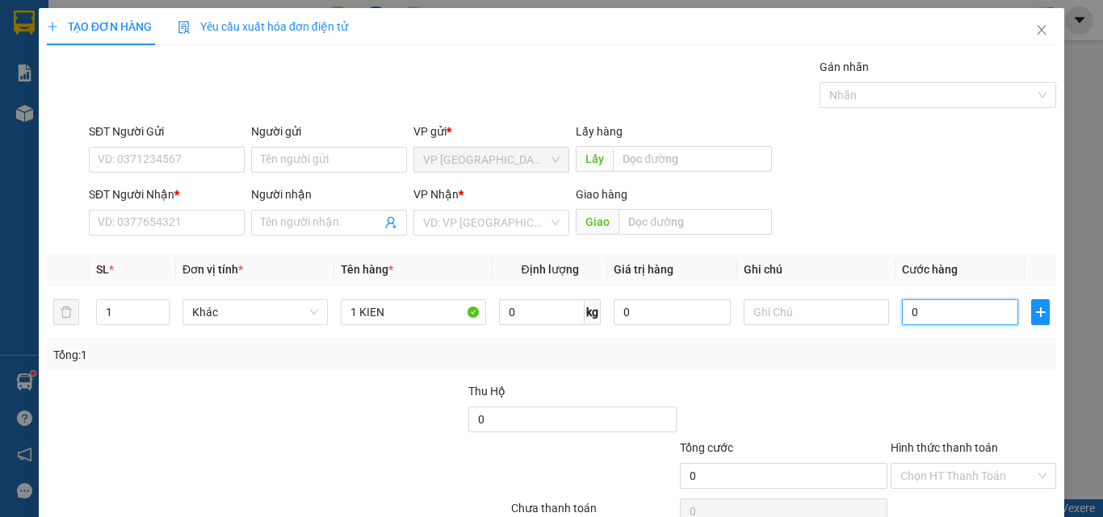
type input "3"
type input "30"
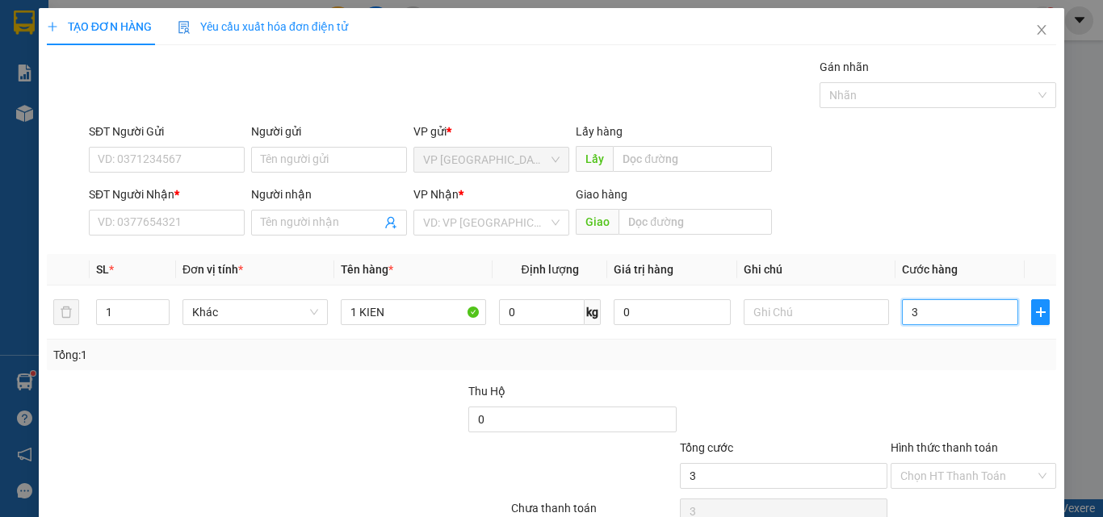
type input "30"
type input "30.000"
click at [184, 218] on input "SĐT Người Nhận *" at bounding box center [167, 223] width 156 height 26
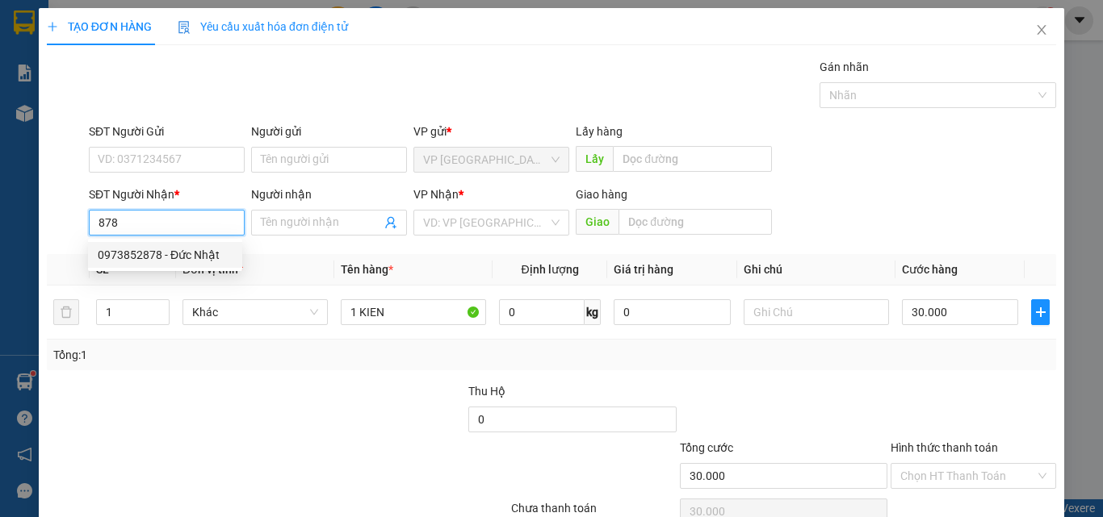
click at [207, 262] on div "0973852878 - Đức Nhật" at bounding box center [165, 255] width 135 height 18
type input "0973852878"
type input "Đức Nhật"
type input "KM 30"
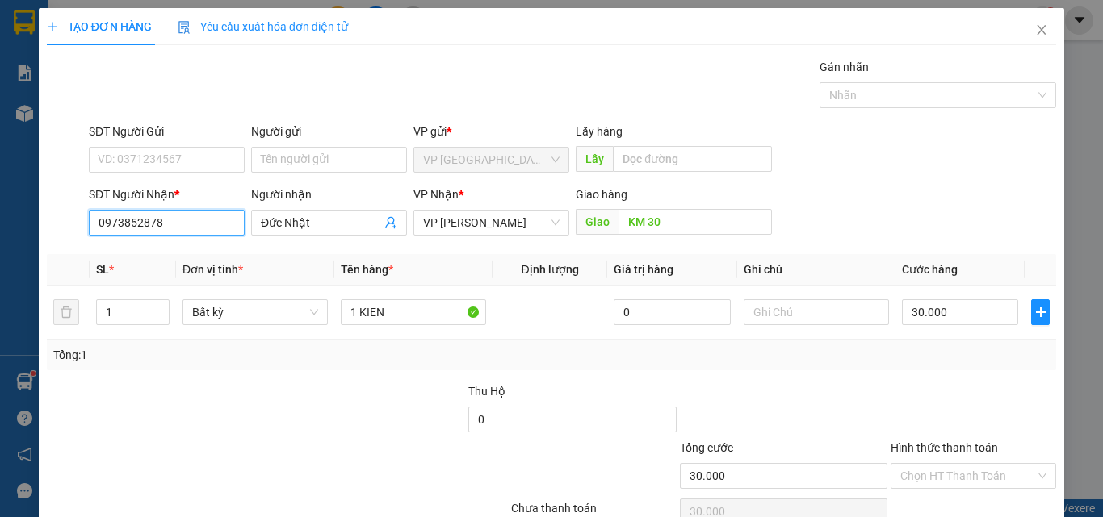
scroll to position [80, 0]
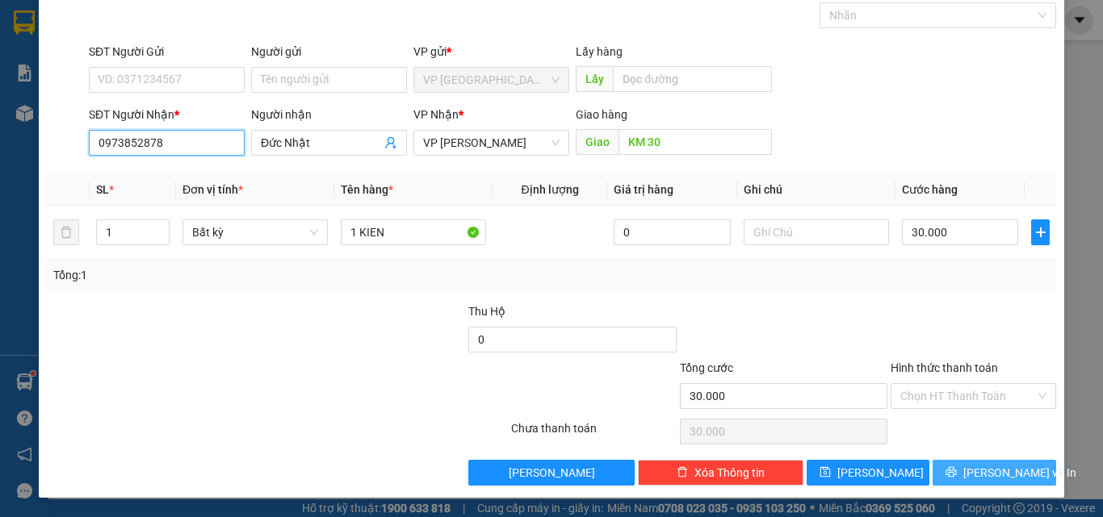
type input "0973852878"
click at [990, 468] on span "[PERSON_NAME] và In" at bounding box center [1019, 473] width 113 height 18
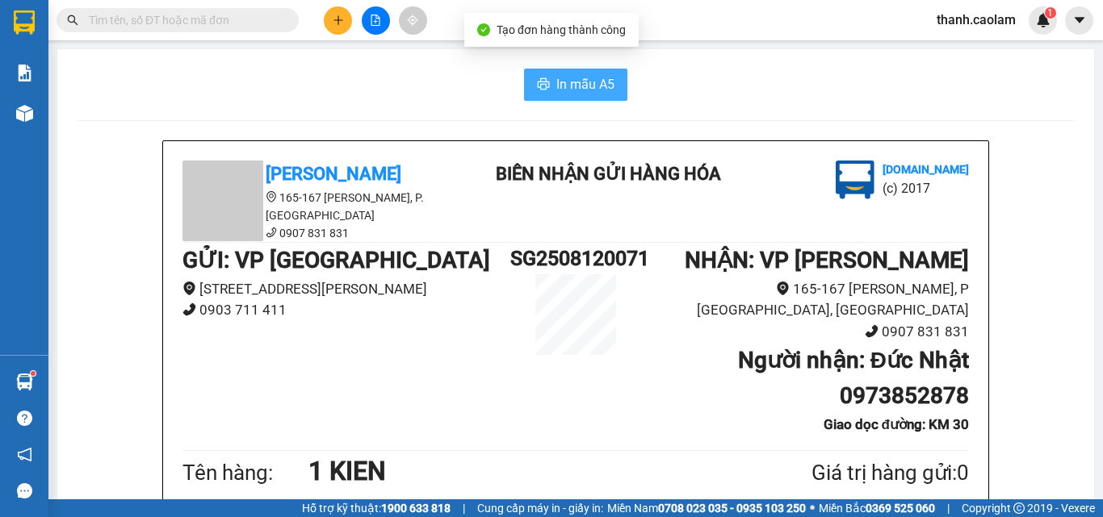
click at [582, 86] on span "In mẫu A5" at bounding box center [585, 84] width 58 height 20
drag, startPoint x: 283, startPoint y: 98, endPoint x: 267, endPoint y: 86, distance: 20.2
click at [283, 96] on div "In mẫu A5" at bounding box center [576, 85] width 998 height 32
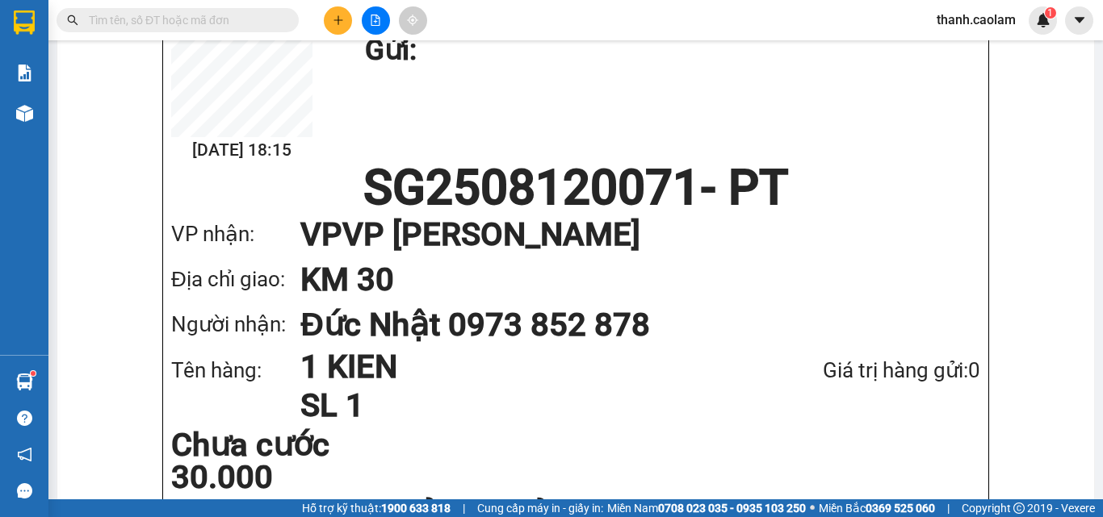
scroll to position [1049, 0]
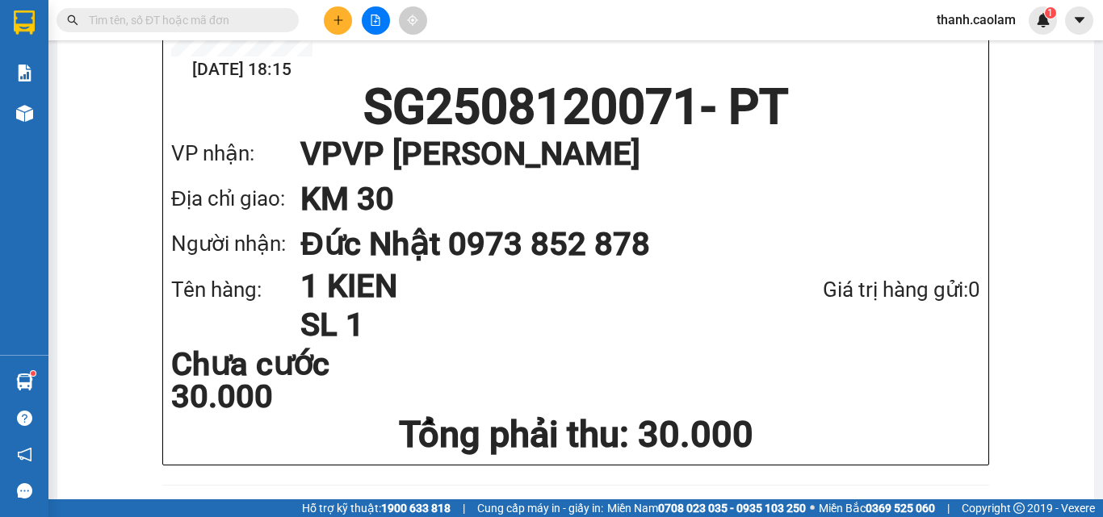
click at [488, 177] on h1 "KM 30" at bounding box center [623, 199] width 647 height 45
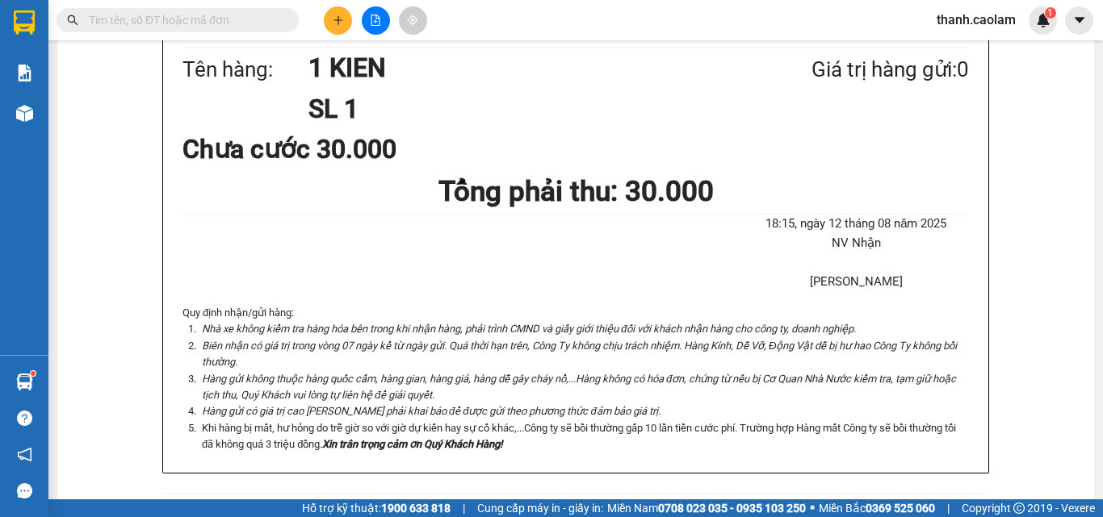
scroll to position [0, 0]
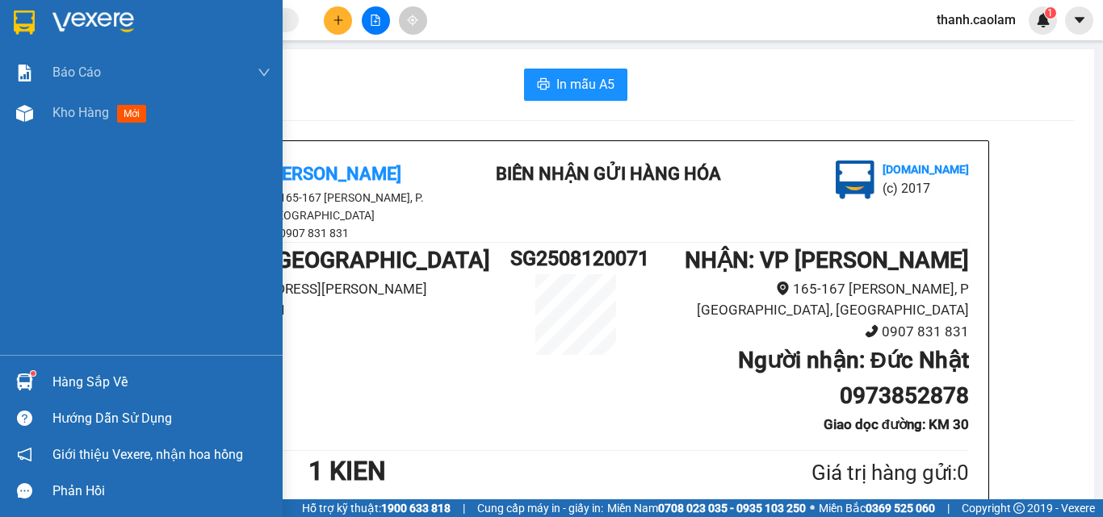
click at [12, 27] on div at bounding box center [141, 26] width 283 height 52
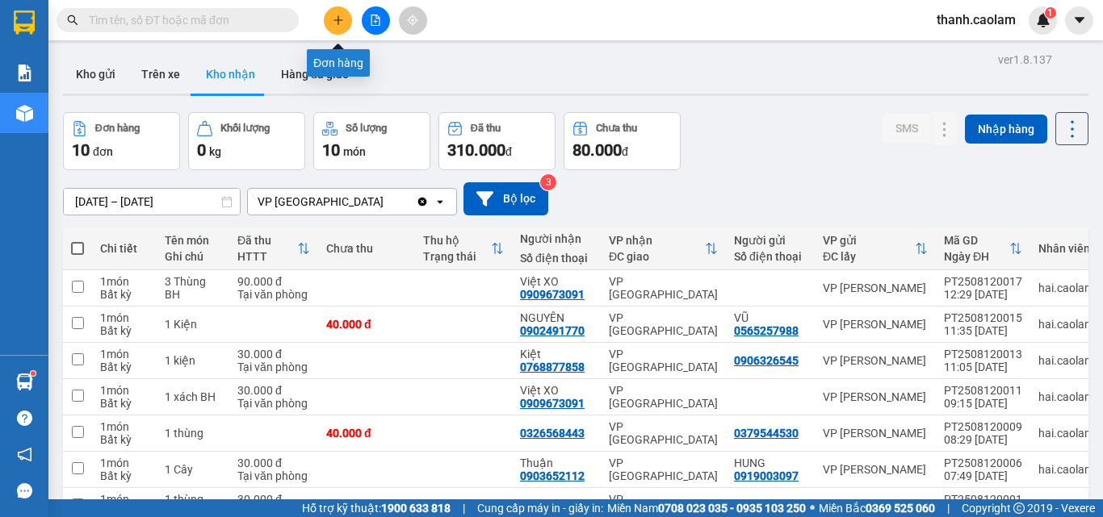
click at [337, 26] on button at bounding box center [338, 20] width 28 height 28
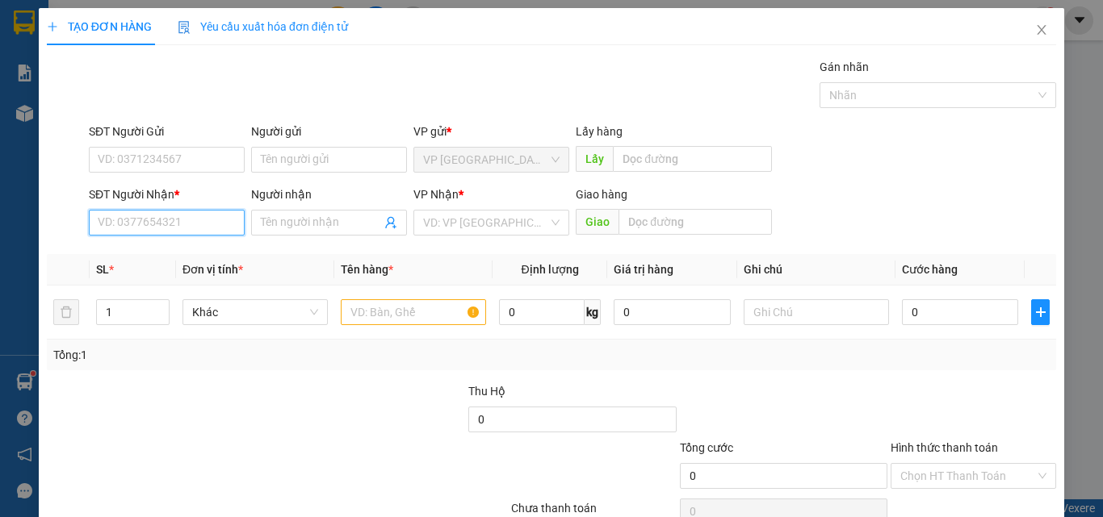
click at [151, 234] on input "SĐT Người Nhận *" at bounding box center [167, 223] width 156 height 26
drag, startPoint x: 188, startPoint y: 262, endPoint x: 198, endPoint y: 240, distance: 23.9
click at [188, 257] on div "0933752225" at bounding box center [165, 255] width 135 height 18
type input "0933752225"
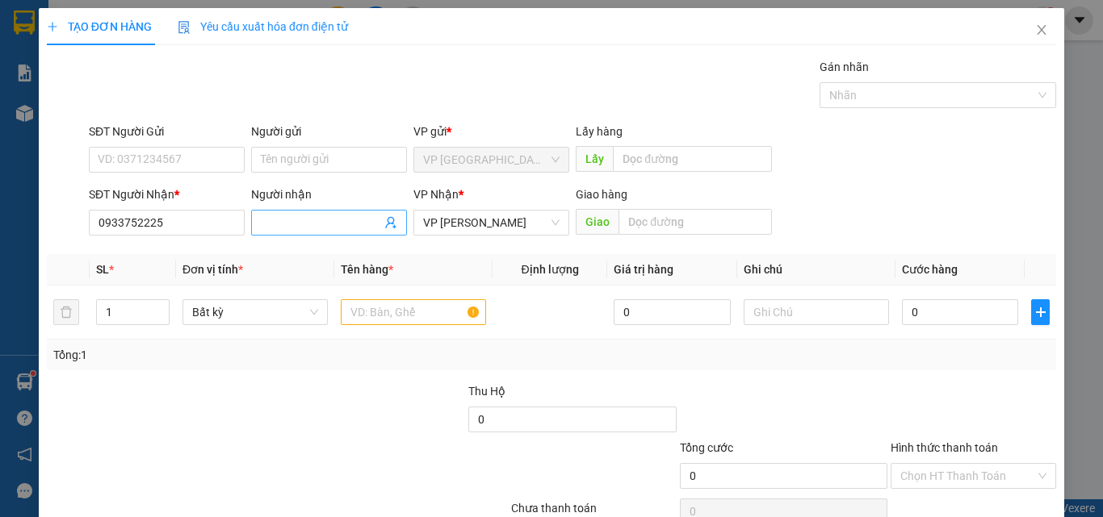
click at [347, 224] on input "Người nhận" at bounding box center [321, 223] width 120 height 18
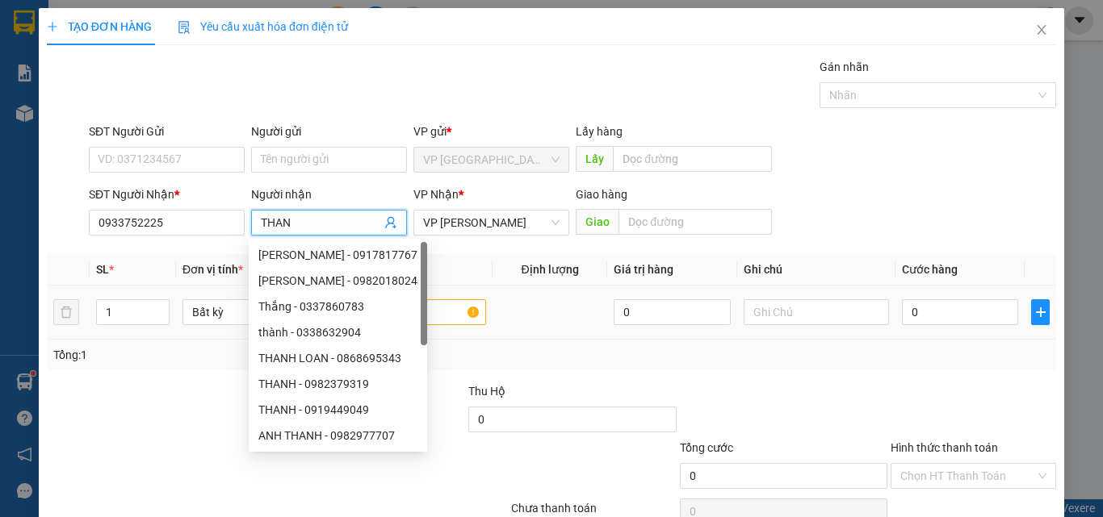
type input "THAN"
click at [459, 305] on input "text" at bounding box center [413, 312] width 145 height 26
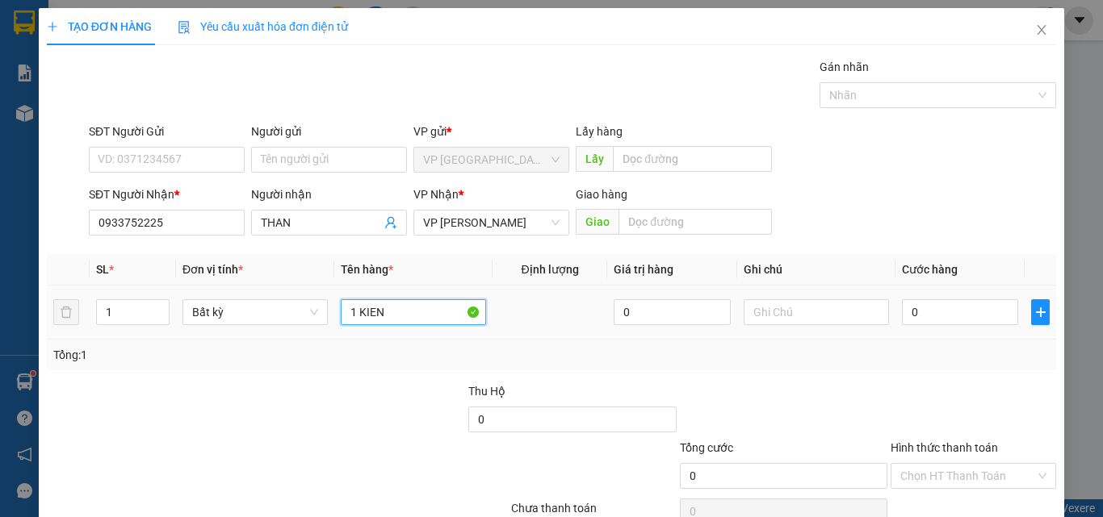
type input "1 KIEN"
type input "3"
type input "30"
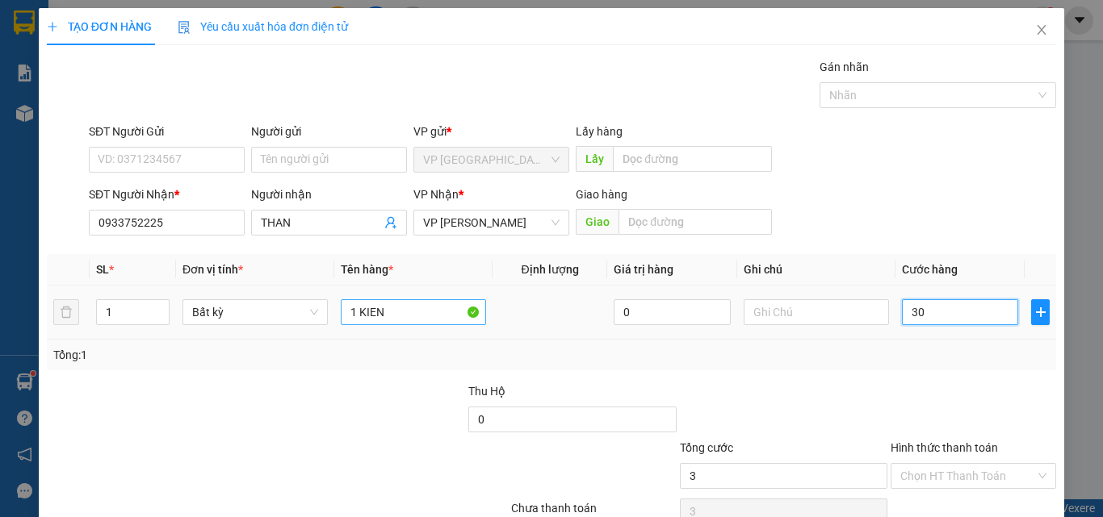
type input "30"
type input "30.000"
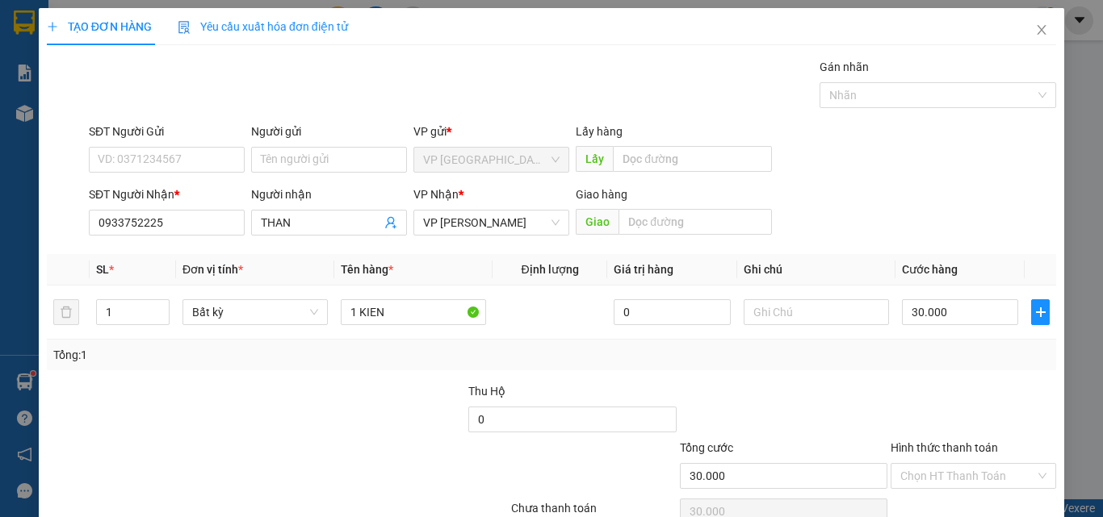
drag, startPoint x: 949, startPoint y: 407, endPoint x: 944, endPoint y: 399, distance: 9.9
click at [944, 399] on div at bounding box center [973, 411] width 169 height 57
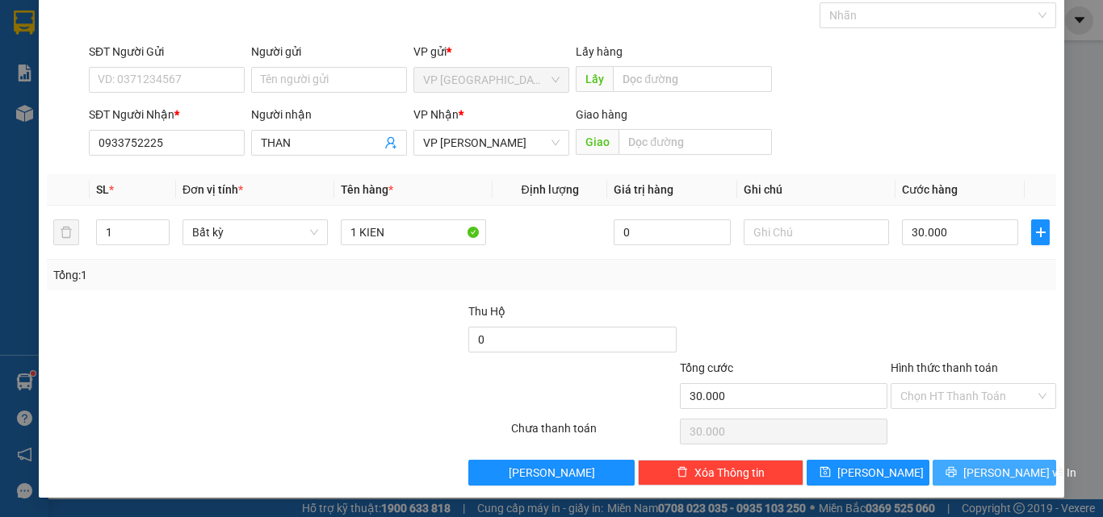
drag, startPoint x: 986, startPoint y: 484, endPoint x: 1004, endPoint y: 472, distance: 22.2
click at [988, 484] on button "[PERSON_NAME] và In" at bounding box center [994, 473] width 124 height 26
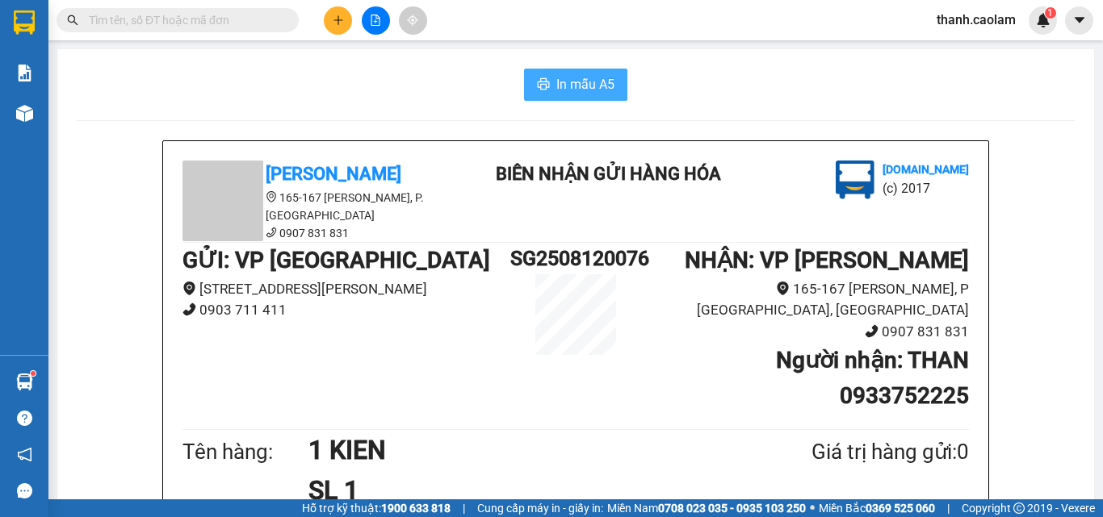
click at [539, 87] on icon "printer" at bounding box center [543, 83] width 13 height 13
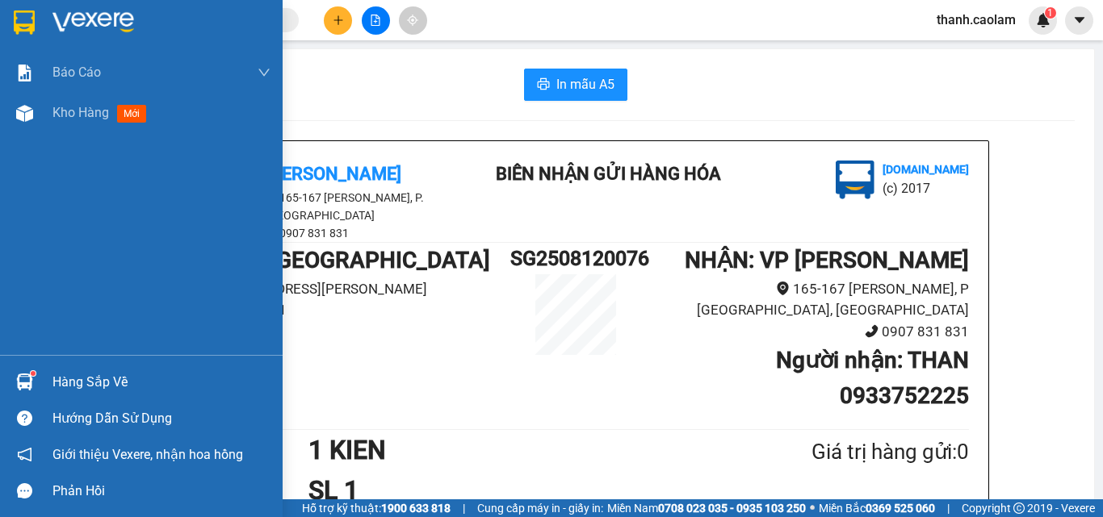
click at [36, 22] on div at bounding box center [24, 22] width 28 height 28
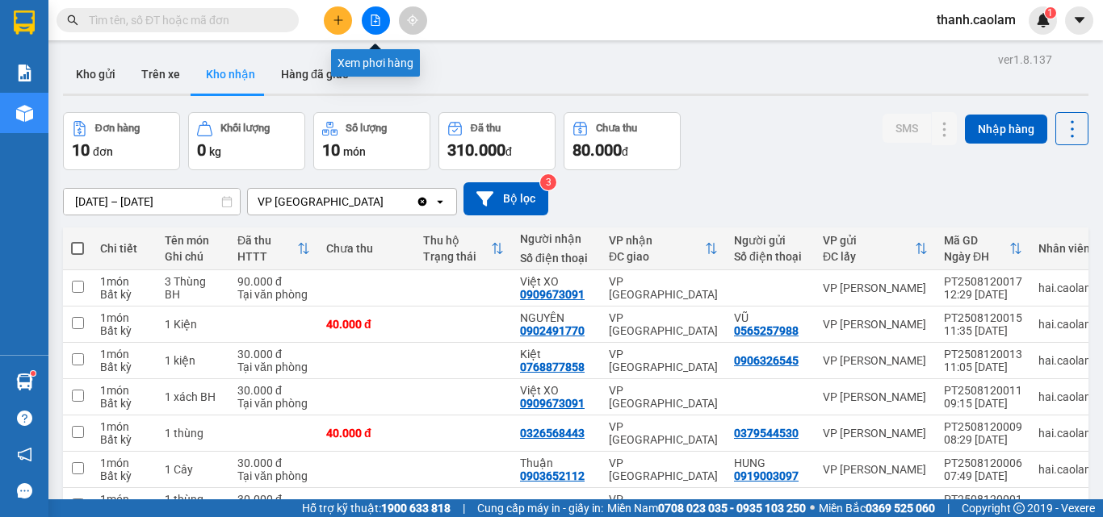
click at [383, 17] on button at bounding box center [376, 20] width 28 height 28
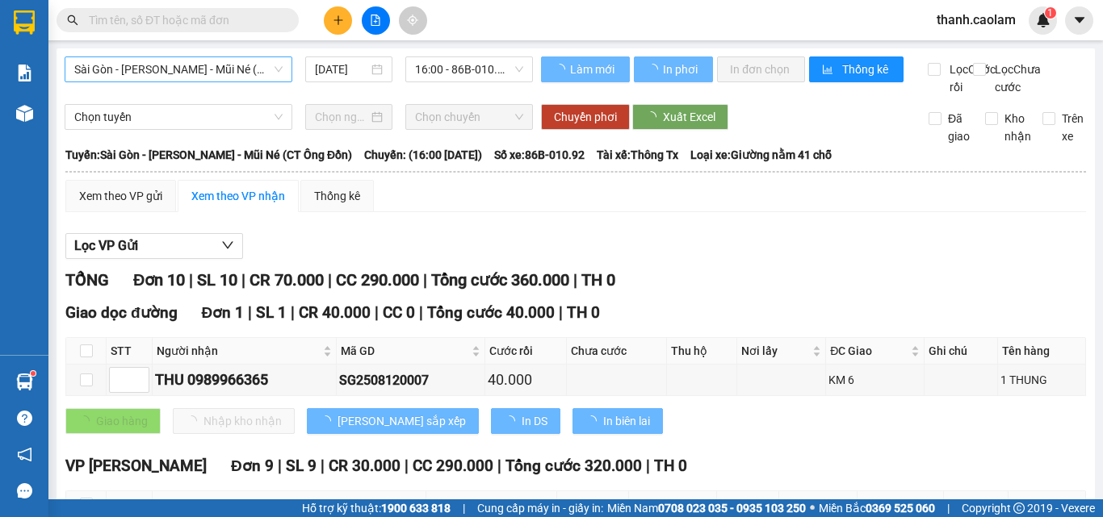
click at [185, 70] on span "Sài Gòn - [PERSON_NAME] - Mũi Né (CT Ông Đồn)" at bounding box center [178, 69] width 208 height 24
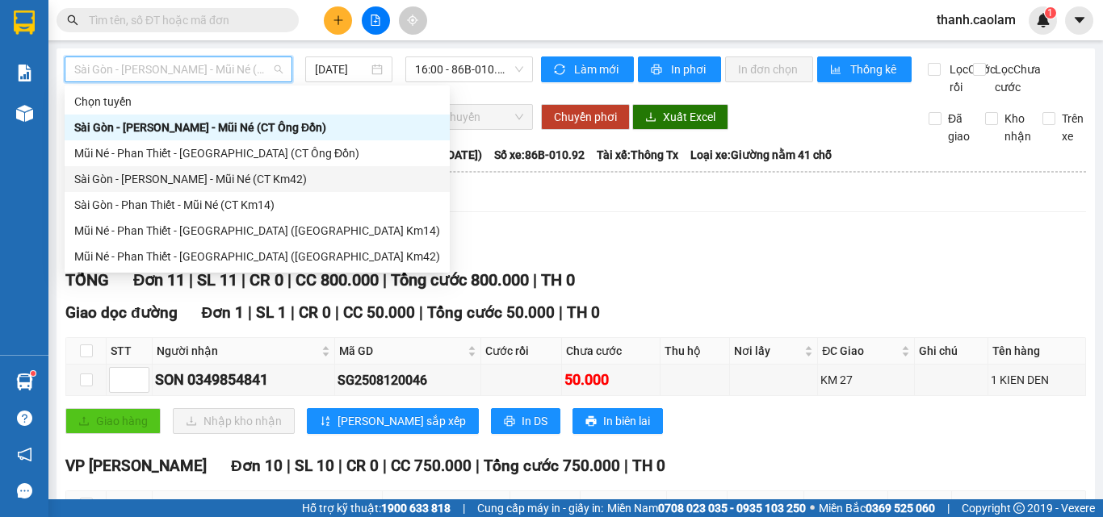
click at [249, 169] on div "Sài Gòn - [PERSON_NAME] - Mũi Né (CT Km42)" at bounding box center [257, 179] width 385 height 26
type input "[DATE]"
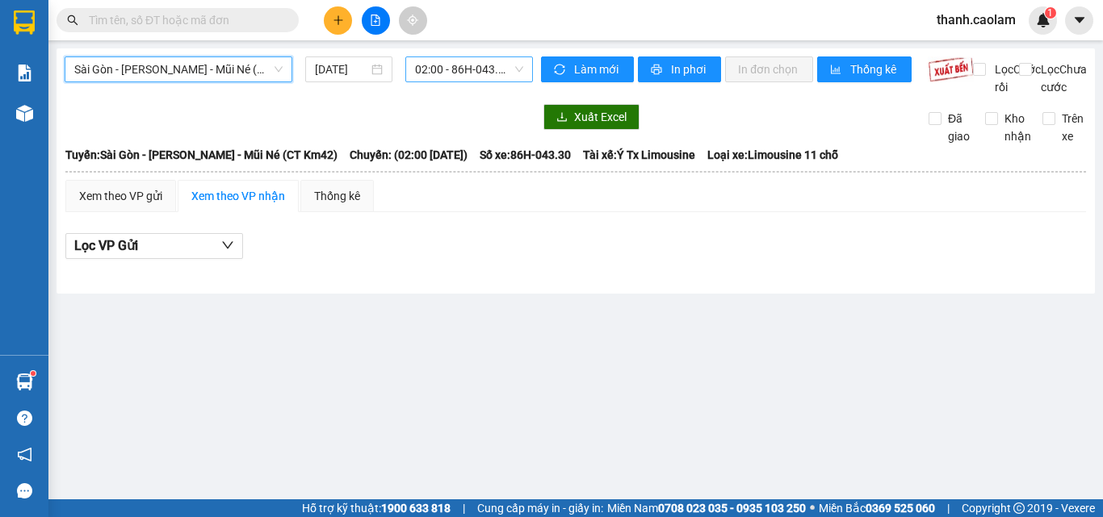
click at [433, 65] on span "02:00 - 86H-043.30" at bounding box center [469, 69] width 108 height 24
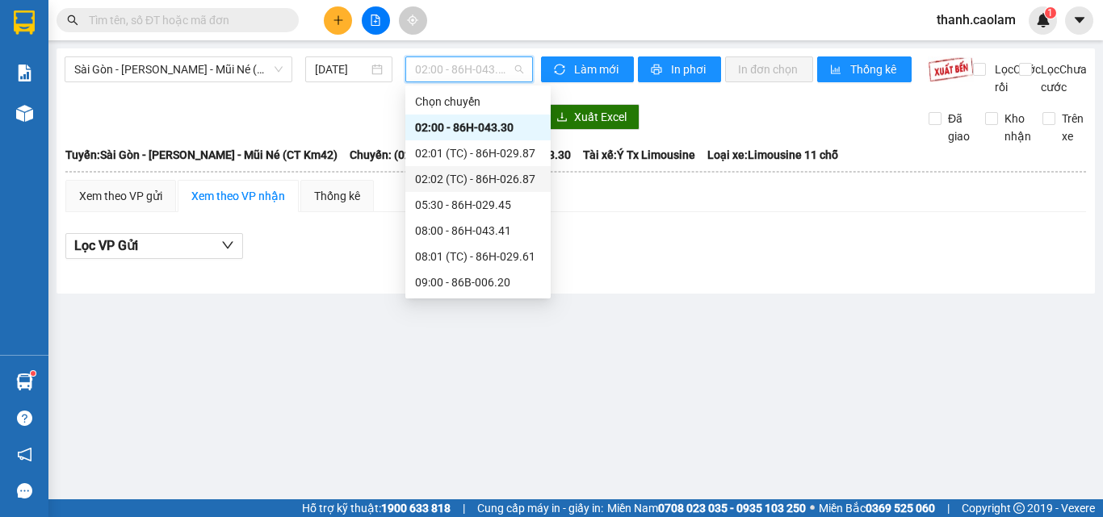
scroll to position [284, 0]
drag, startPoint x: 472, startPoint y: 145, endPoint x: 499, endPoint y: 157, distance: 28.9
click at [473, 145] on div "12:00 - 86B-010.59" at bounding box center [478, 153] width 126 height 18
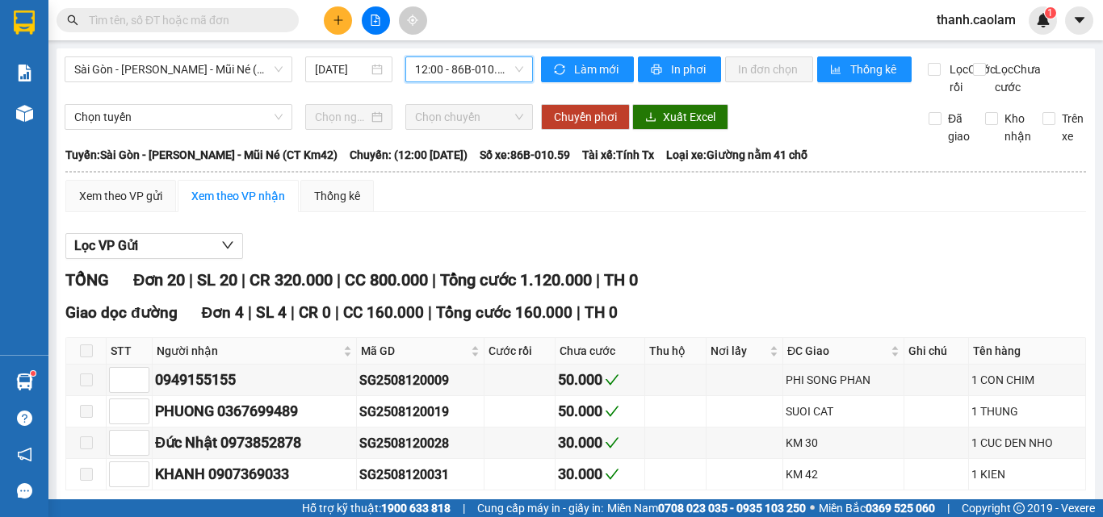
click at [472, 62] on span "12:00 - 86B-010.59" at bounding box center [469, 69] width 108 height 24
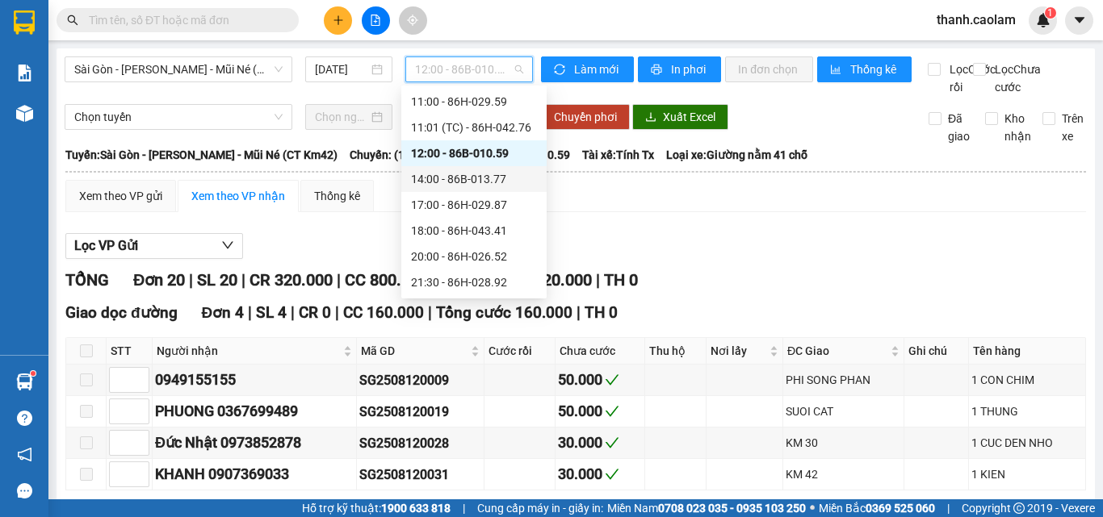
click at [479, 190] on div "14:00 - 86B-013.77" at bounding box center [473, 179] width 145 height 26
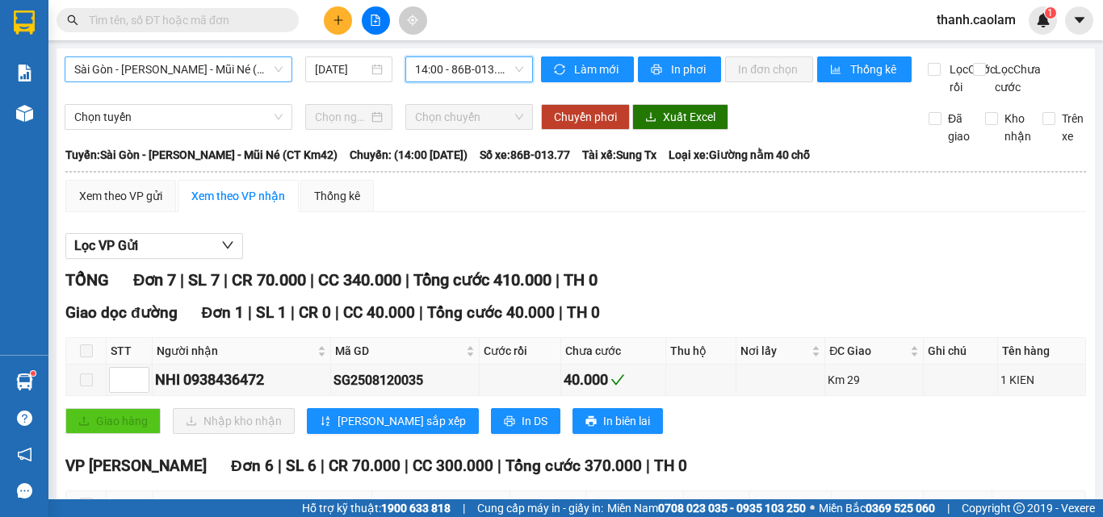
click at [255, 66] on span "Sài Gòn - [PERSON_NAME] - Mũi Né (CT Km42)" at bounding box center [178, 69] width 208 height 24
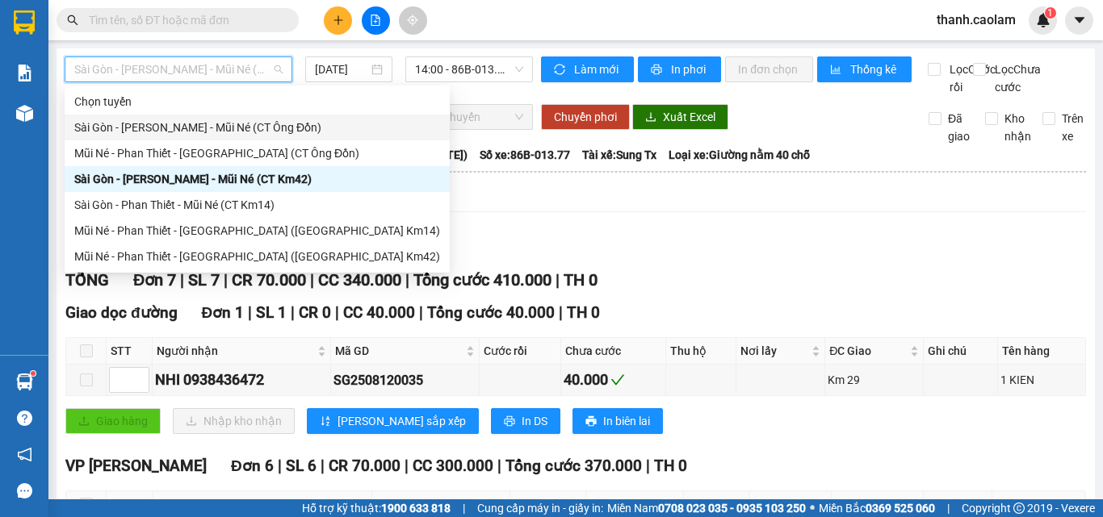
click at [279, 122] on div "Sài Gòn - [PERSON_NAME] - Mũi Né (CT Ông Đồn)" at bounding box center [257, 128] width 366 height 18
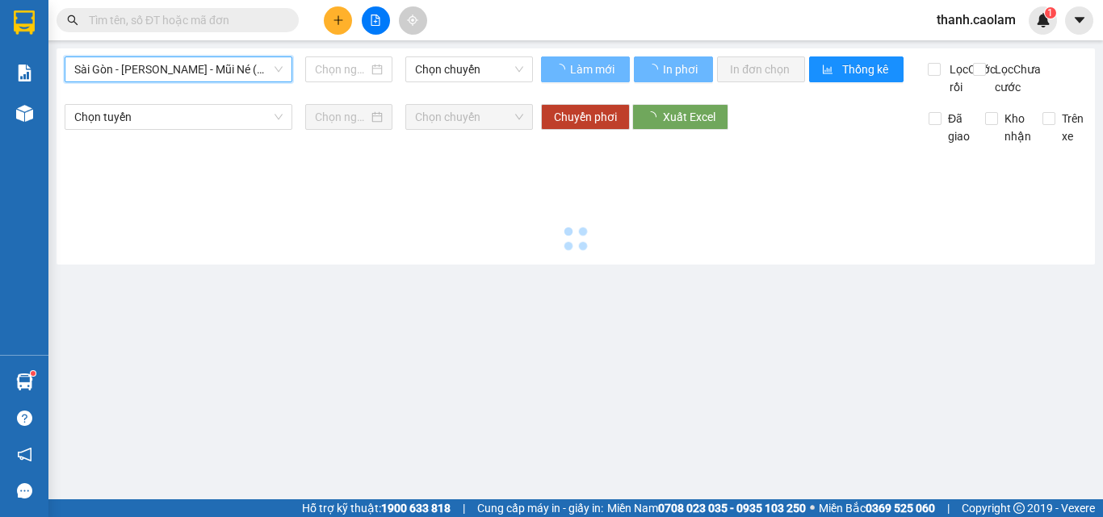
type input "[DATE]"
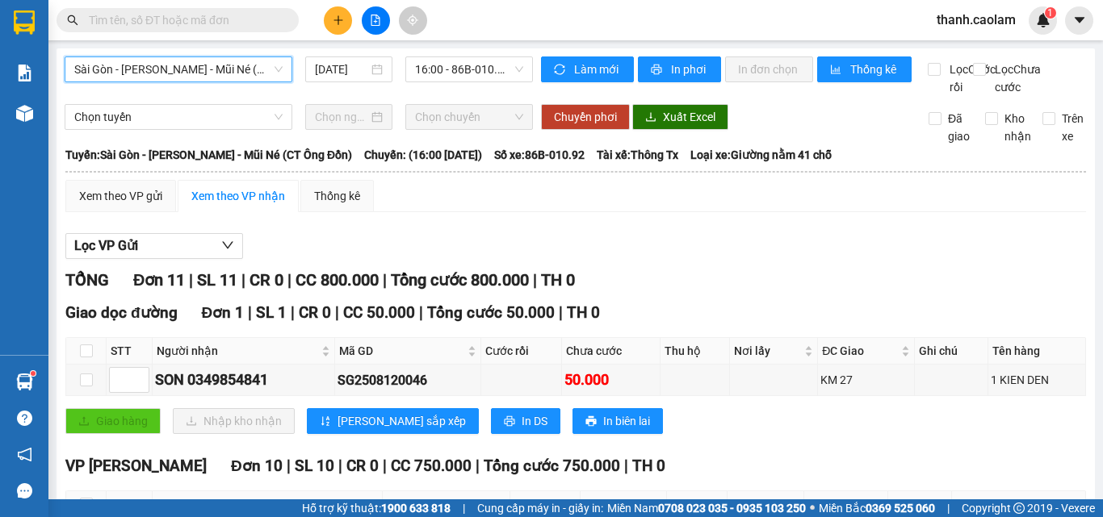
drag, startPoint x: 231, startPoint y: 75, endPoint x: 307, endPoint y: 98, distance: 79.2
click at [231, 74] on span "Sài Gòn - [PERSON_NAME] - Mũi Né (CT Ông Đồn)" at bounding box center [178, 69] width 208 height 24
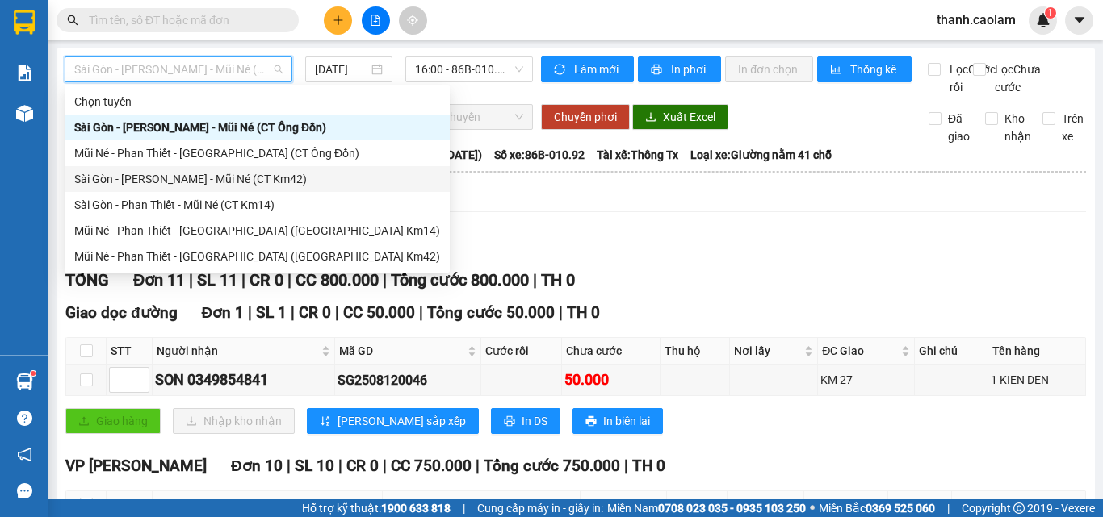
drag, startPoint x: 276, startPoint y: 174, endPoint x: 403, endPoint y: 94, distance: 149.8
click at [277, 168] on div "Sài Gòn - [PERSON_NAME] - Mũi Né (CT Km42)" at bounding box center [257, 179] width 385 height 26
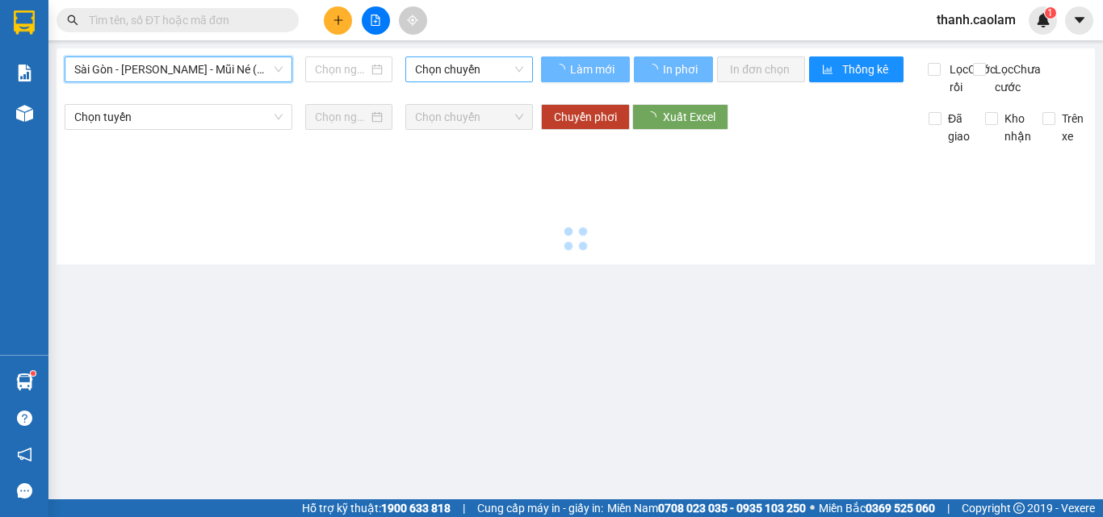
type input "[DATE]"
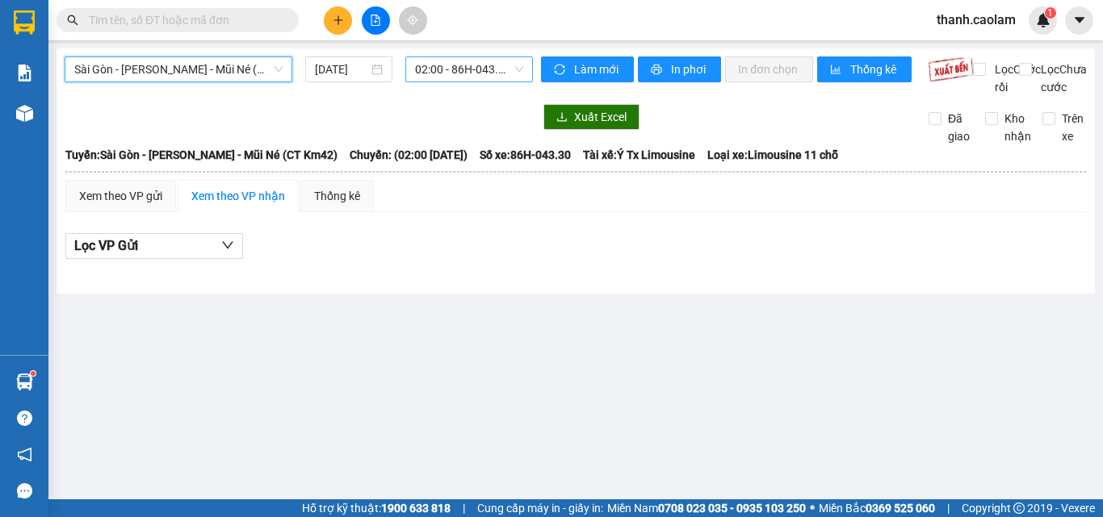
drag, startPoint x: 461, startPoint y: 67, endPoint x: 471, endPoint y: 80, distance: 16.6
click at [461, 66] on span "02:00 - 86H-043.30" at bounding box center [469, 69] width 108 height 24
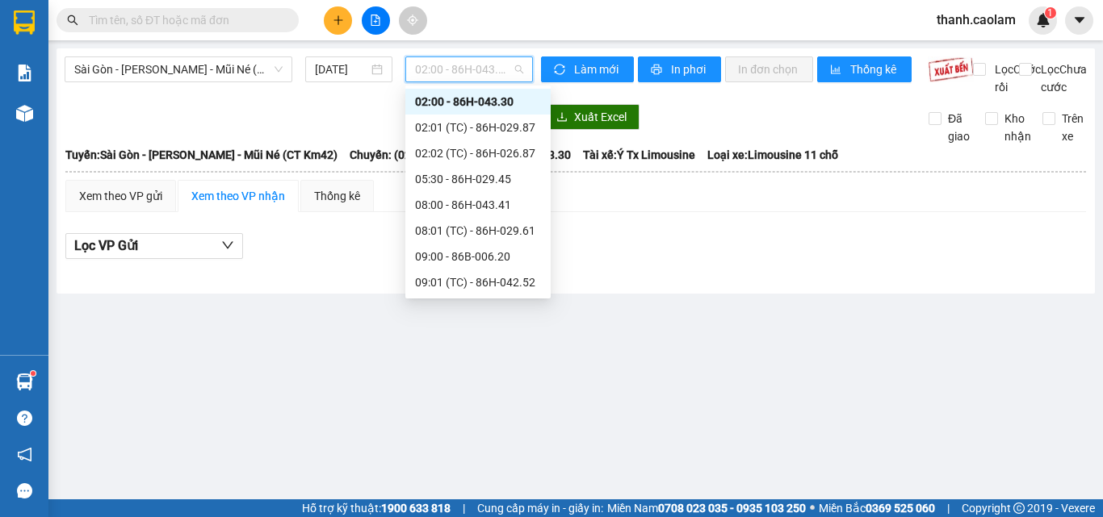
scroll to position [284, 0]
click at [499, 231] on div "18:00 - 86H-043.41" at bounding box center [478, 231] width 126 height 18
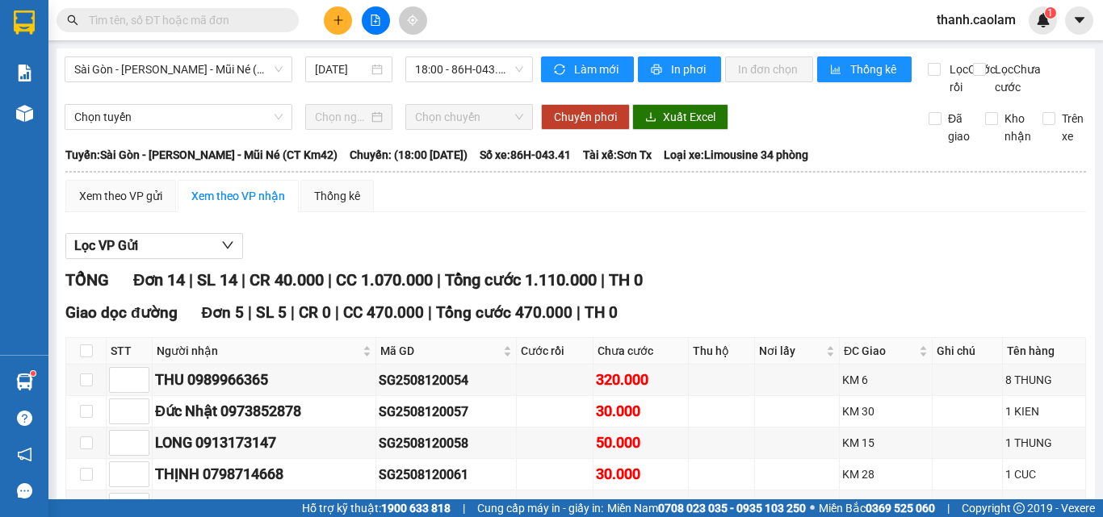
click at [344, 10] on button at bounding box center [338, 20] width 28 height 28
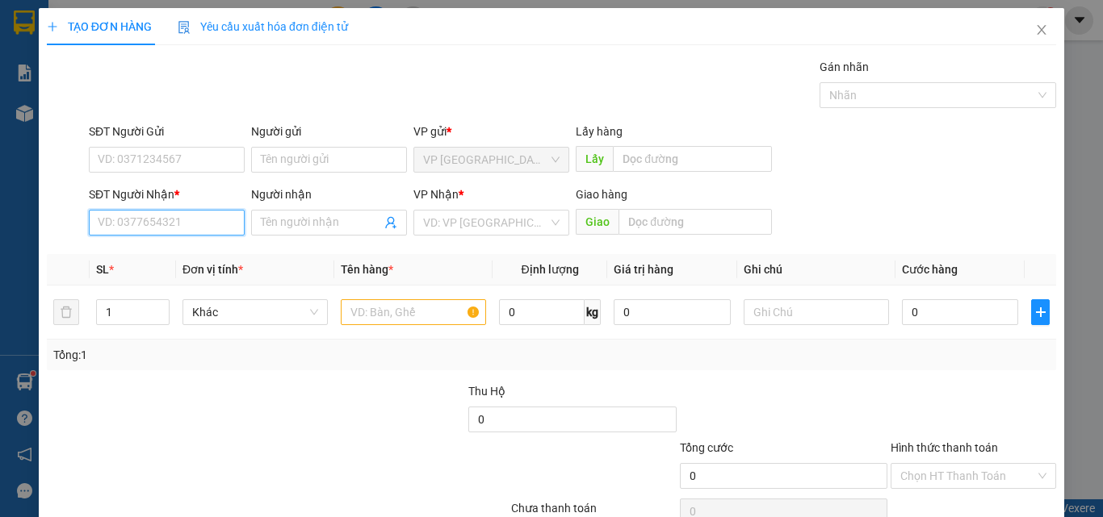
click at [198, 213] on input "SĐT Người Nhận *" at bounding box center [167, 223] width 156 height 26
drag, startPoint x: 195, startPoint y: 263, endPoint x: 395, endPoint y: 295, distance: 202.7
click at [195, 263] on div "0974554134 - CHI BICH" at bounding box center [165, 255] width 135 height 18
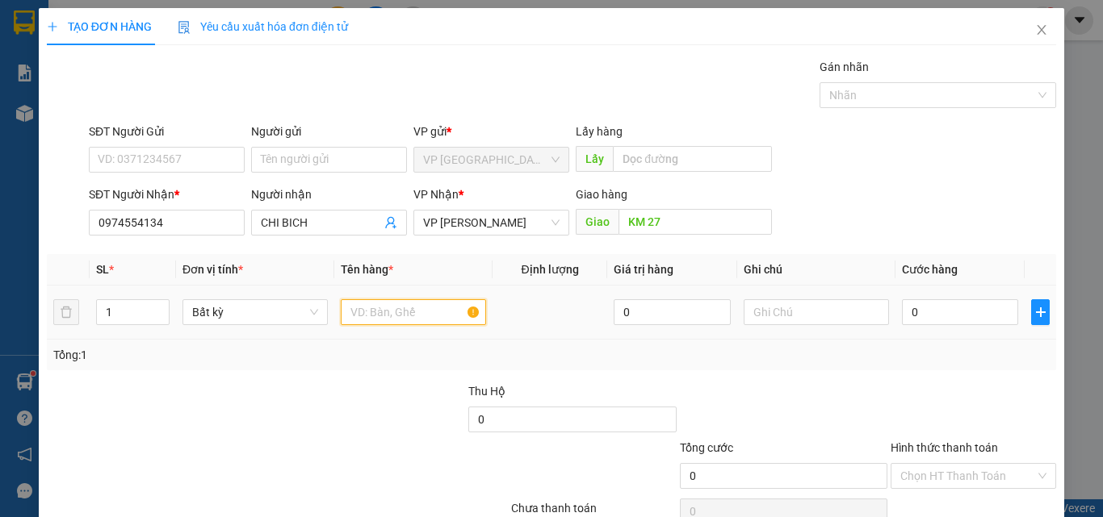
click at [395, 320] on input "text" at bounding box center [413, 312] width 145 height 26
click at [724, 368] on div "Tổng: 1" at bounding box center [551, 355] width 1009 height 31
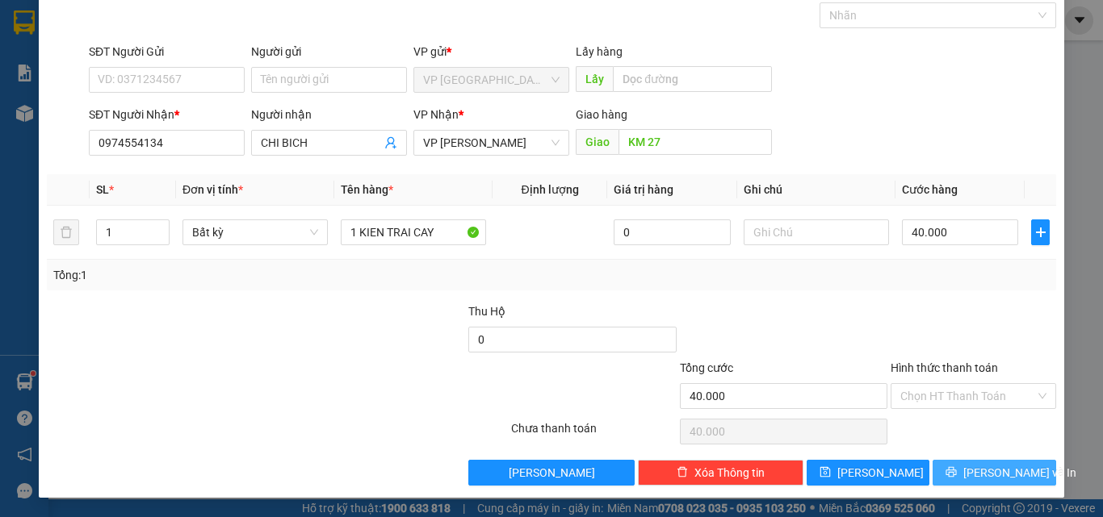
click at [1010, 466] on span "[PERSON_NAME] và In" at bounding box center [1019, 473] width 113 height 18
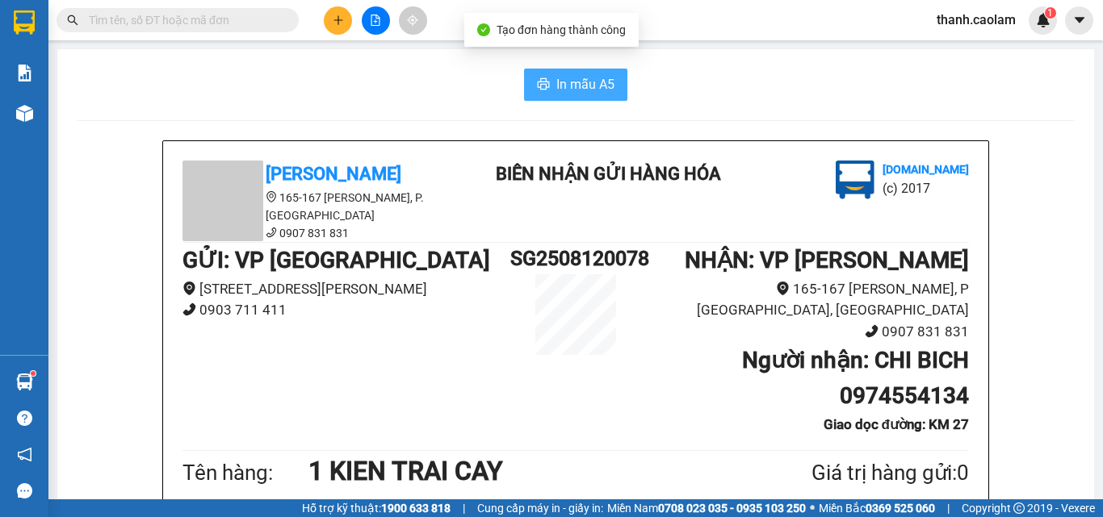
click at [556, 92] on span "In mẫu A5" at bounding box center [585, 84] width 58 height 20
drag, startPoint x: 162, startPoint y: 92, endPoint x: 157, endPoint y: 65, distance: 28.0
click at [165, 96] on div "In mẫu A5" at bounding box center [576, 85] width 998 height 32
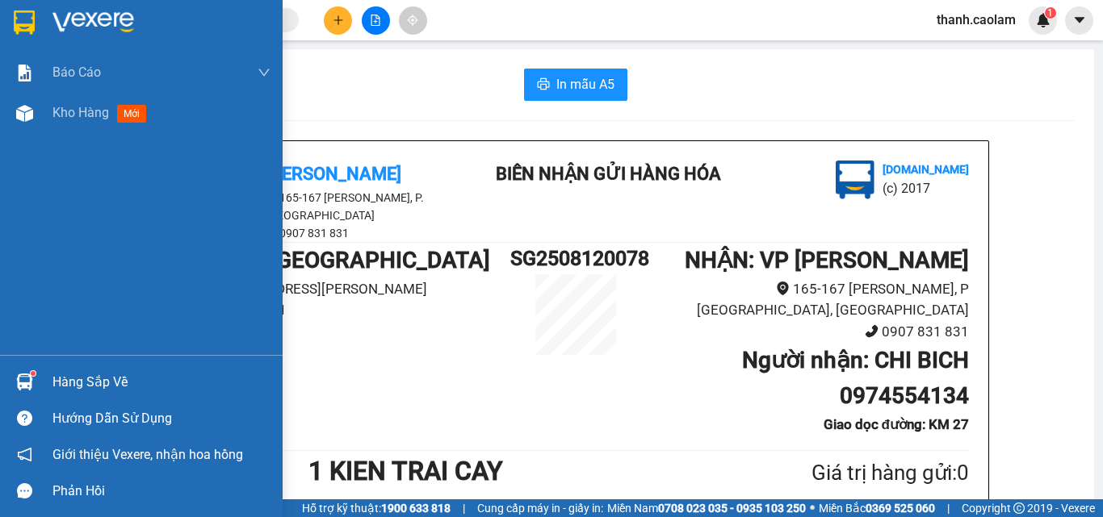
click at [0, 16] on div at bounding box center [141, 26] width 283 height 52
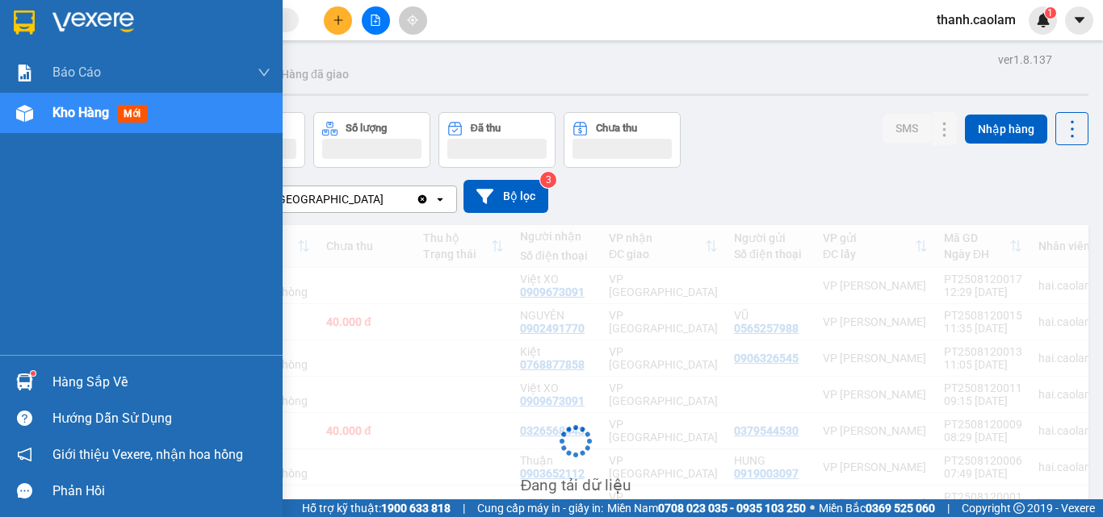
click at [8, 10] on div at bounding box center [141, 26] width 283 height 52
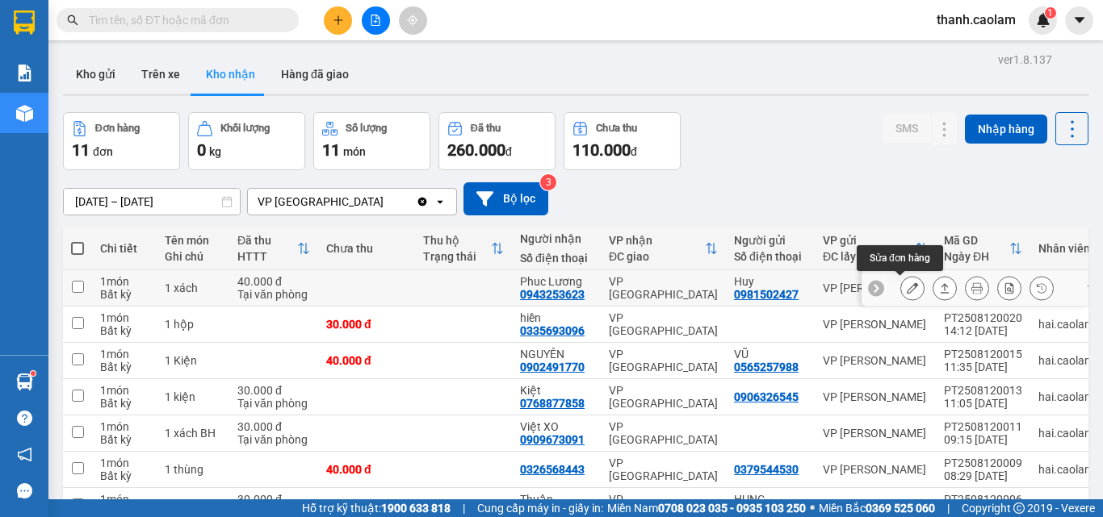
click at [906, 285] on button at bounding box center [912, 288] width 23 height 28
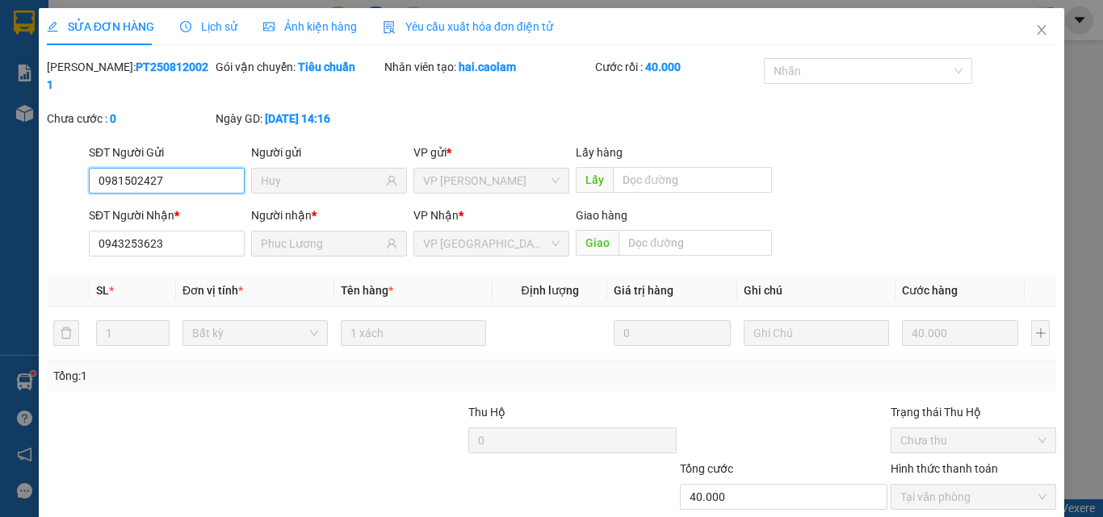
scroll to position [83, 0]
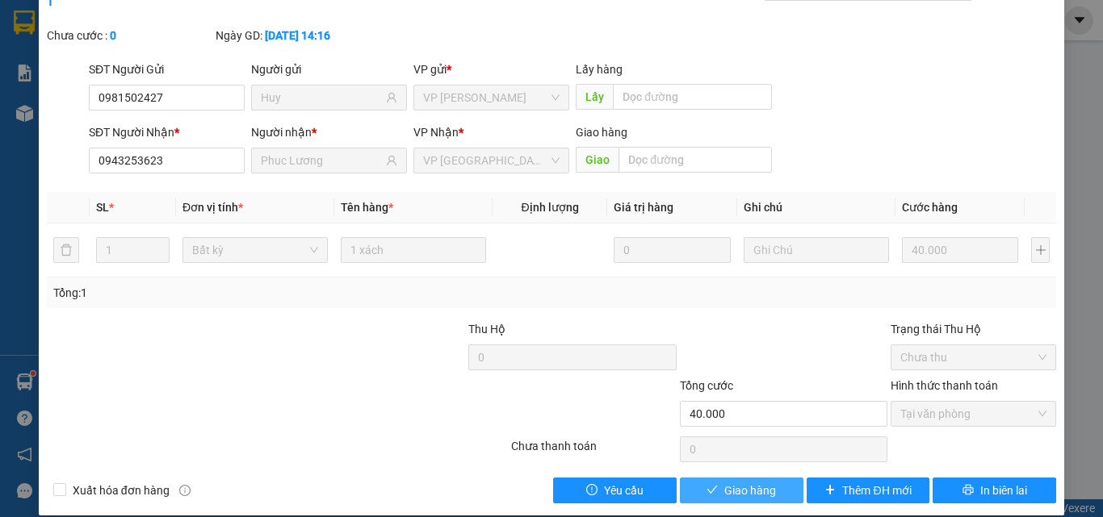
click at [743, 478] on button "Giao hàng" at bounding box center [742, 491] width 124 height 26
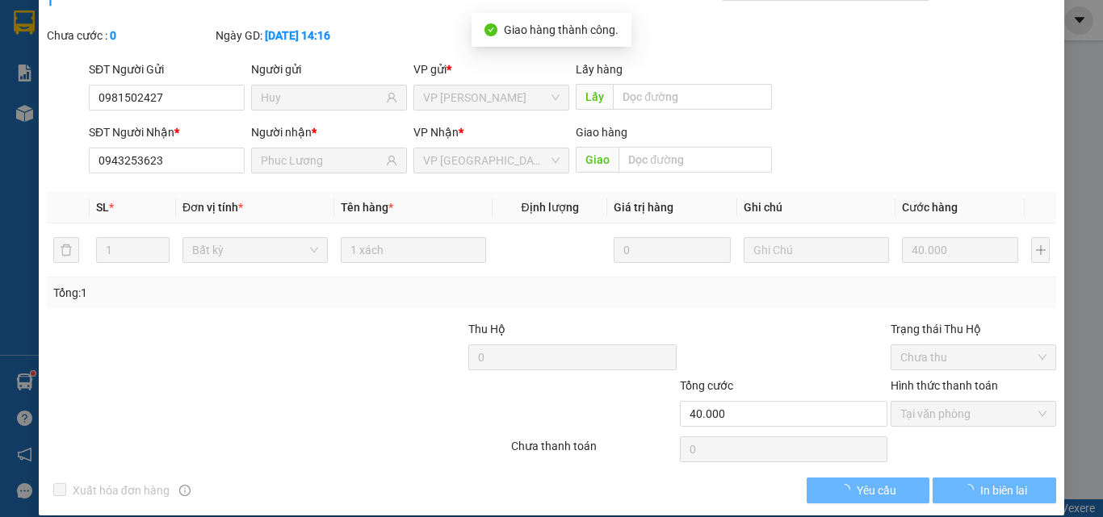
scroll to position [0, 0]
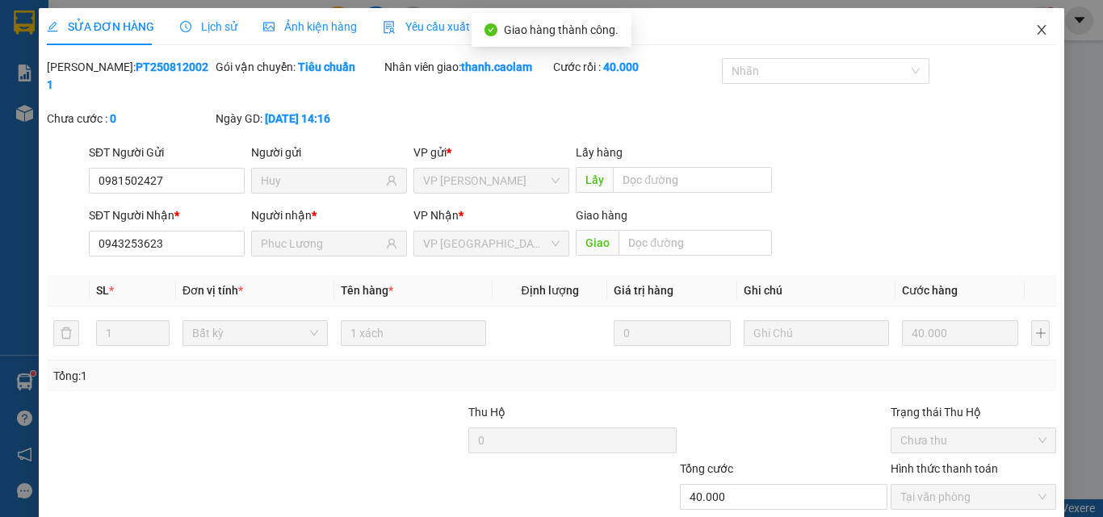
click at [1035, 26] on icon "close" at bounding box center [1041, 29] width 13 height 13
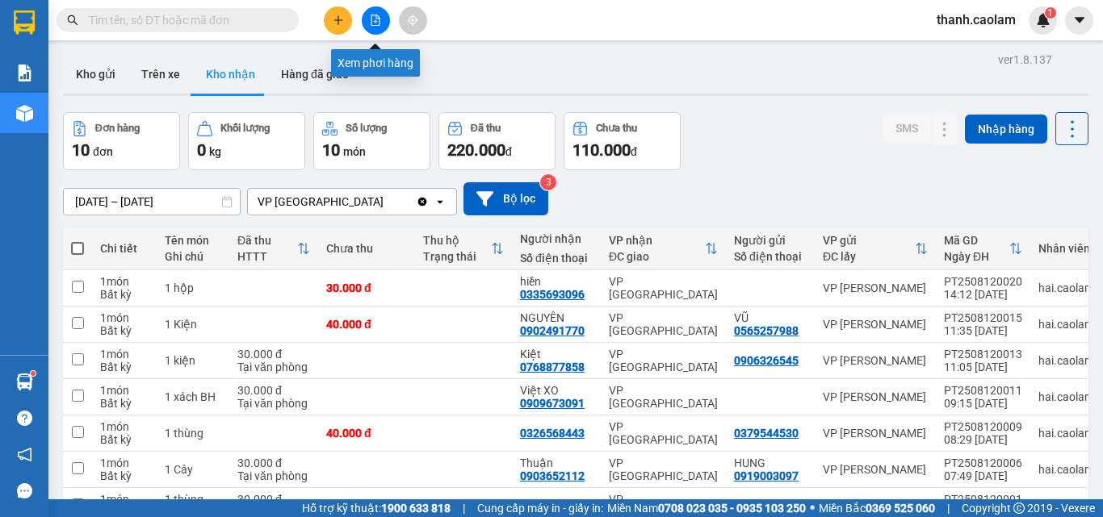
click at [378, 12] on button at bounding box center [376, 20] width 28 height 28
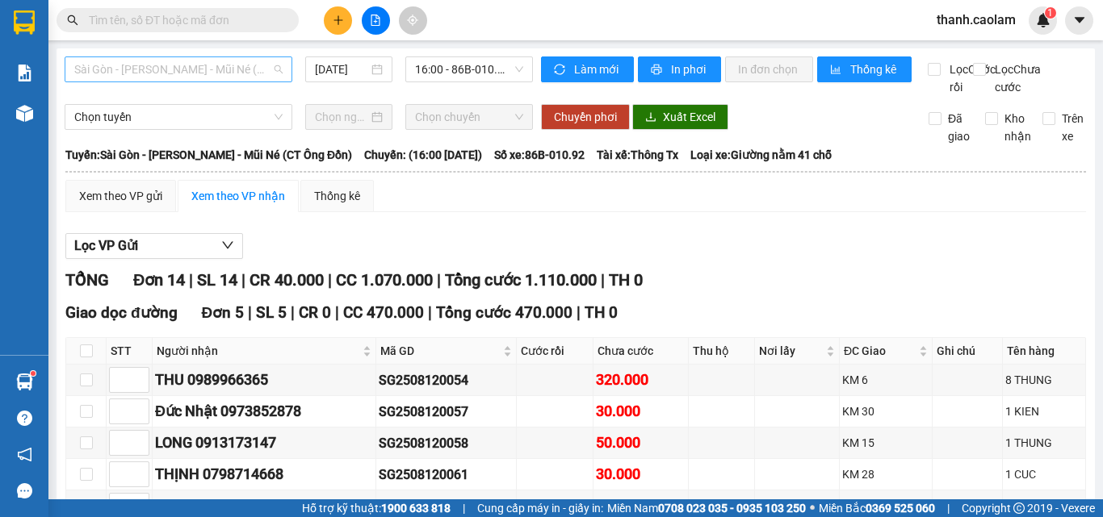
click at [208, 72] on span "Sài Gòn - [PERSON_NAME] - Mũi Né (CT Ông Đồn)" at bounding box center [178, 69] width 208 height 24
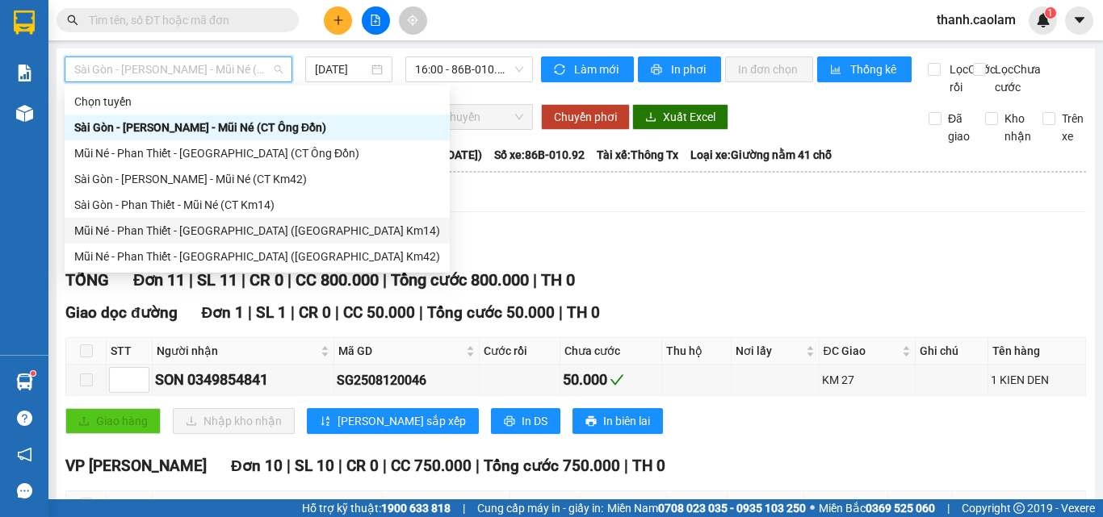
click at [273, 228] on div "Mũi Né - Phan Thiết - [GEOGRAPHIC_DATA] ([GEOGRAPHIC_DATA] Km14)" at bounding box center [257, 231] width 366 height 18
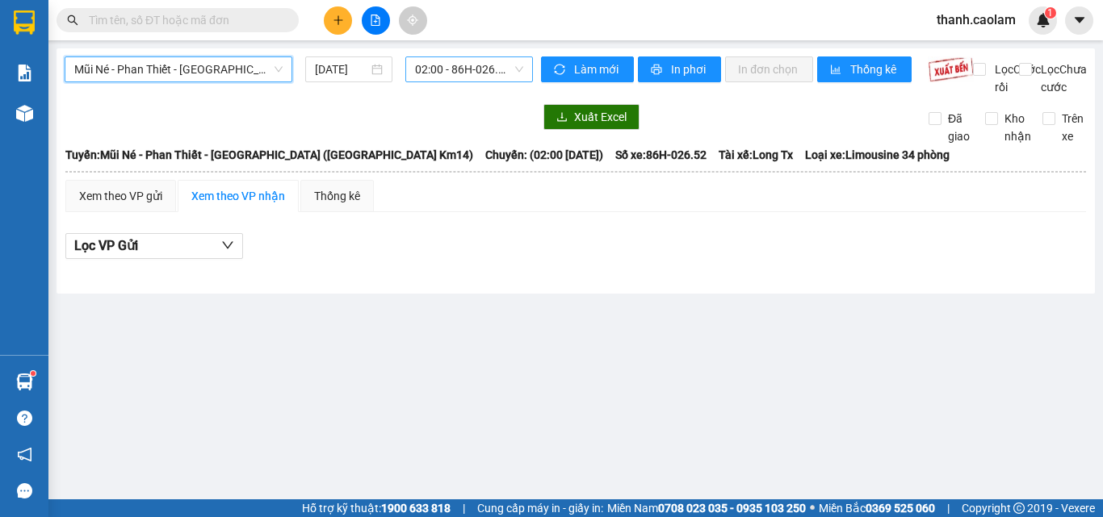
click at [476, 69] on span "02:00 - 86H-026.52" at bounding box center [469, 69] width 108 height 24
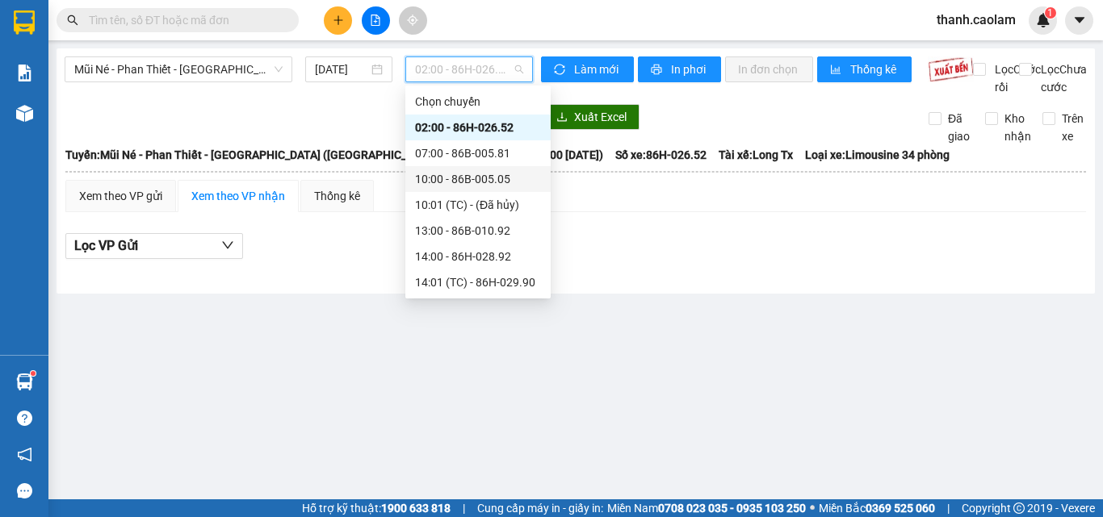
scroll to position [284, 0]
click at [497, 229] on div "17:00 - 86H-026.52" at bounding box center [478, 231] width 126 height 18
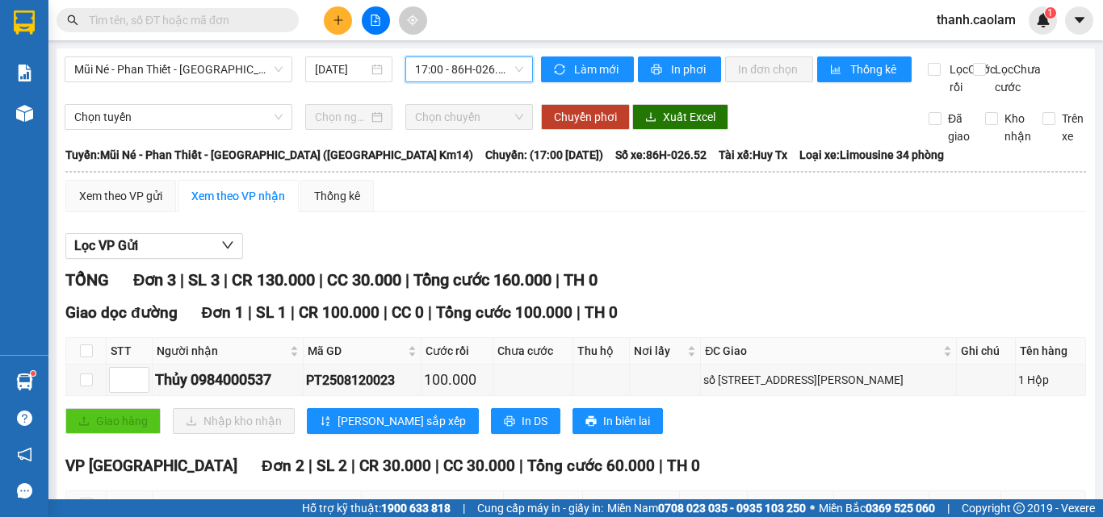
scroll to position [182, 0]
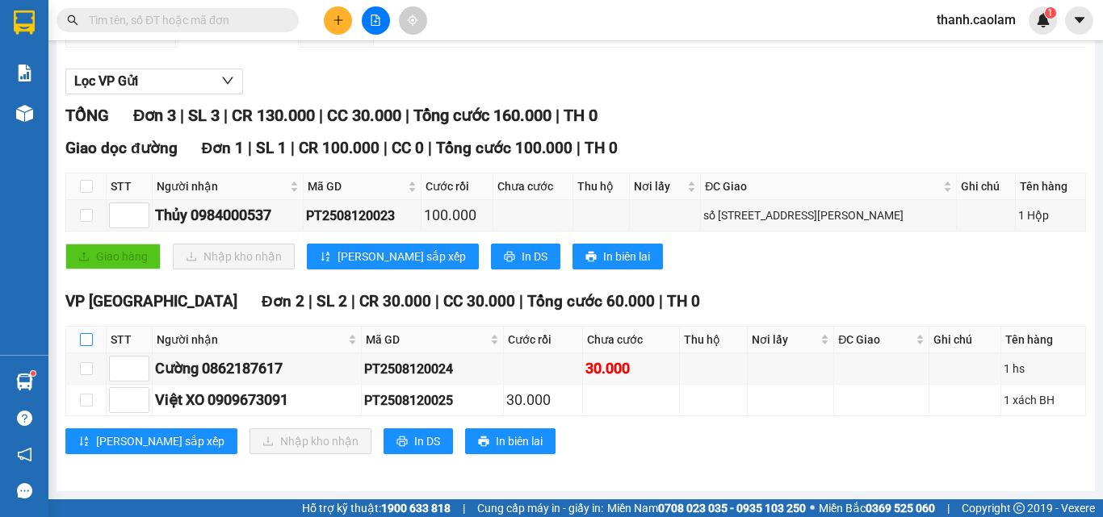
click at [89, 345] on input "checkbox" at bounding box center [86, 339] width 13 height 13
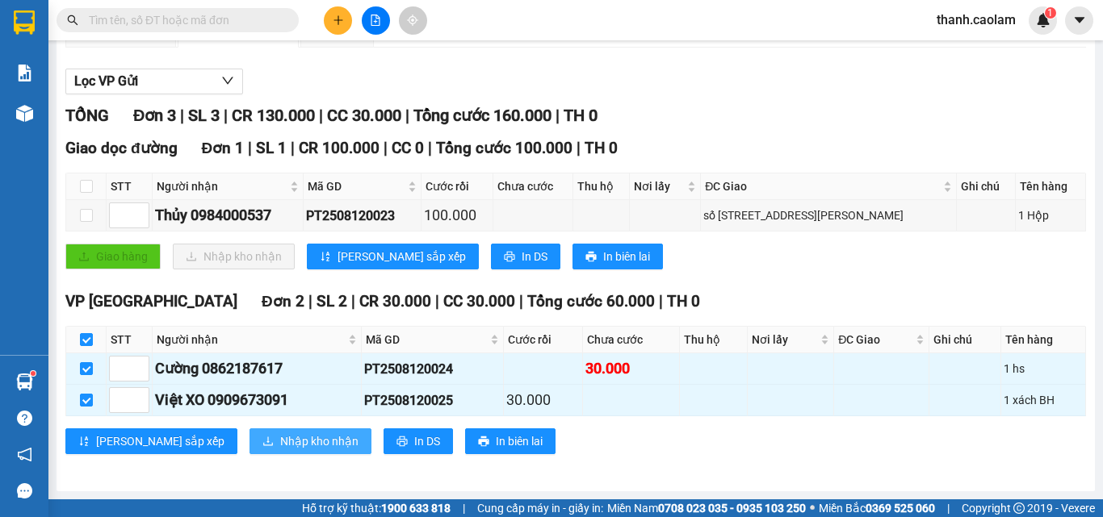
click at [280, 441] on span "Nhập kho nhận" at bounding box center [319, 442] width 78 height 18
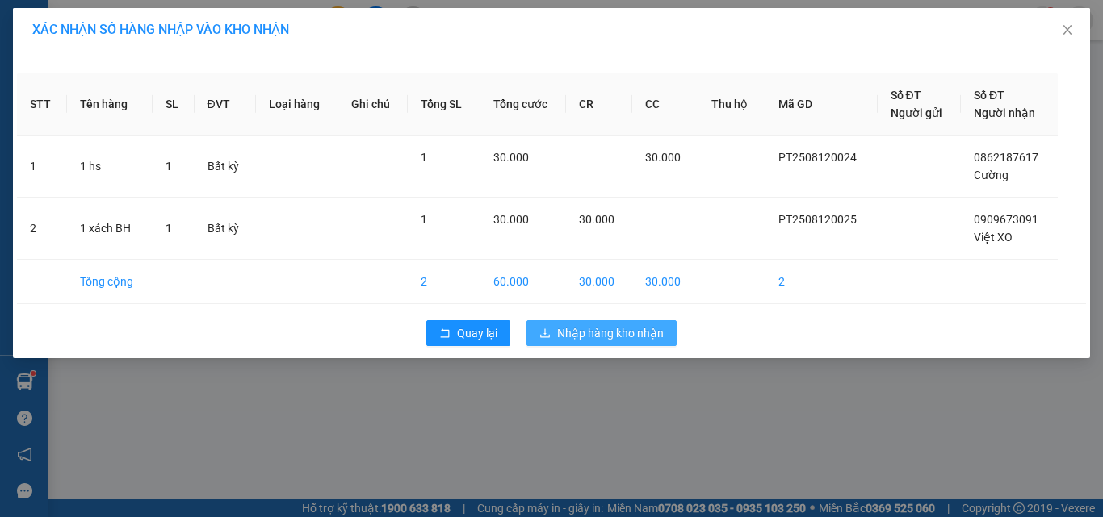
click at [603, 327] on span "Nhập hàng kho nhận" at bounding box center [610, 334] width 107 height 18
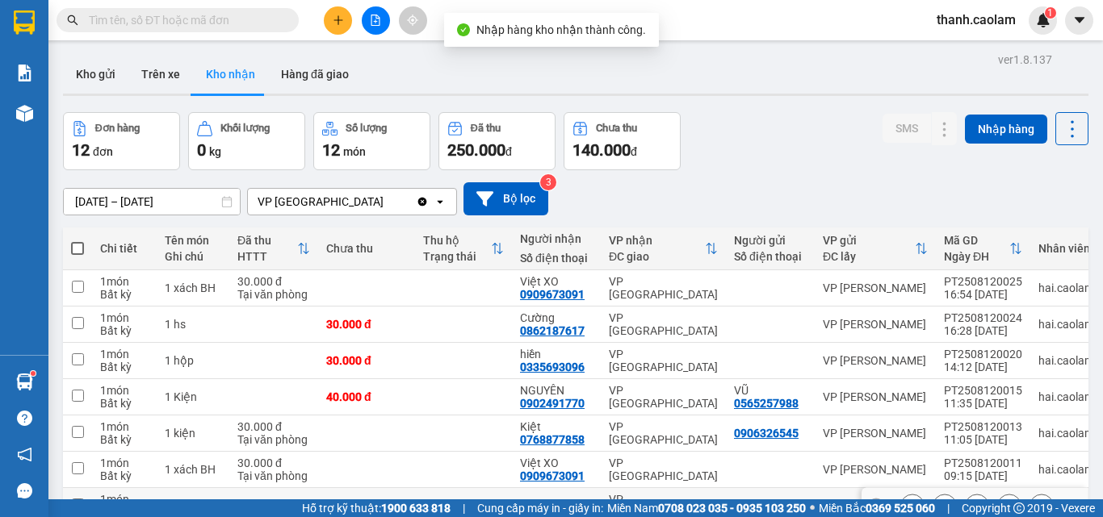
scroll to position [207, 0]
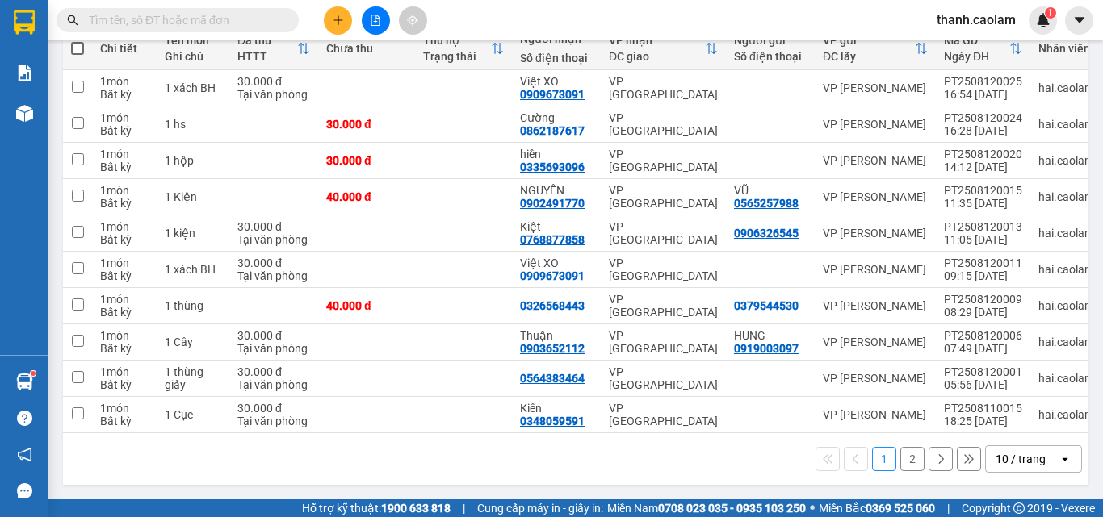
click at [902, 460] on button "2" at bounding box center [912, 459] width 24 height 24
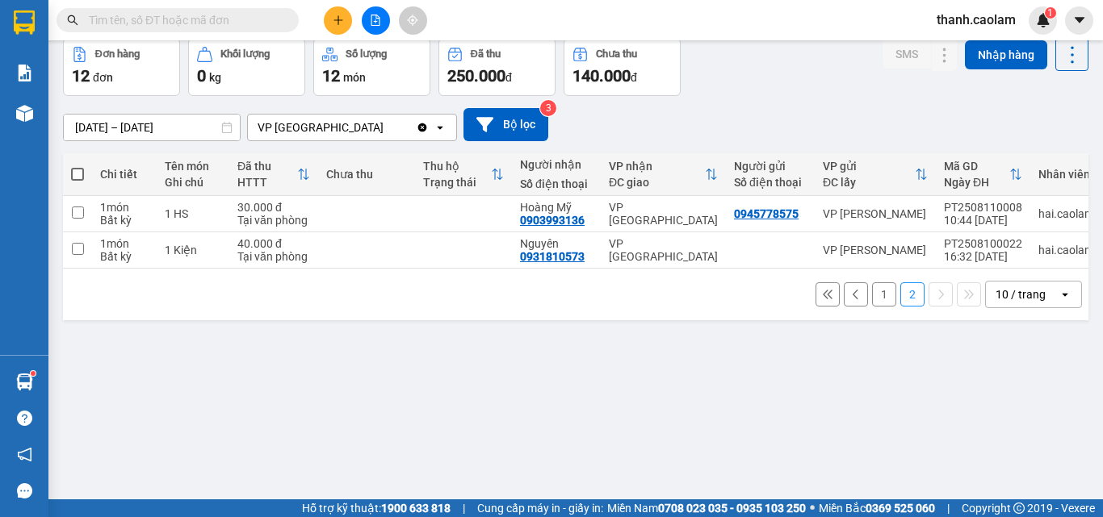
click at [879, 304] on button "1" at bounding box center [884, 295] width 24 height 24
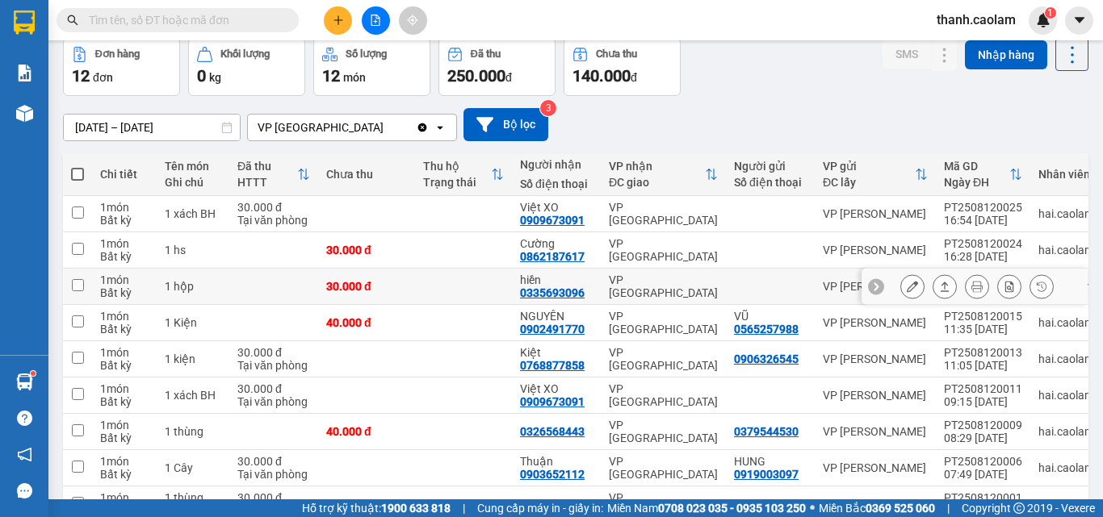
scroll to position [207, 0]
